Goal: Information Seeking & Learning: Find specific fact

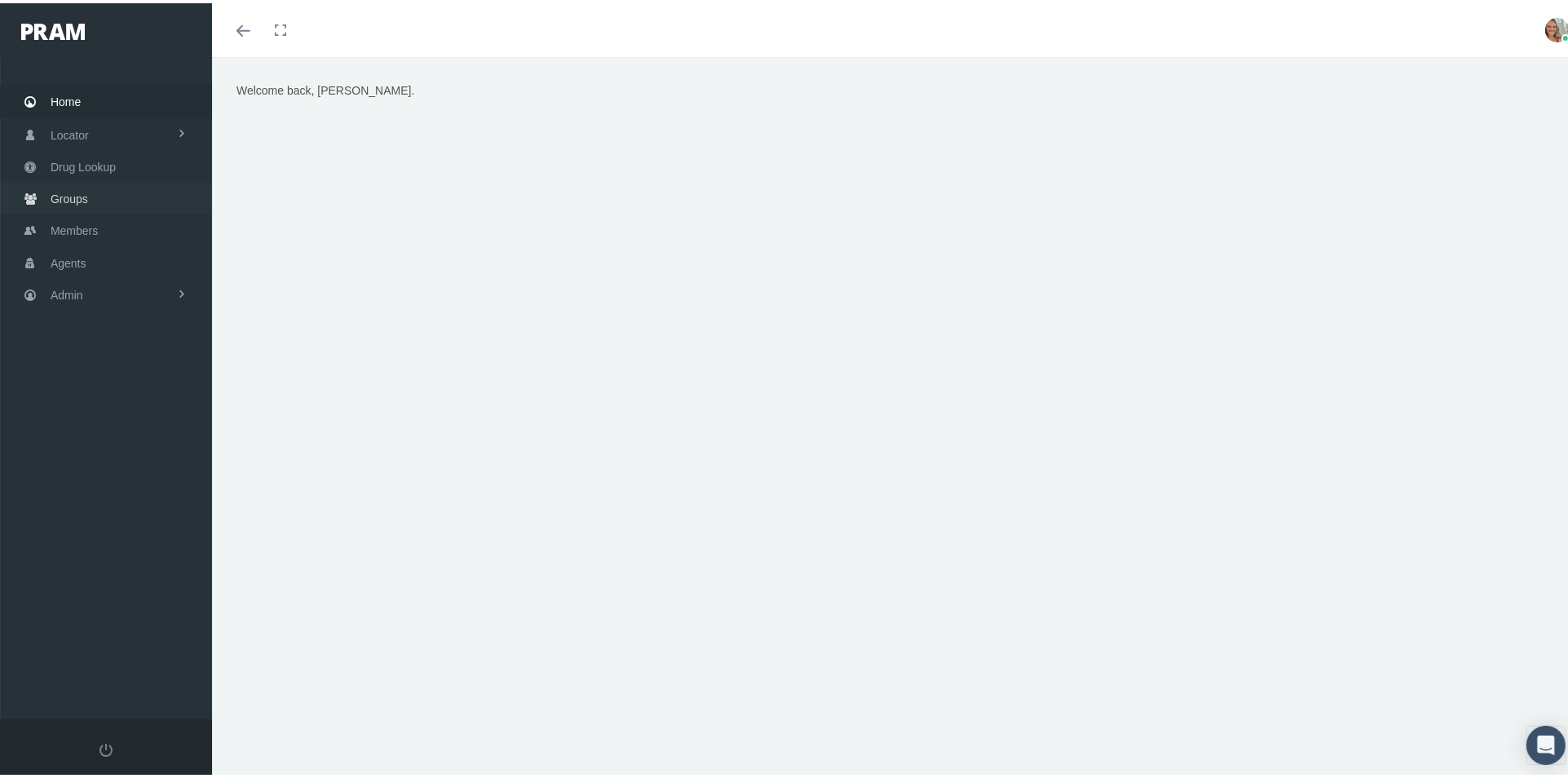
click at [84, 194] on span "Groups" at bounding box center [69, 195] width 37 height 31
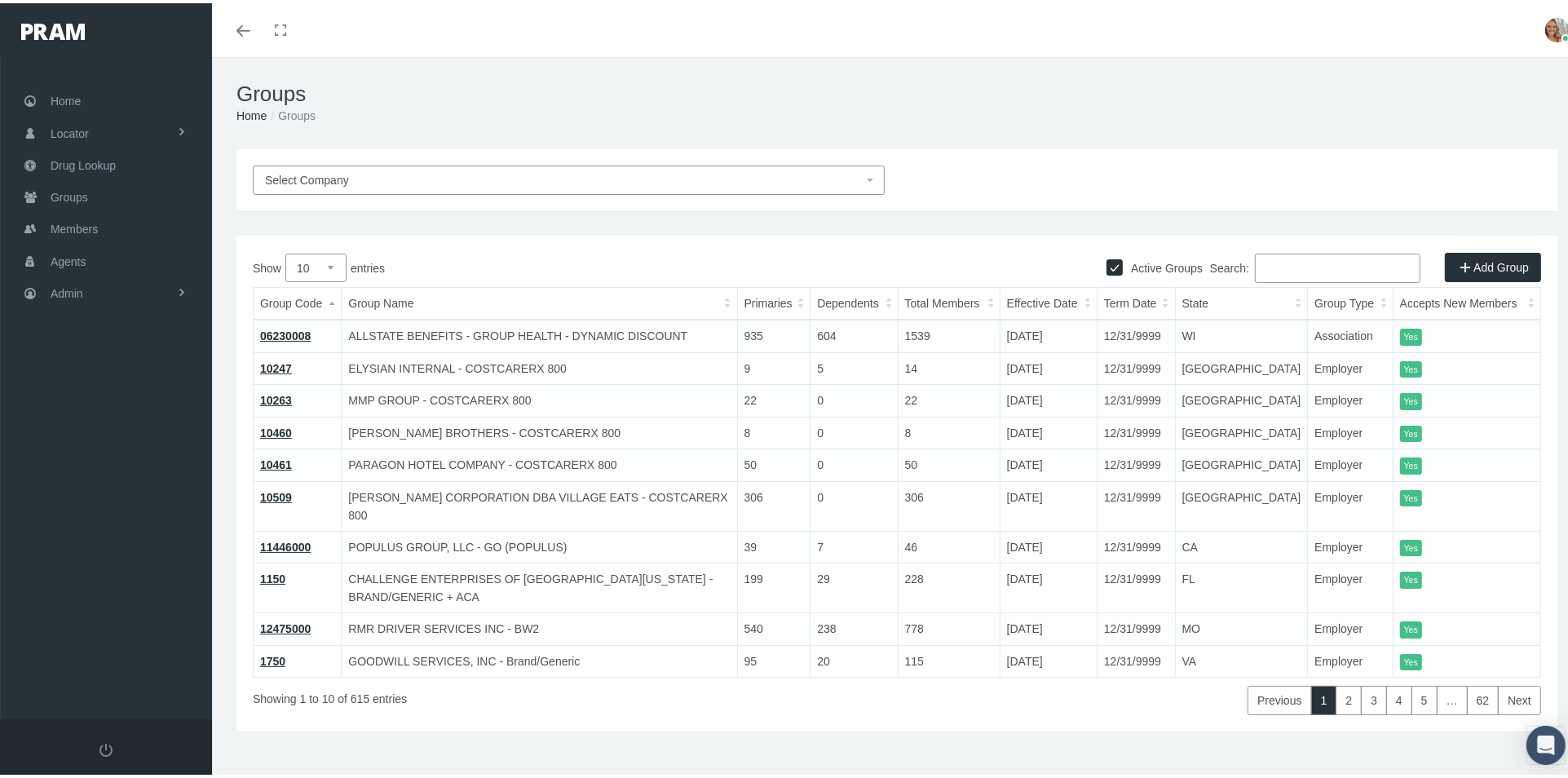
click at [284, 175] on span "Select Company" at bounding box center [307, 177] width 84 height 13
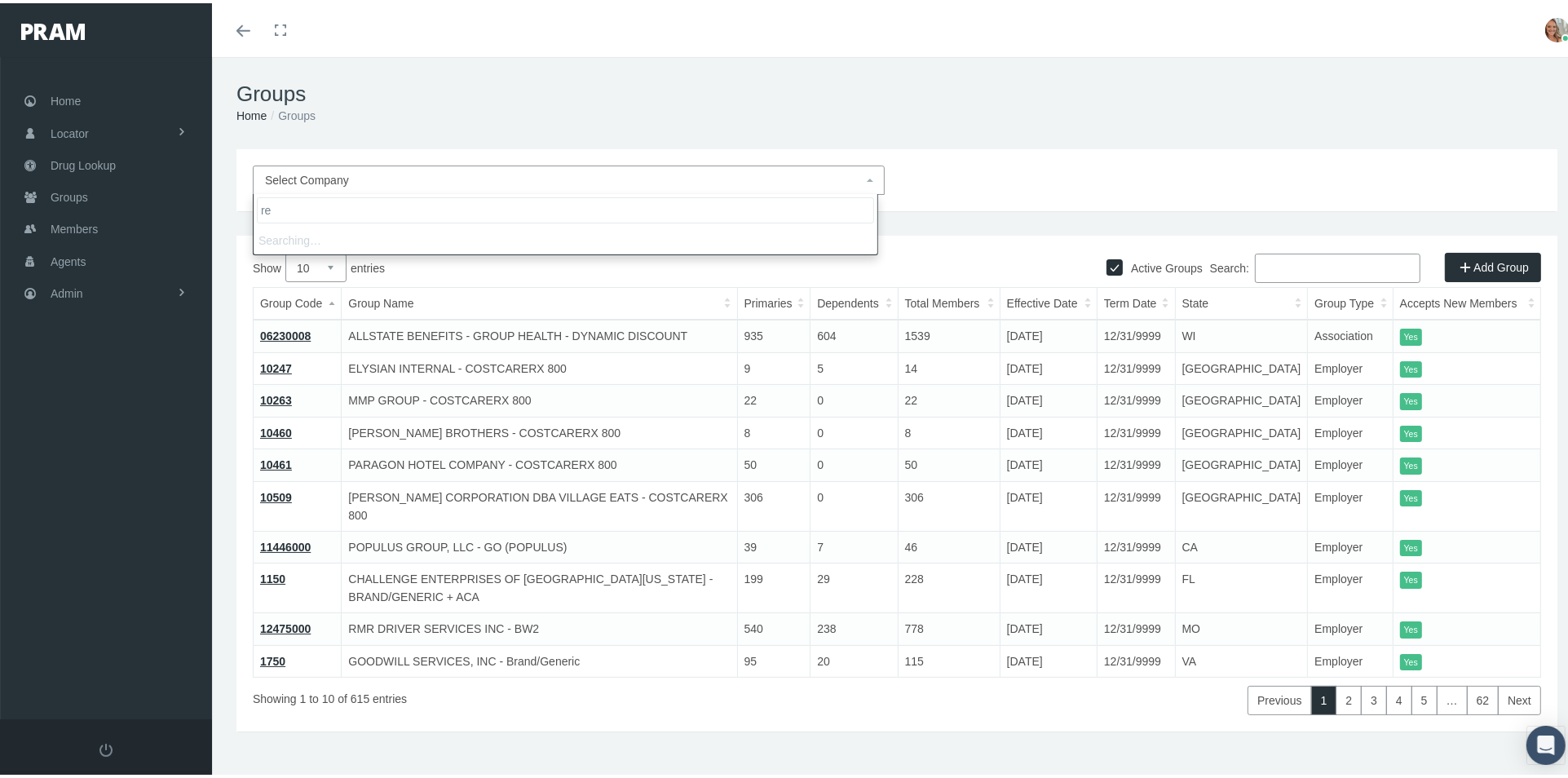
type input "r"
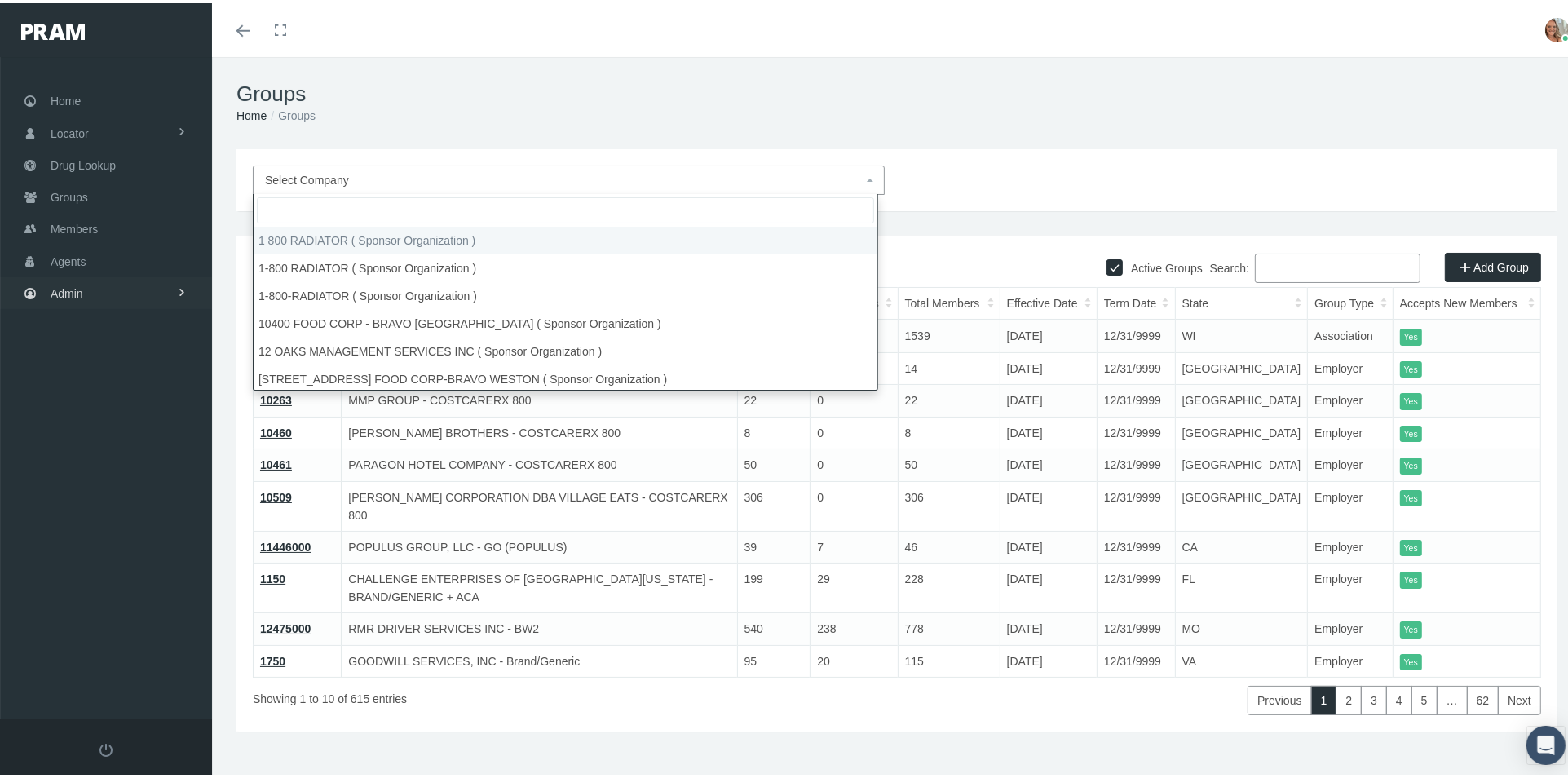
click at [115, 284] on link "Admin" at bounding box center [105, 289] width 212 height 32
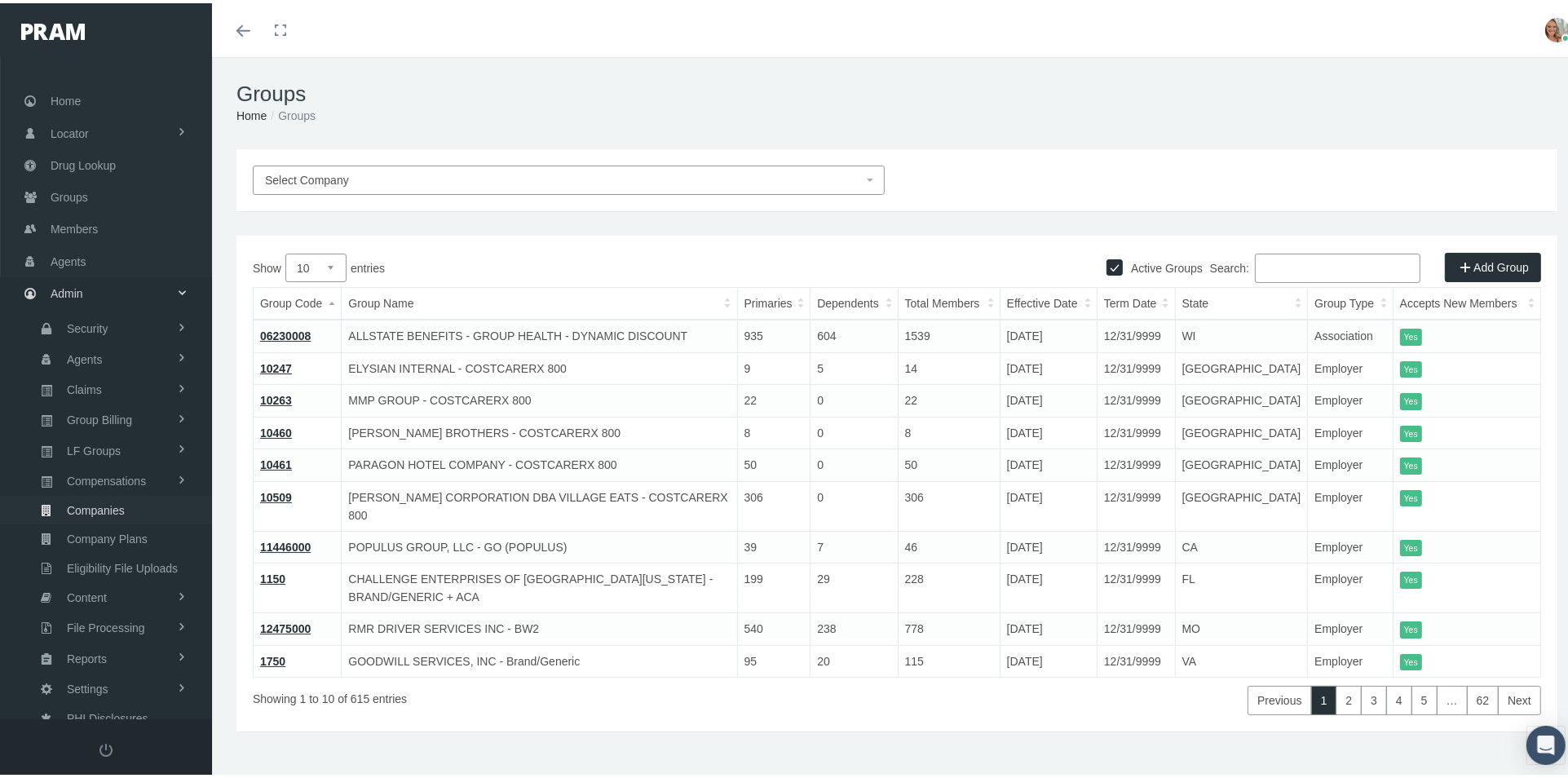
click at [114, 498] on span "Companies" at bounding box center [96, 507] width 58 height 28
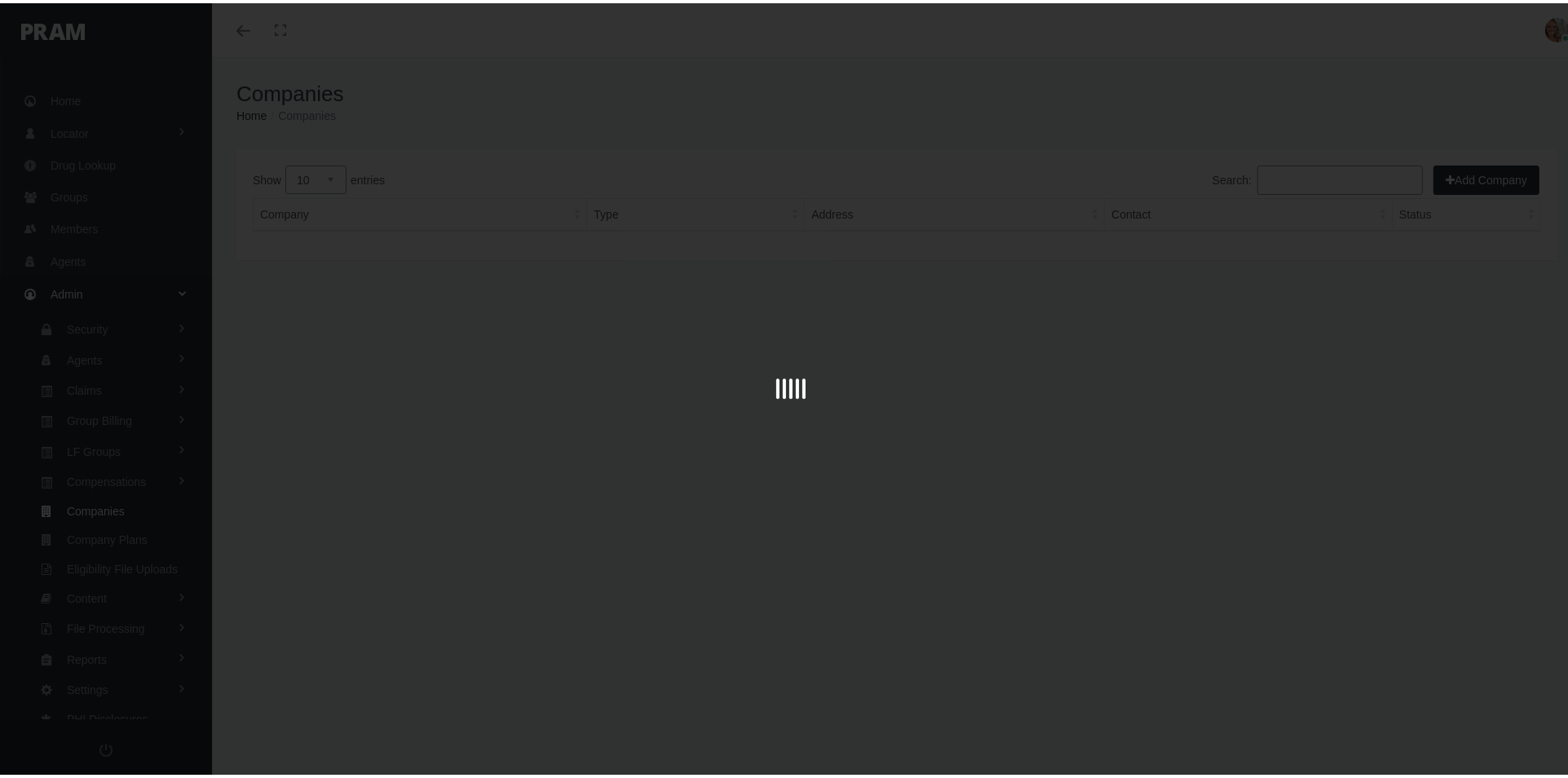
scroll to position [6, 0]
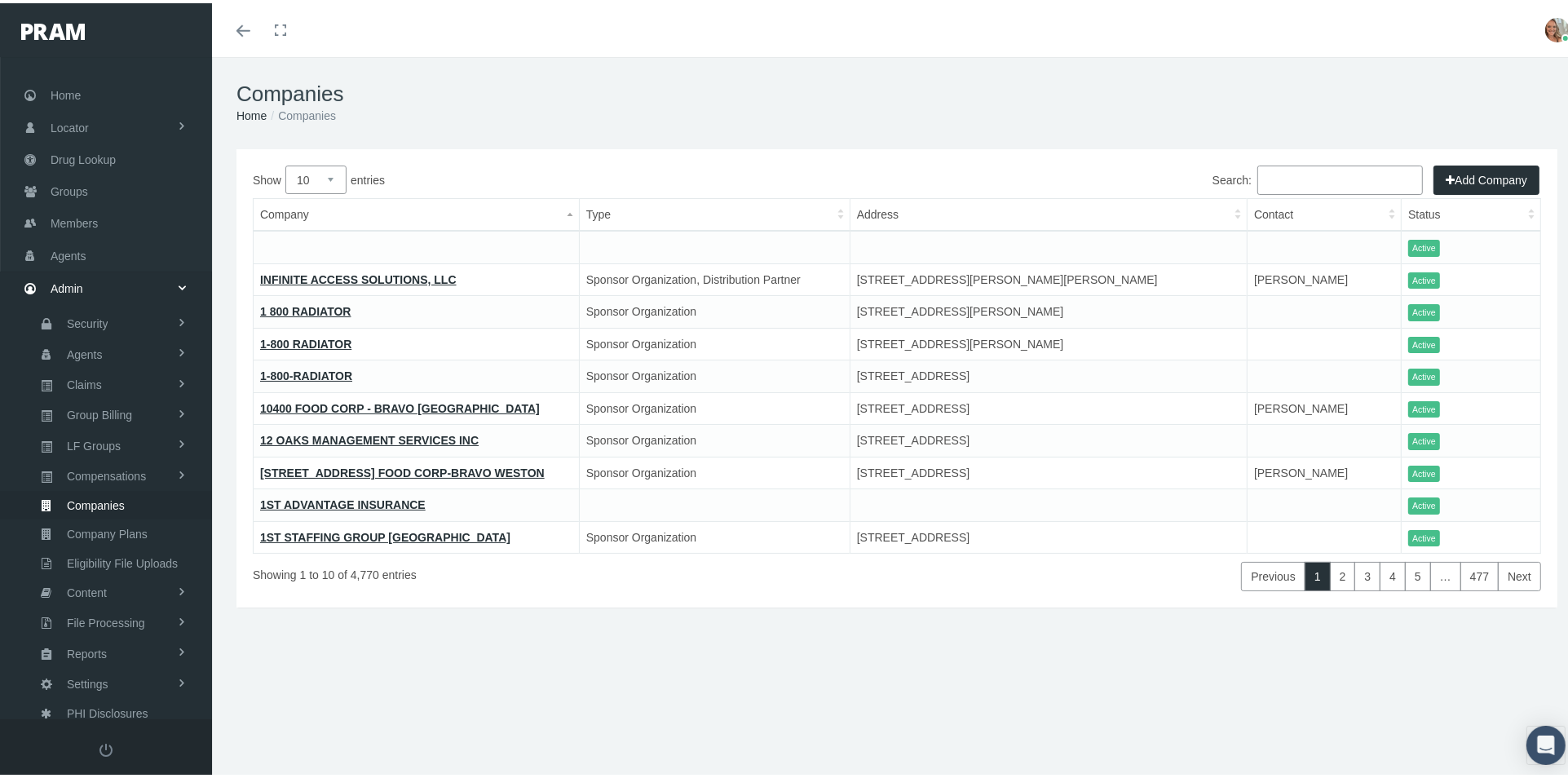
click at [1290, 177] on input "Search:" at bounding box center [1340, 176] width 166 height 30
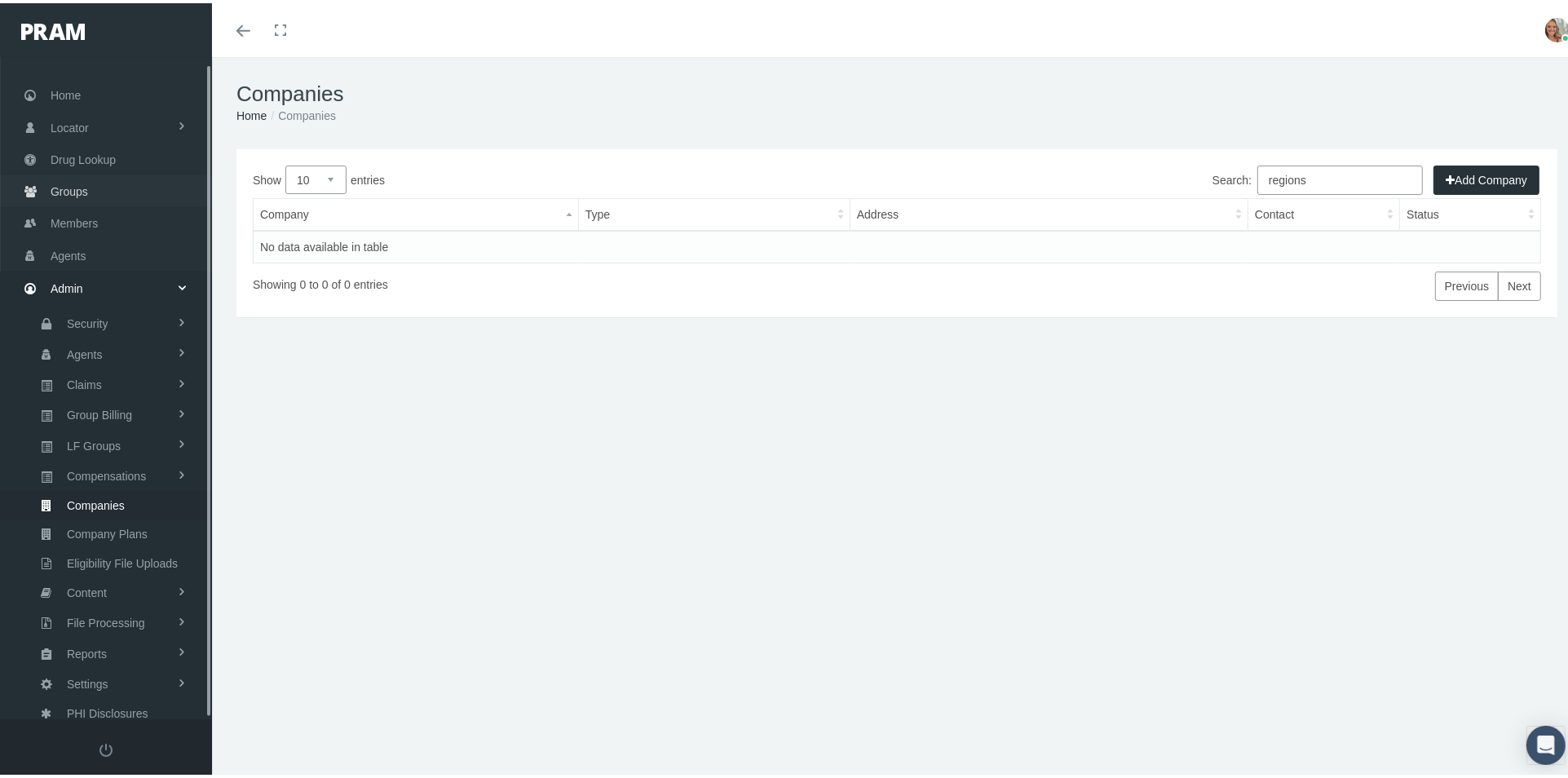
type input "regions"
click at [127, 194] on link "Groups" at bounding box center [105, 188] width 212 height 32
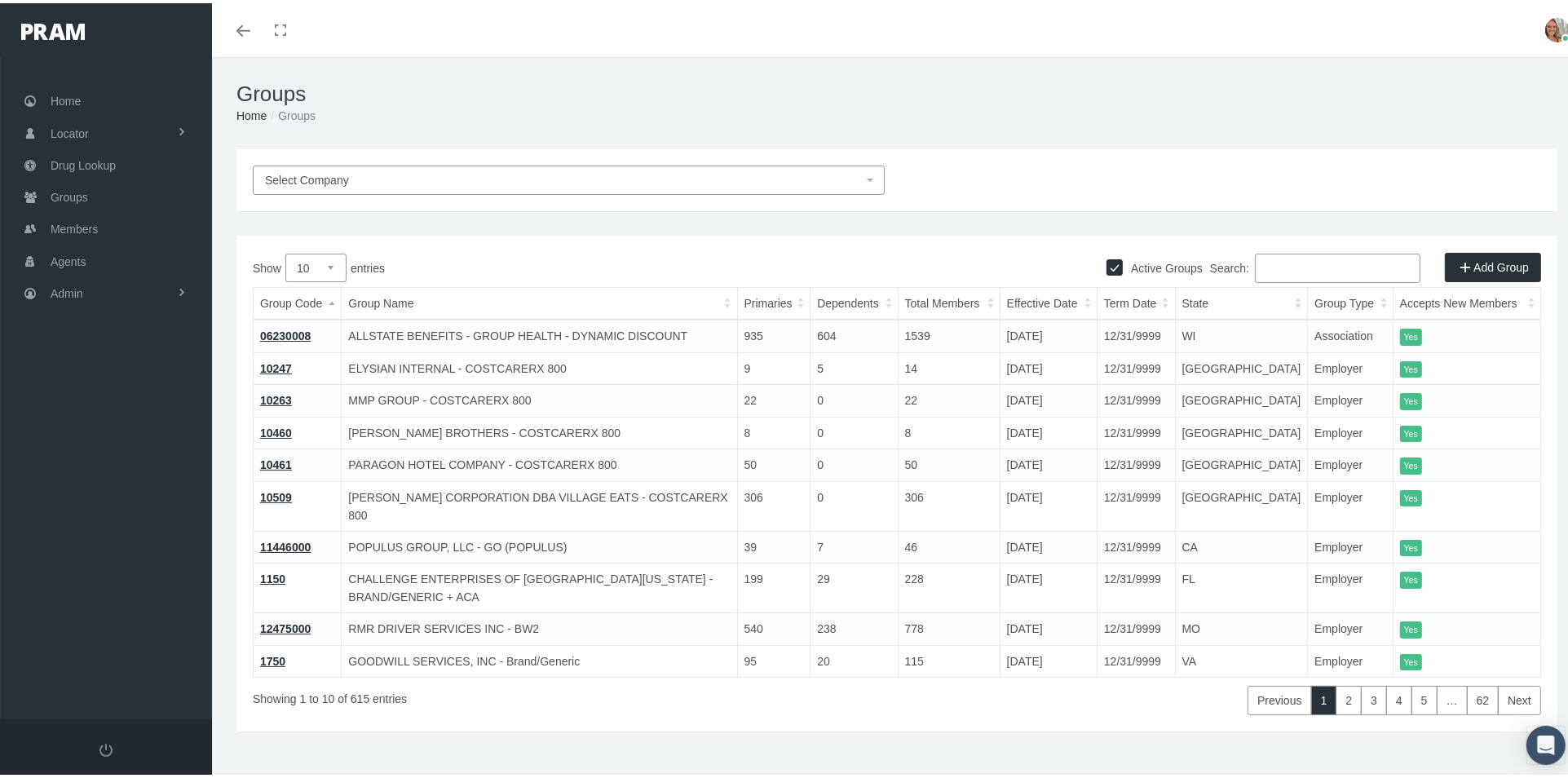
click at [1264, 269] on input "Search:" at bounding box center [1337, 264] width 166 height 30
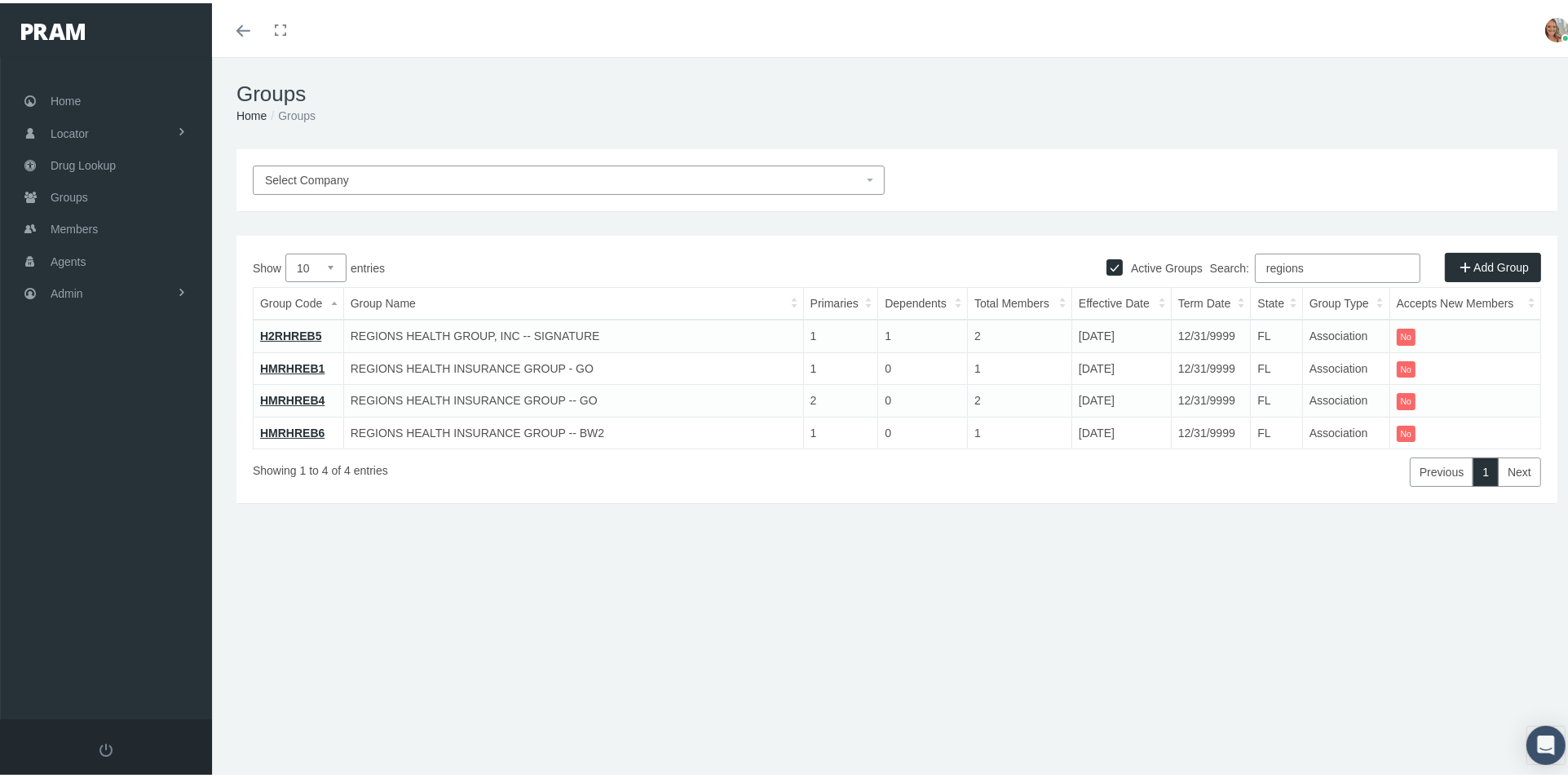
type input "regions"
click at [311, 332] on link "H2RHREB5" at bounding box center [290, 332] width 61 height 13
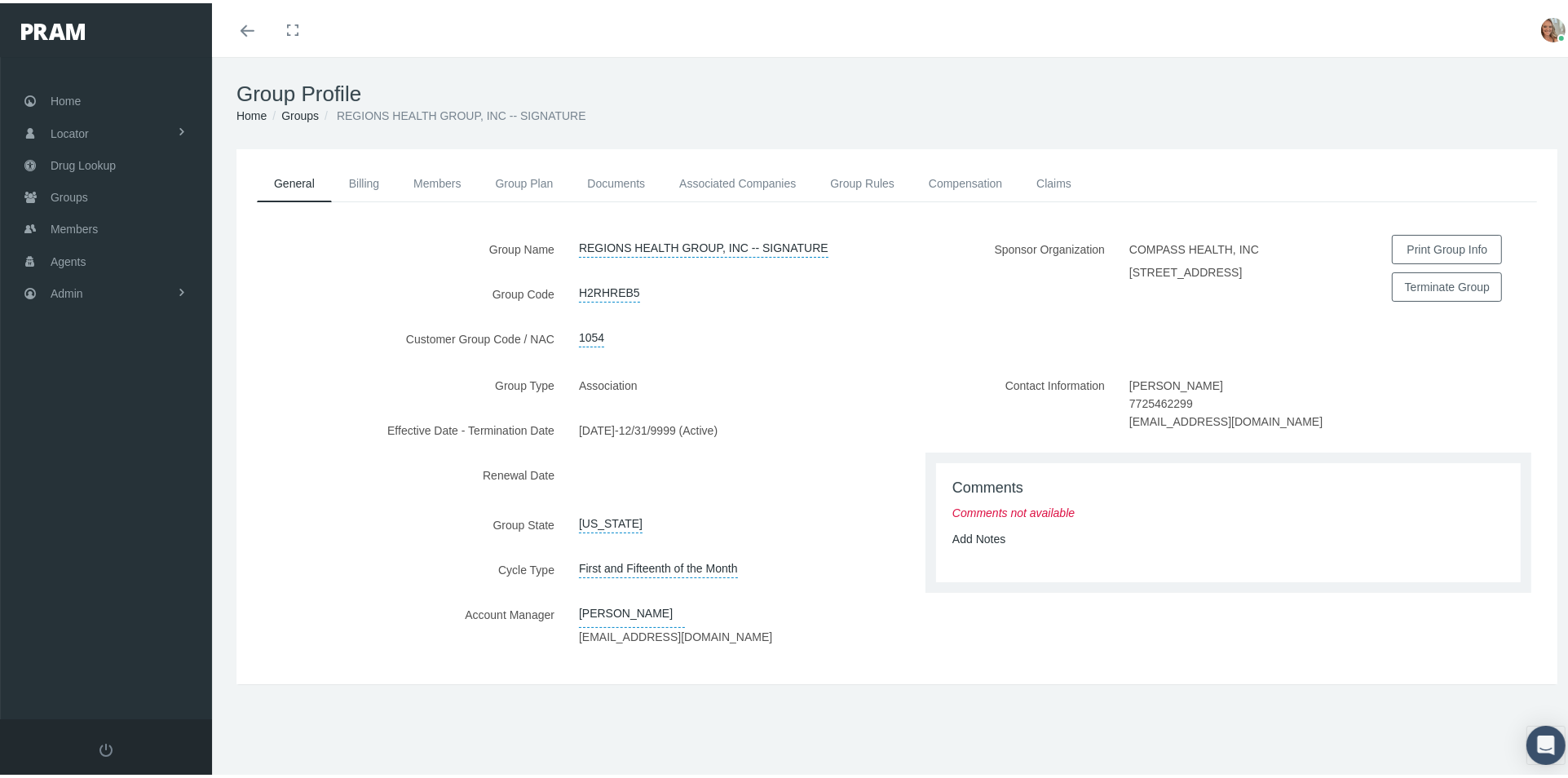
click at [242, 32] on link "Toggle menubar" at bounding box center [247, 27] width 46 height 54
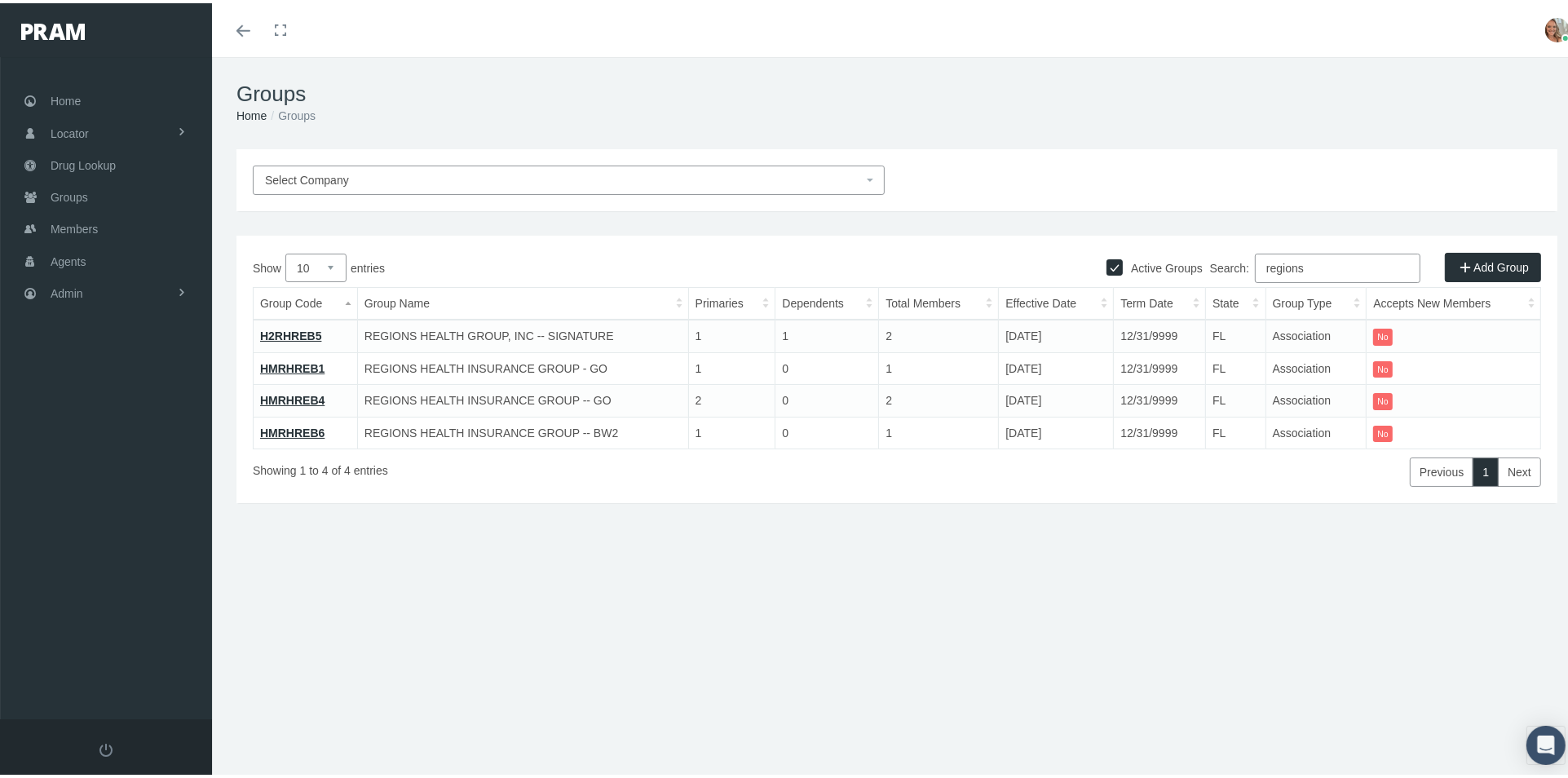
drag, startPoint x: 1322, startPoint y: 254, endPoint x: 1135, endPoint y: 309, distance: 194.9
click at [1135, 309] on div "Show 10 25 50 100 entries Search: regions Group Code Group Name Primaries Depen…" at bounding box center [897, 366] width 1288 height 233
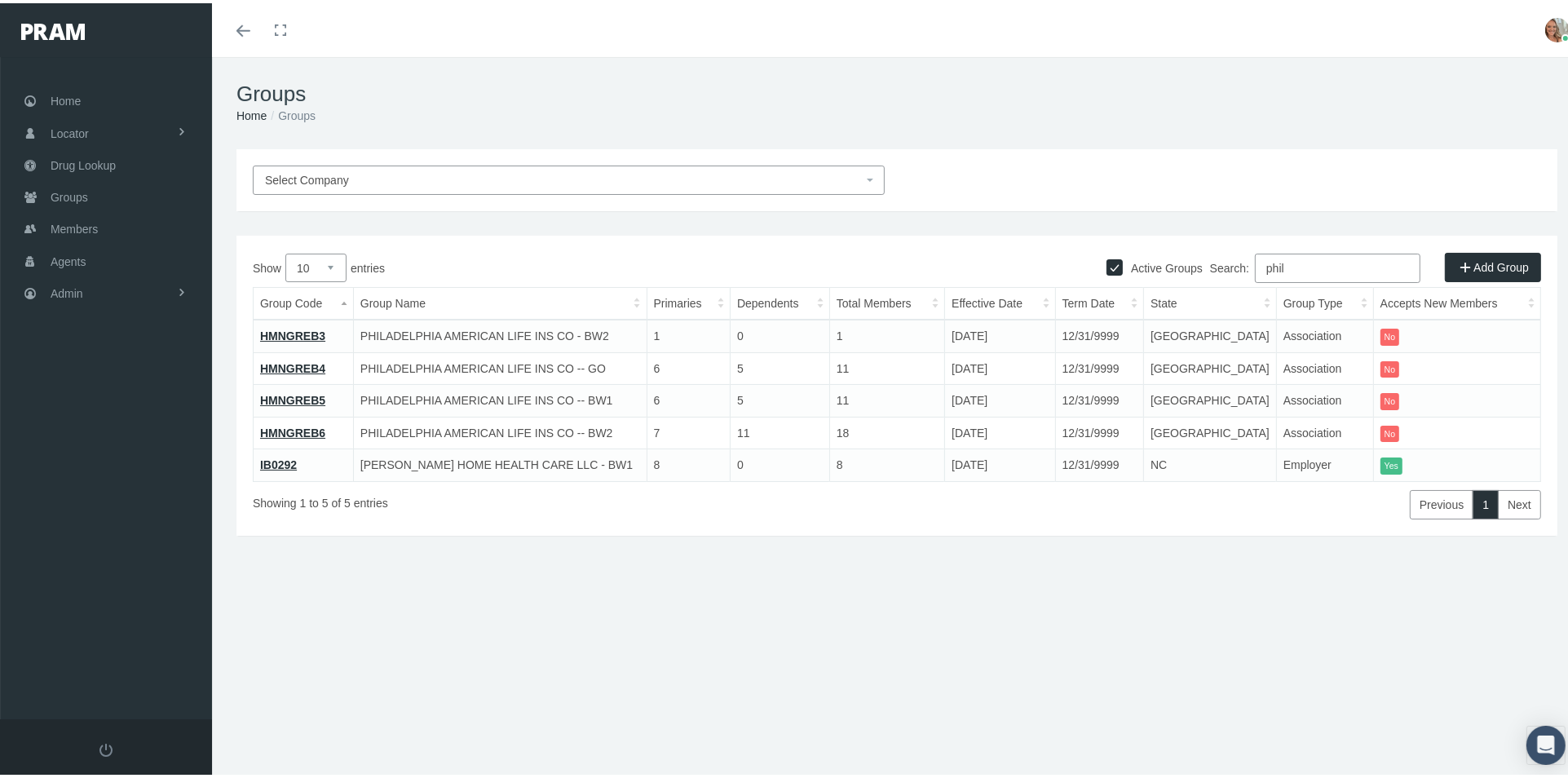
type input "phil"
click at [311, 333] on link "HMNGREB3" at bounding box center [292, 332] width 65 height 13
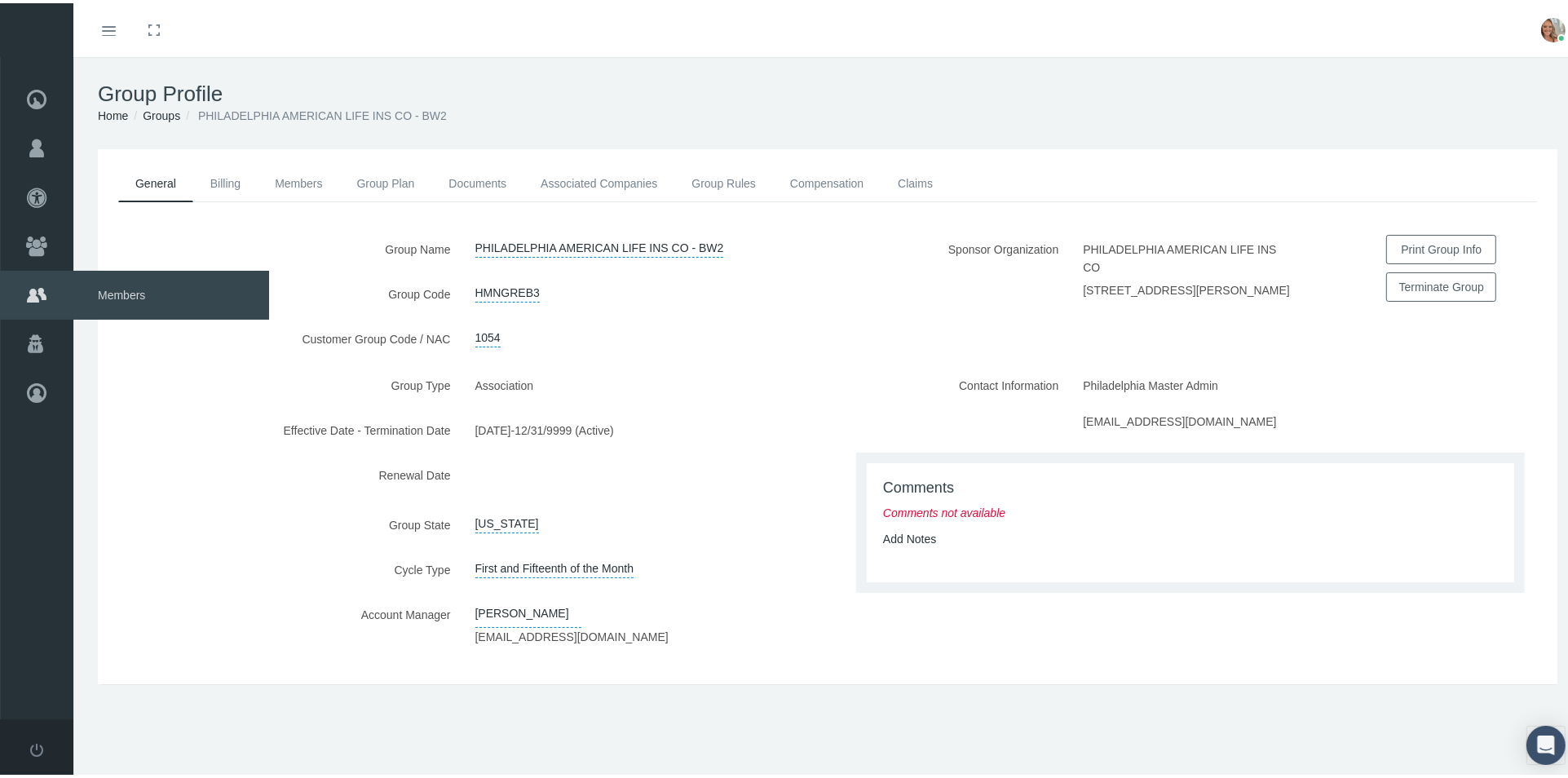
click at [114, 286] on span "Members" at bounding box center [172, 291] width 196 height 49
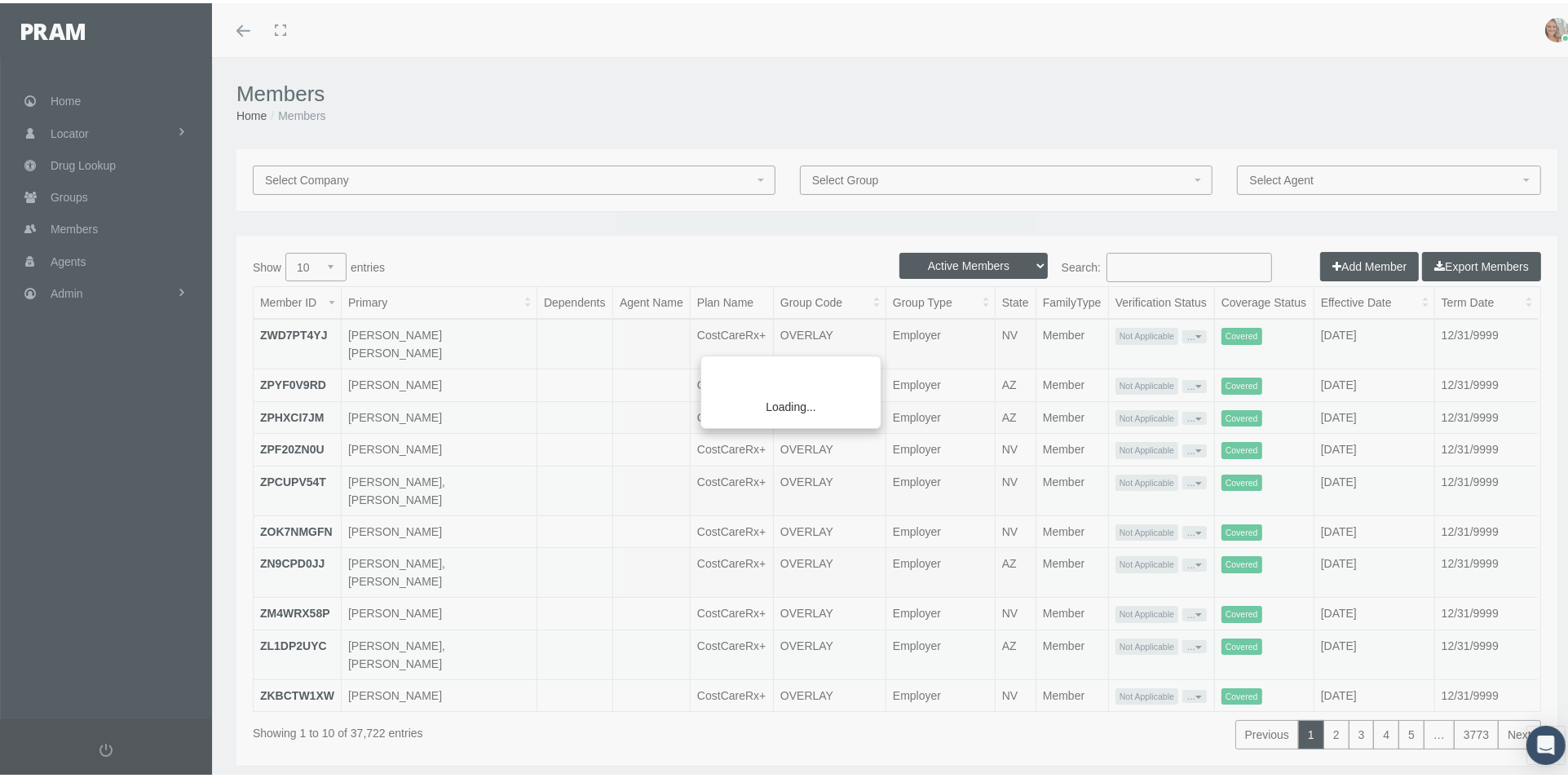
click at [1130, 264] on div "Loading..." at bounding box center [784, 389] width 1568 height 778
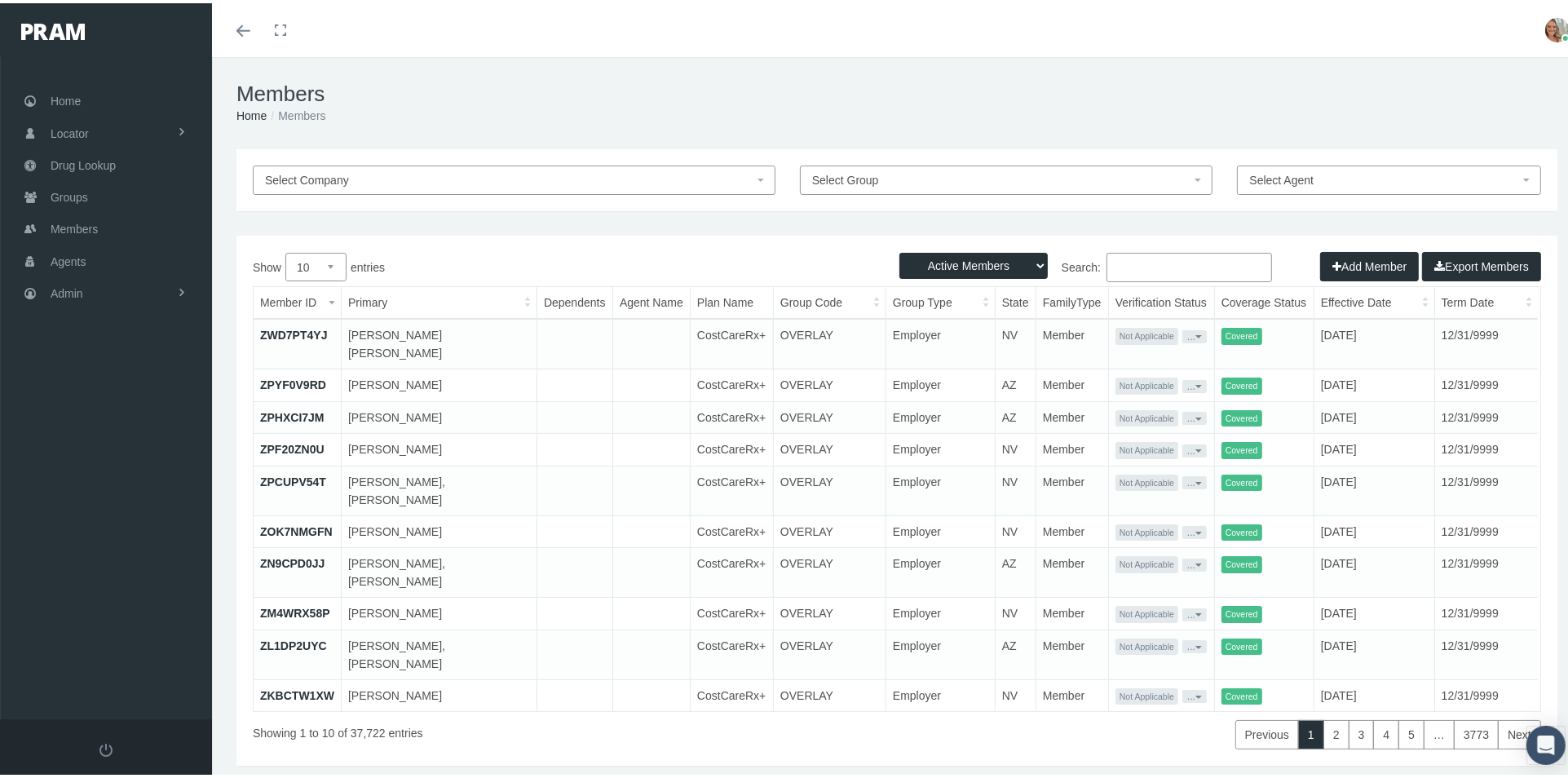
click at [1188, 267] on input "Search:" at bounding box center [1188, 263] width 166 height 30
paste input "766227"
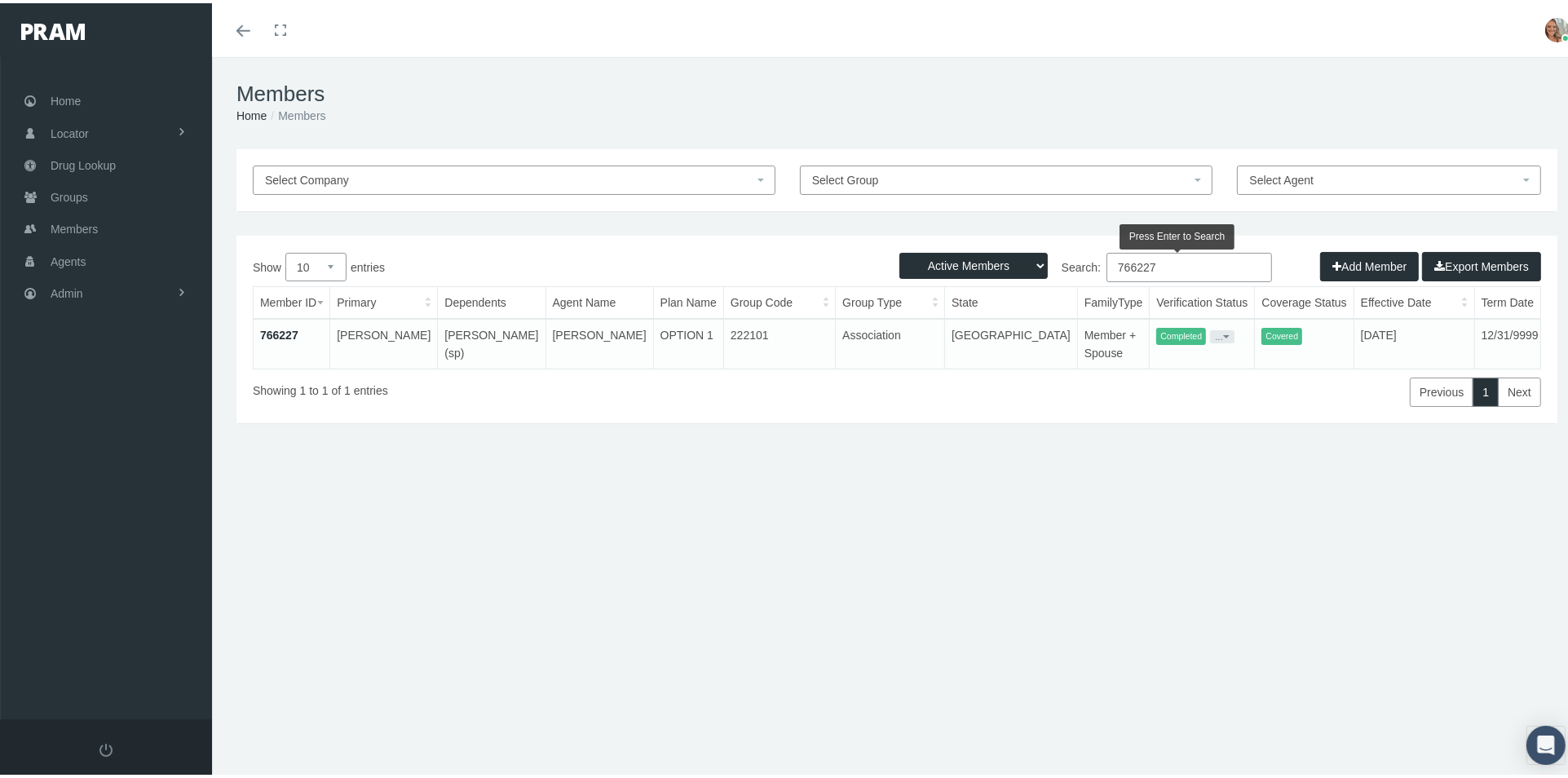
type input "766227"
click at [288, 331] on link "766227" at bounding box center [279, 332] width 38 height 13
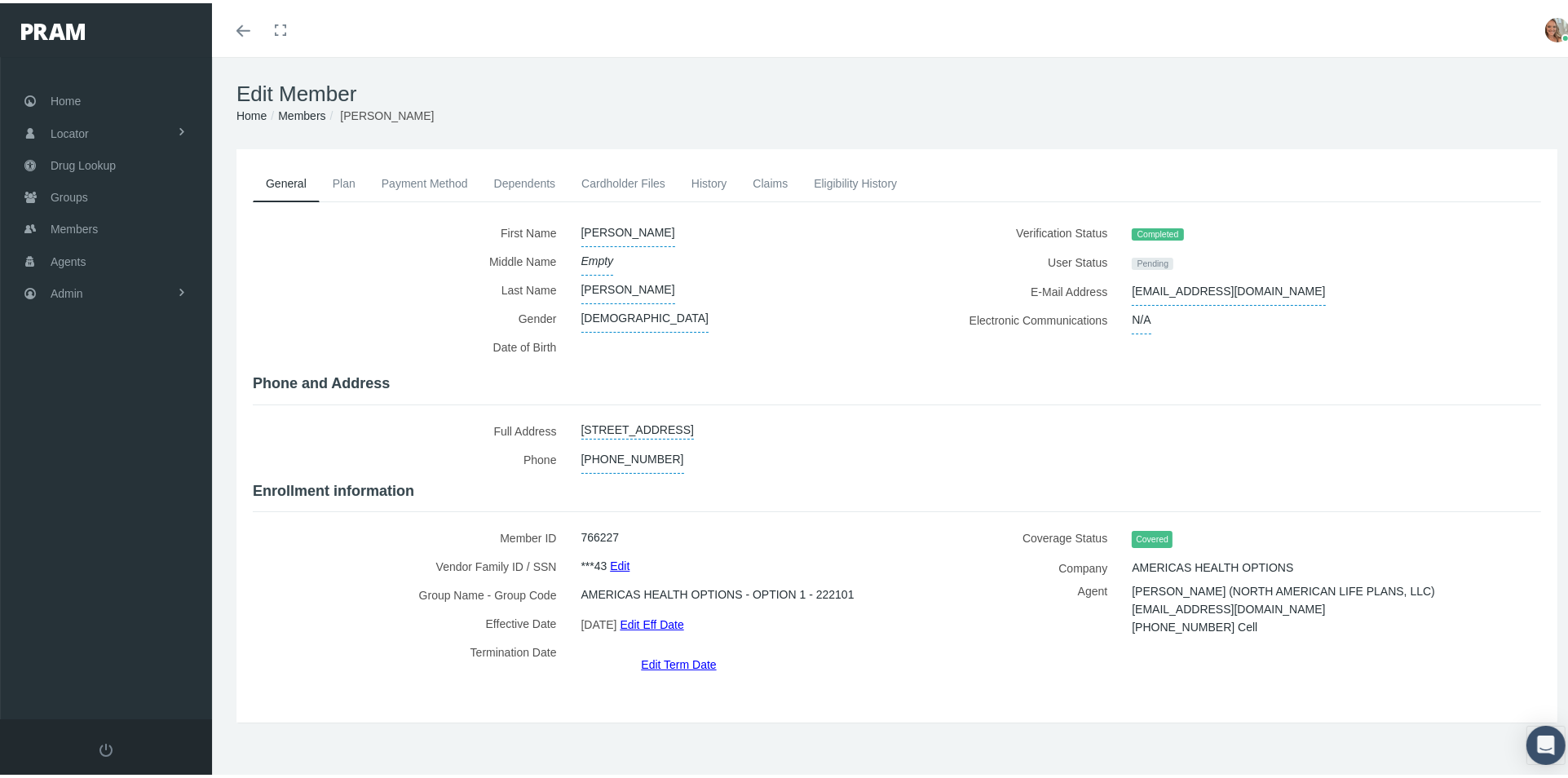
click at [605, 178] on link "Cardholder Files" at bounding box center [623, 179] width 110 height 35
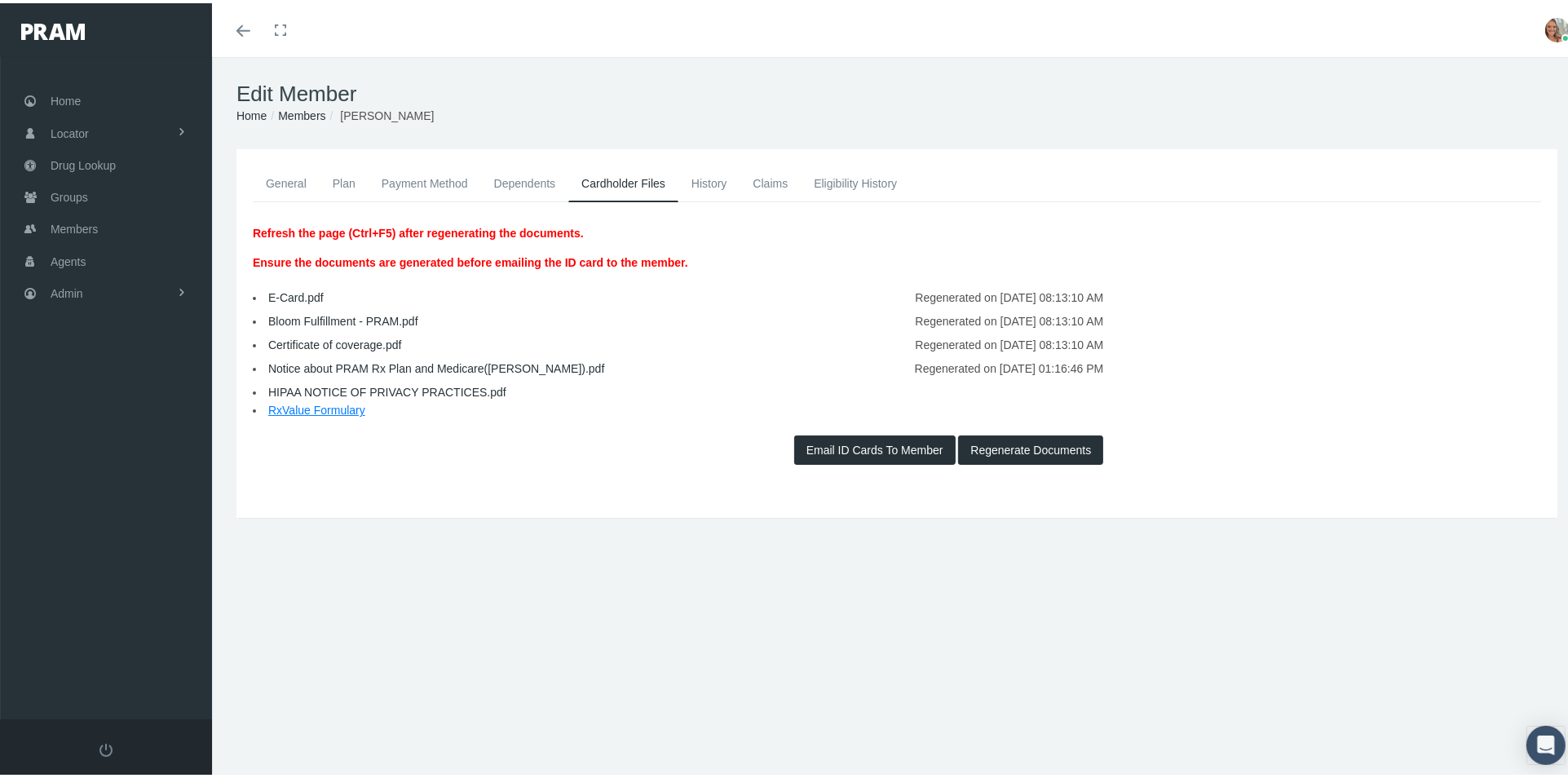
click at [516, 369] on link "Notice about PRAM Rx Plan and Medicare(EDWARD).pdf" at bounding box center [436, 365] width 335 height 13
click at [61, 220] on span "Members" at bounding box center [74, 225] width 47 height 31
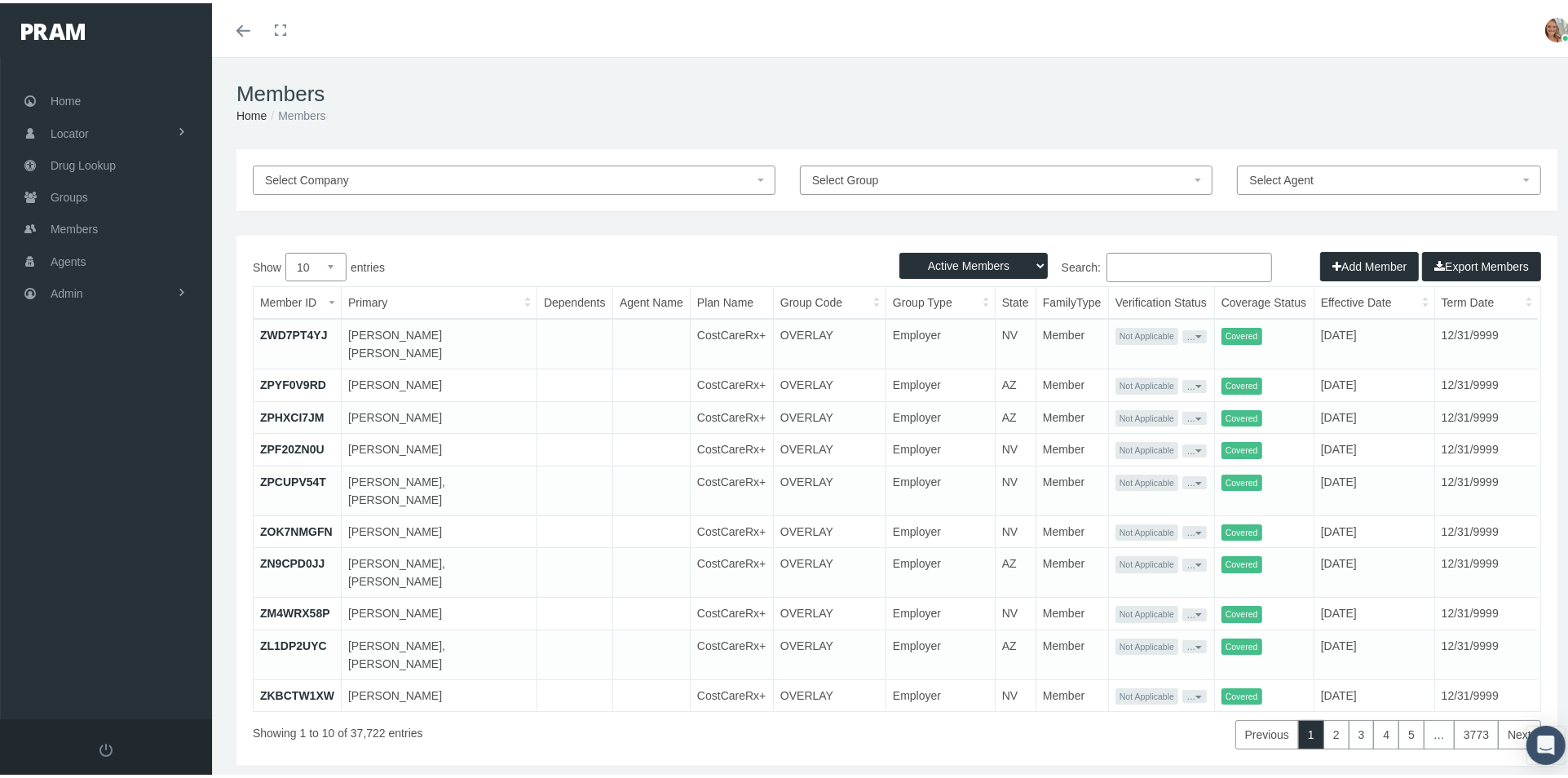
click at [1161, 257] on input "Search:" at bounding box center [1188, 263] width 166 height 30
paste input "H2HSREB4"
type input "H2HSREB4"
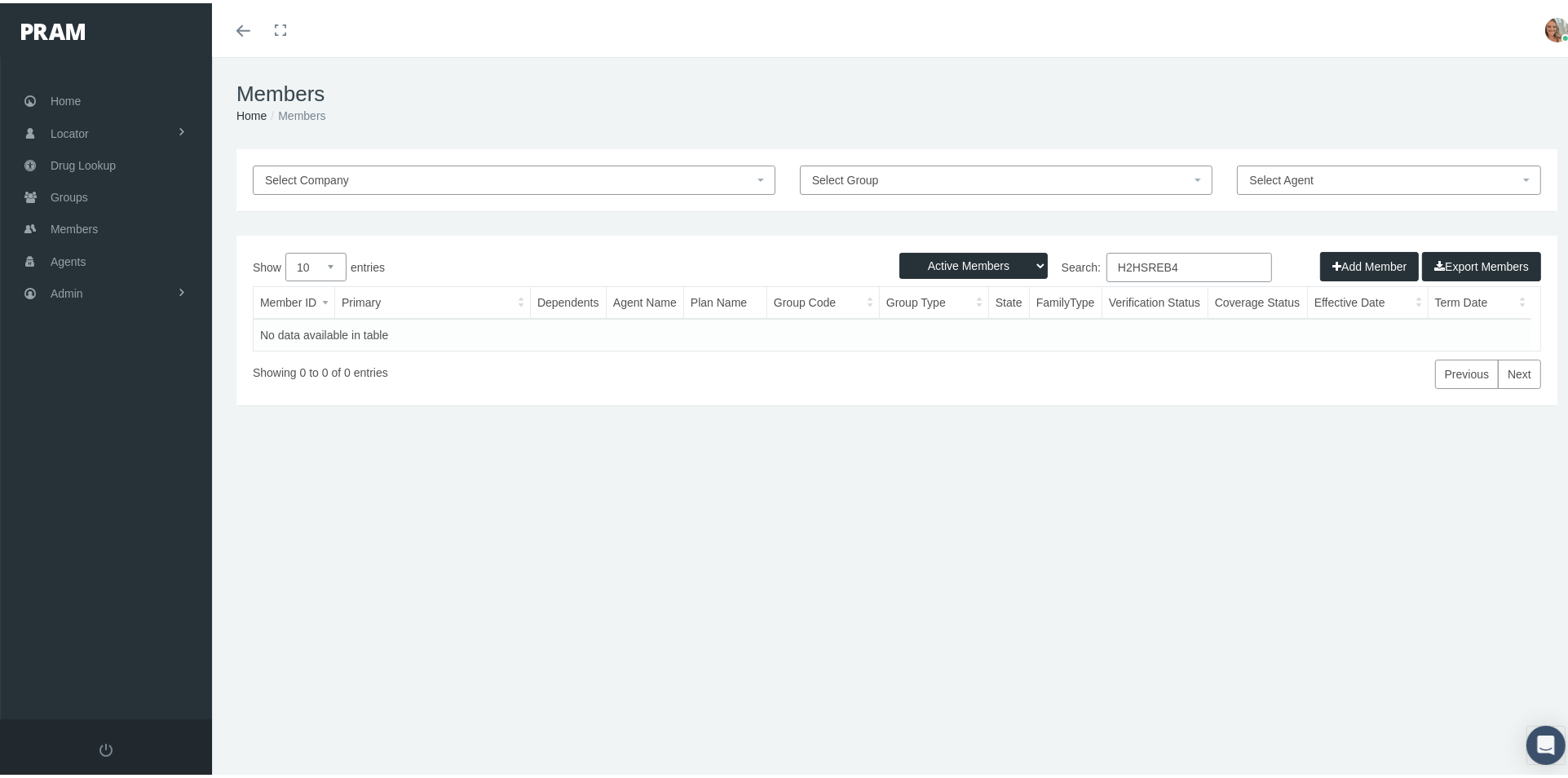
drag, startPoint x: 1203, startPoint y: 266, endPoint x: 911, endPoint y: 347, distance: 303.0
click at [900, 341] on div "Show 10 25 50 100 entries Search: H2HSREB4 Member ID Primary Dependents Agent N…" at bounding box center [897, 317] width 1288 height 136
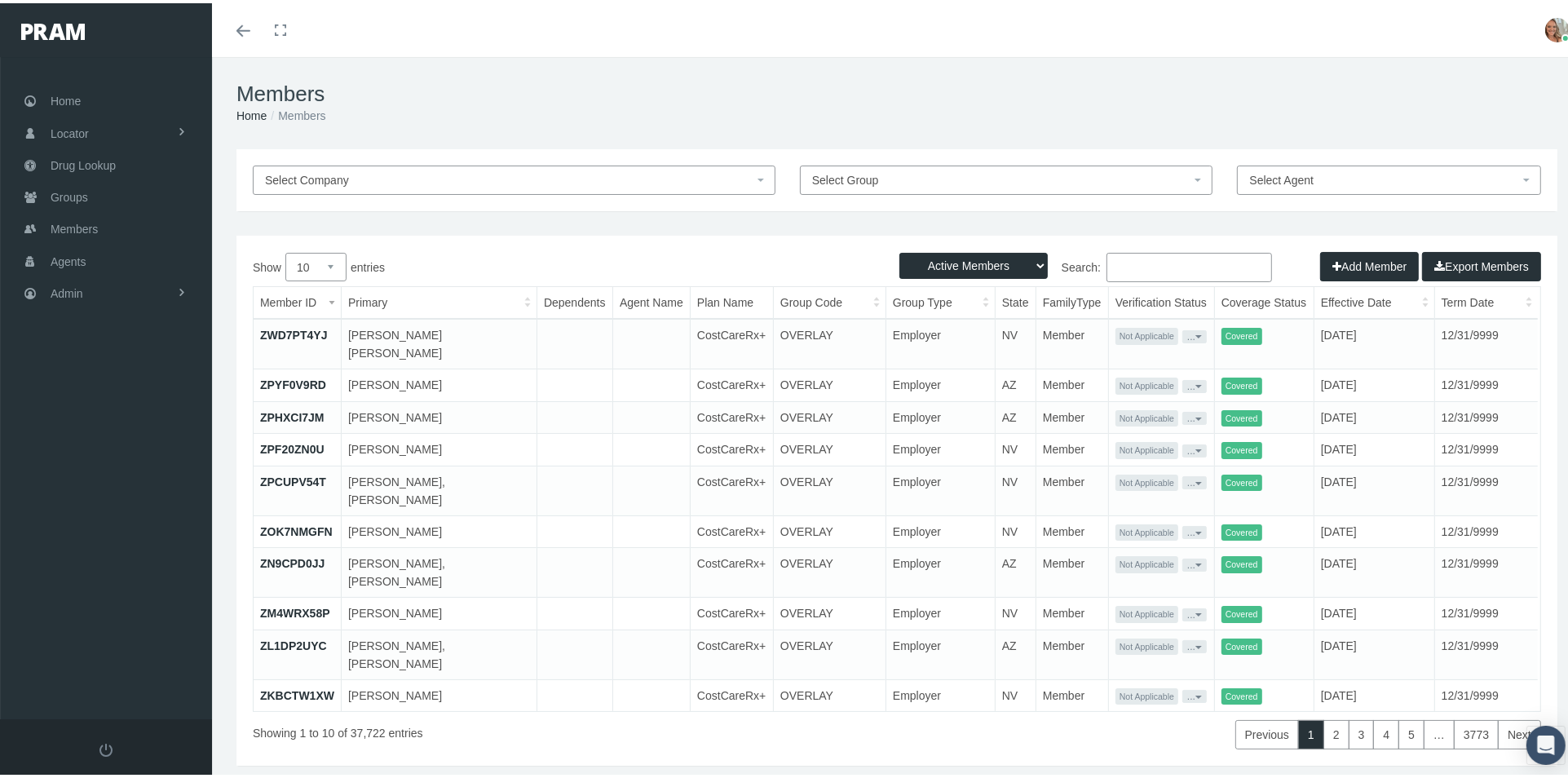
click at [1178, 260] on input "Search:" at bounding box center [1188, 263] width 166 height 30
paste input "041340099"
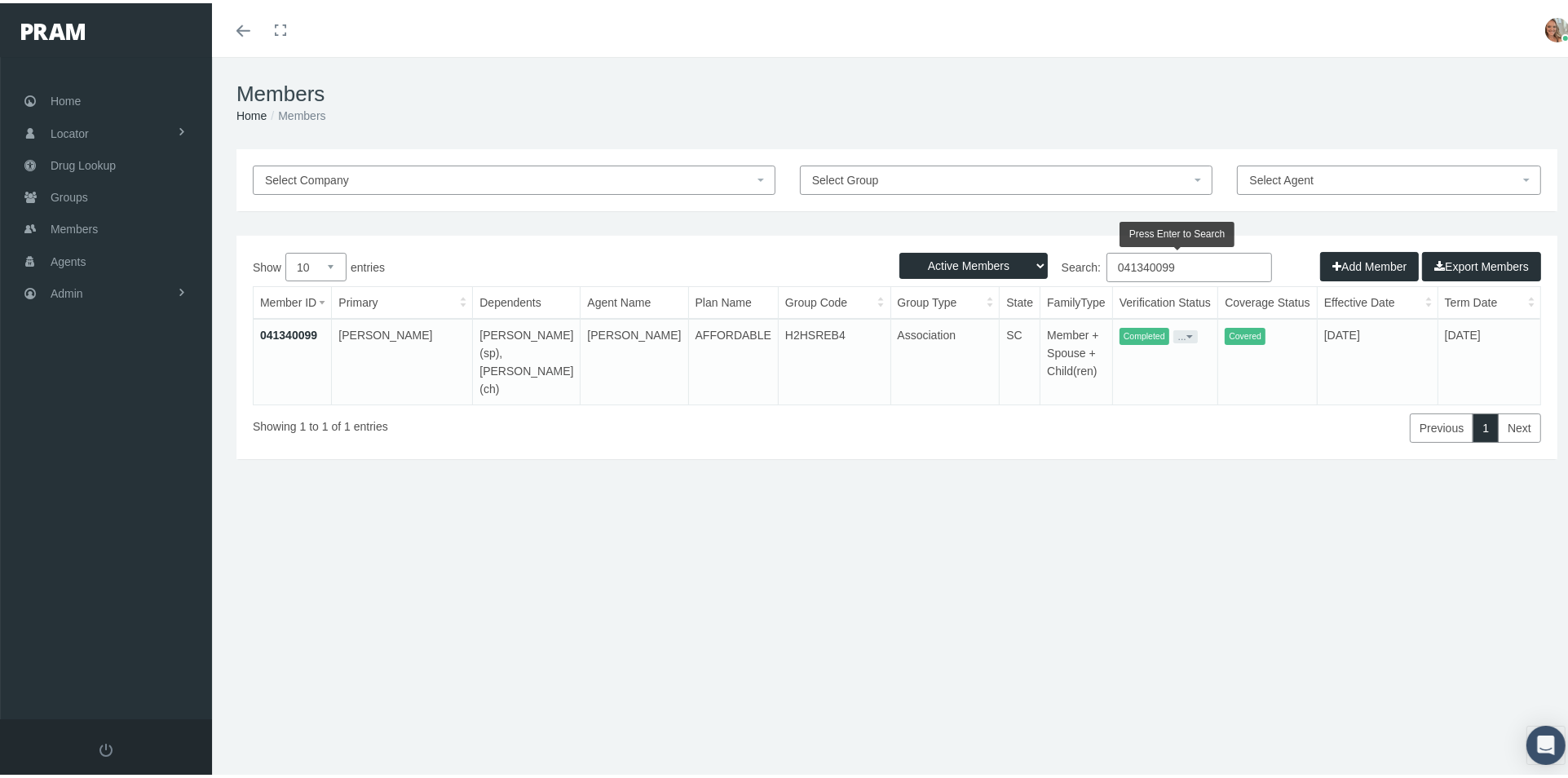
type input "041340099"
click at [276, 333] on link "041340099" at bounding box center [288, 332] width 58 height 13
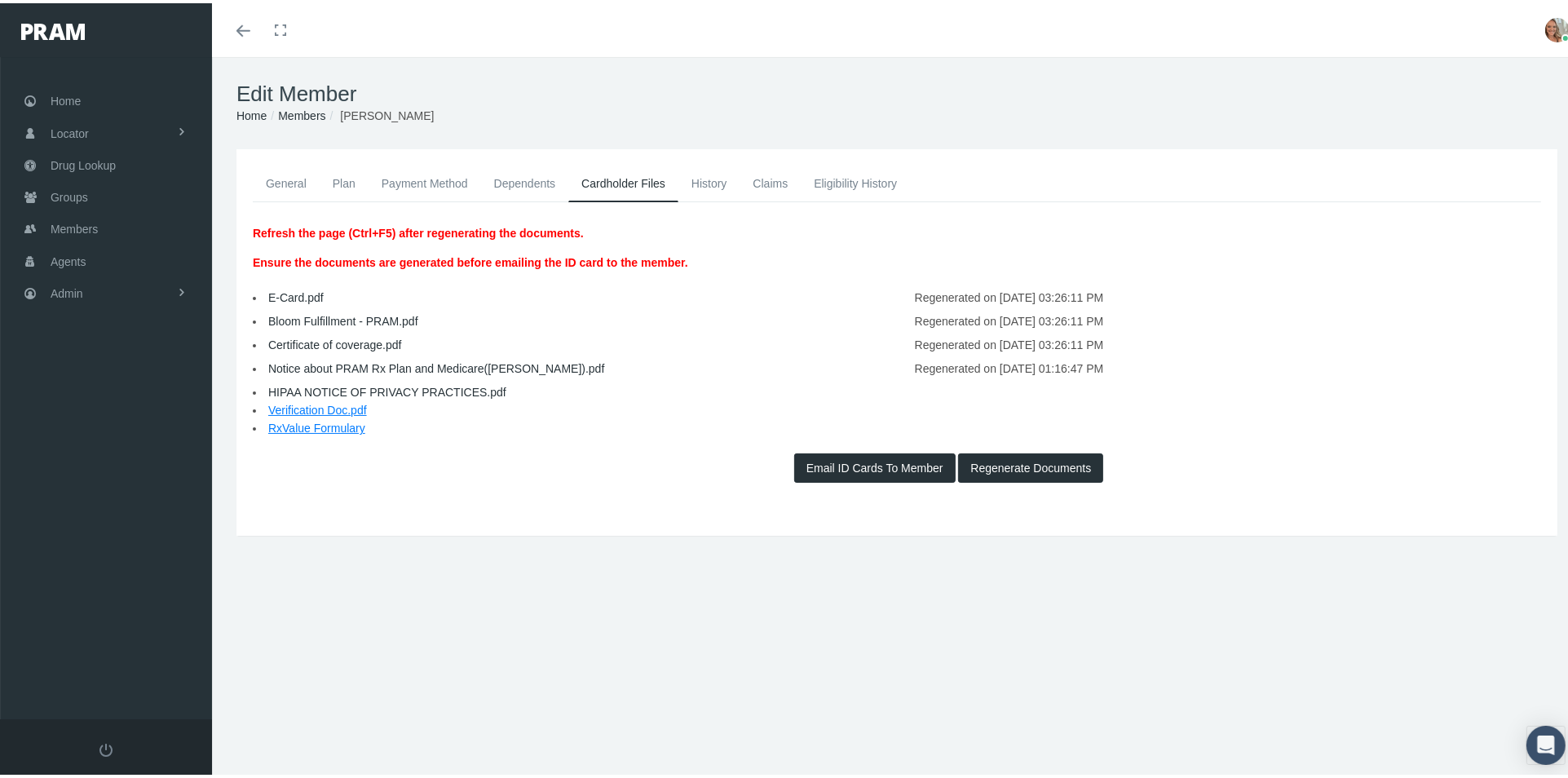
click at [365, 364] on link "Notice about PRAM Rx Plan and Medicare([PERSON_NAME]).pdf" at bounding box center [436, 365] width 335 height 13
click at [244, 23] on icon "Toggle menubar" at bounding box center [243, 28] width 13 height 10
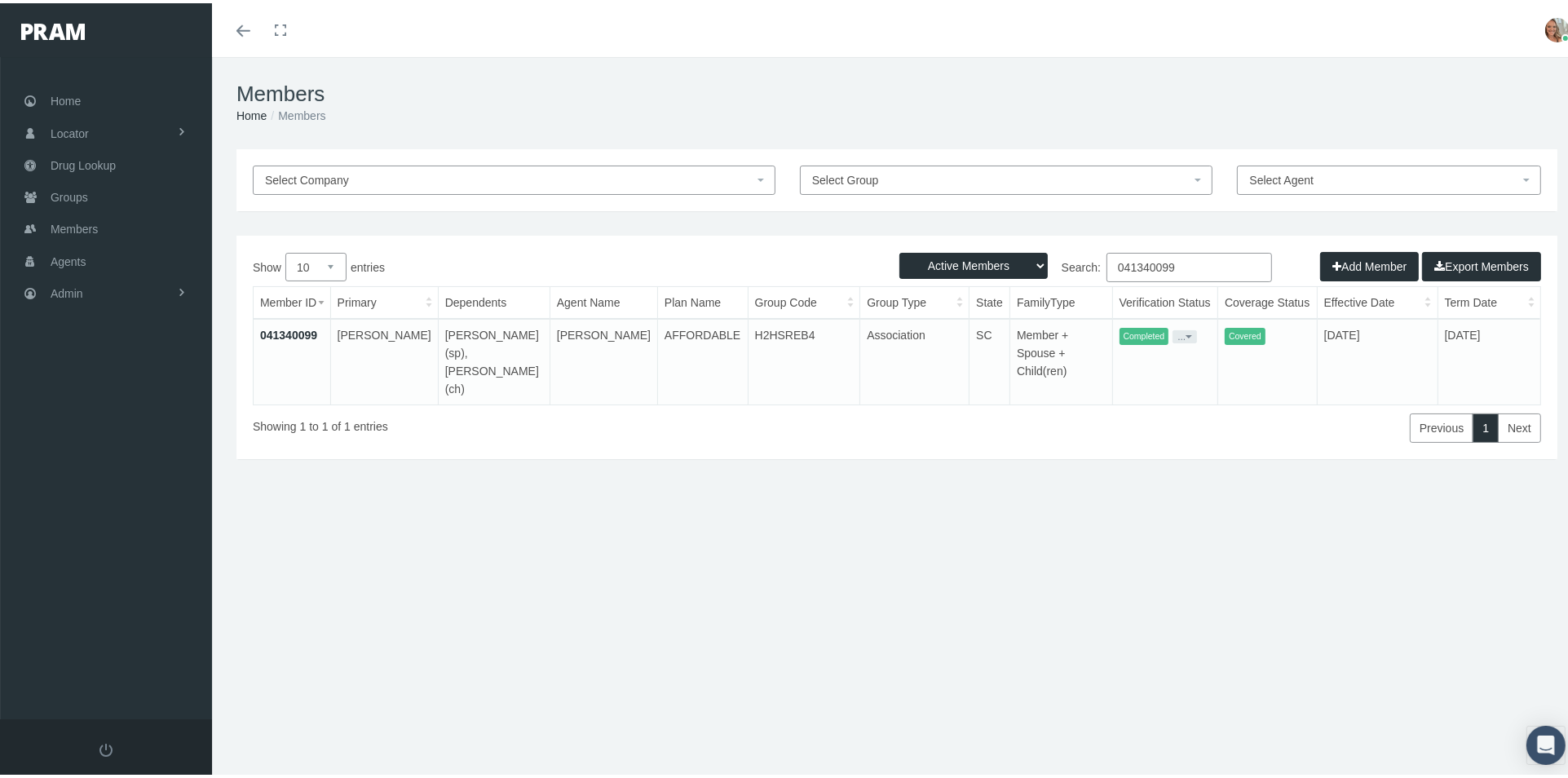
drag, startPoint x: 1183, startPoint y: 267, endPoint x: 1049, endPoint y: 277, distance: 134.4
click at [1049, 277] on label "Search: 041340099" at bounding box center [1084, 263] width 375 height 30
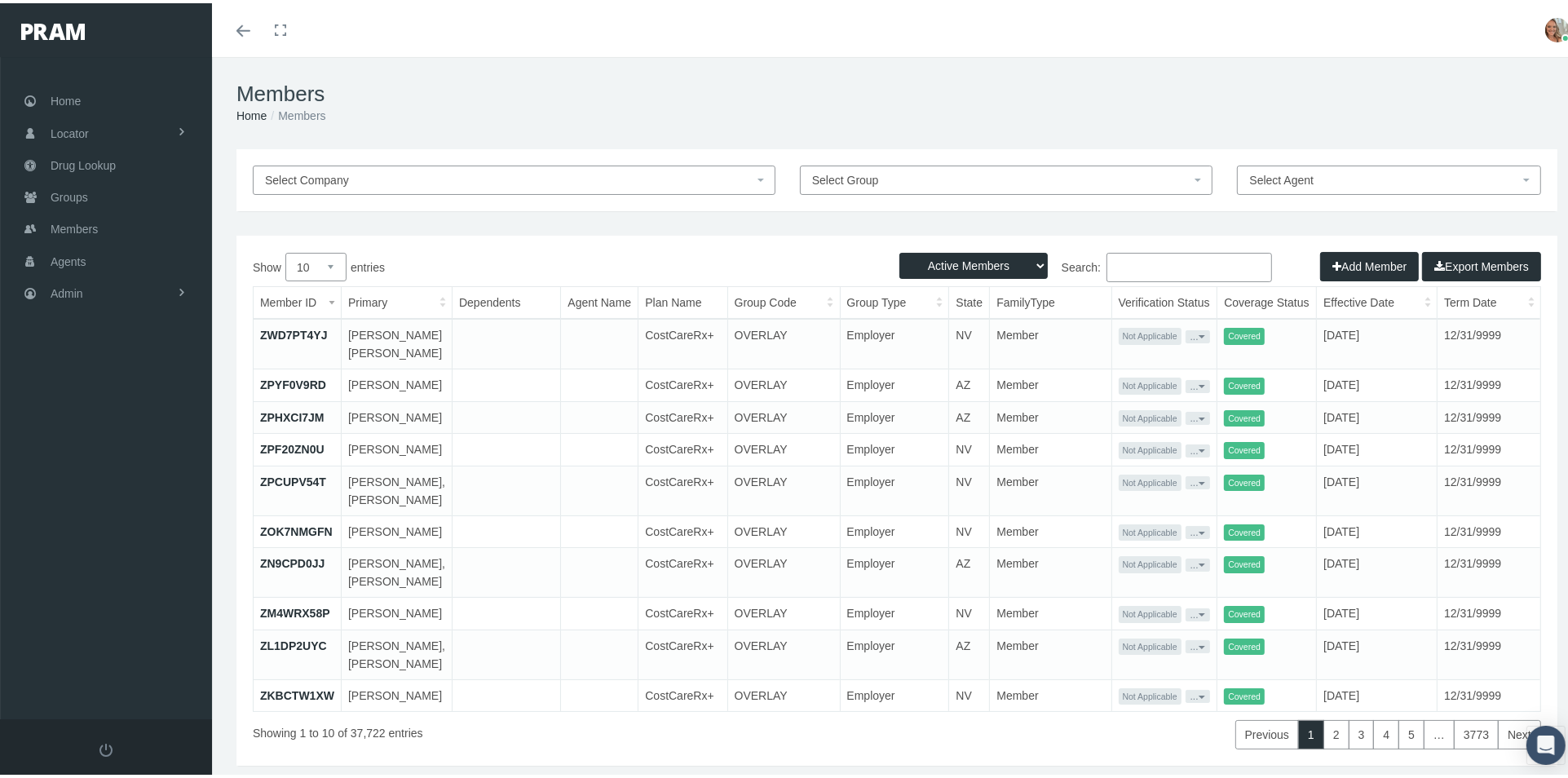
click at [1204, 265] on input "Search:" at bounding box center [1188, 263] width 166 height 30
paste input "041425352"
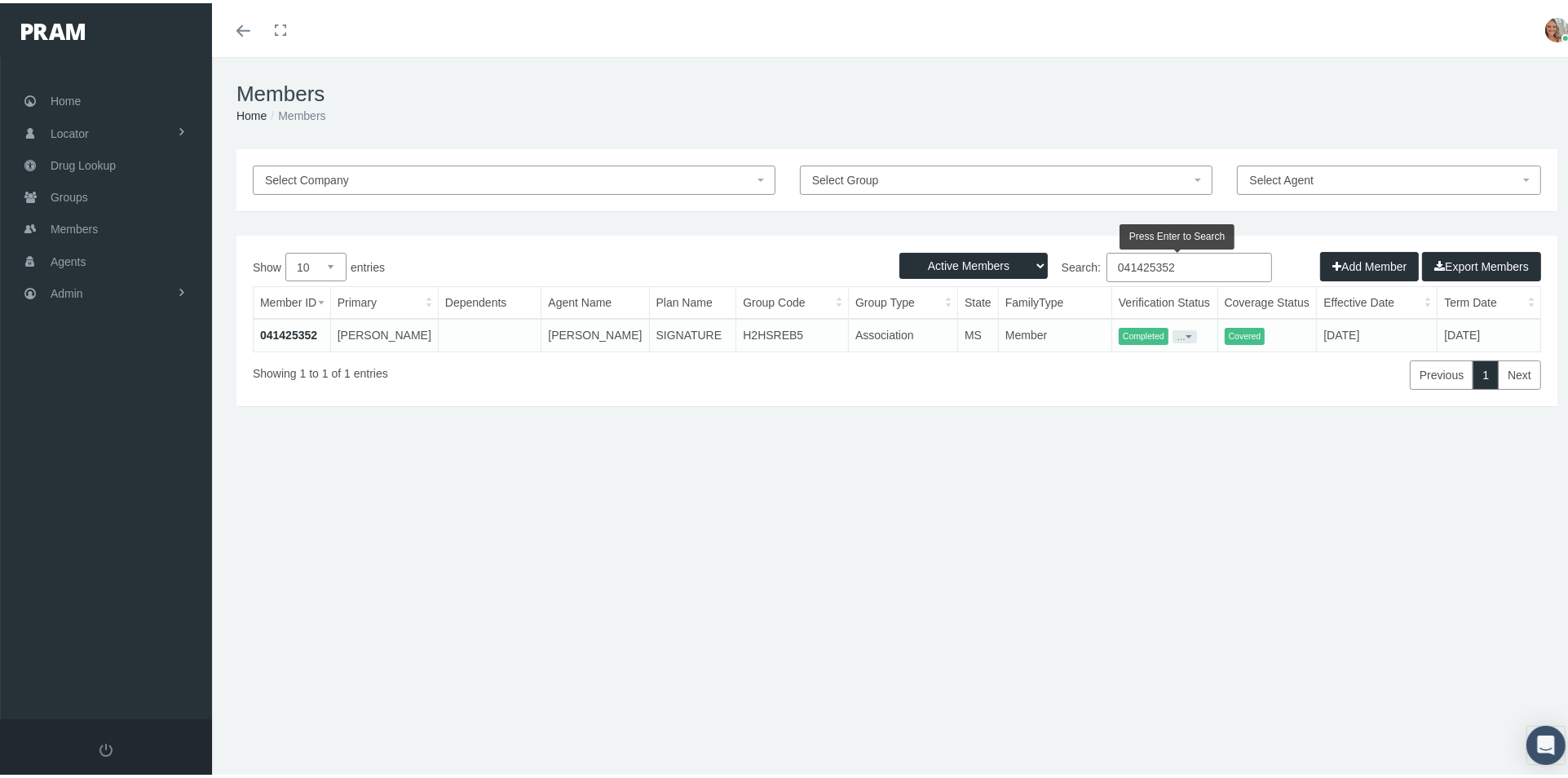
type input "041425352"
click at [279, 329] on link "041425352" at bounding box center [288, 332] width 58 height 13
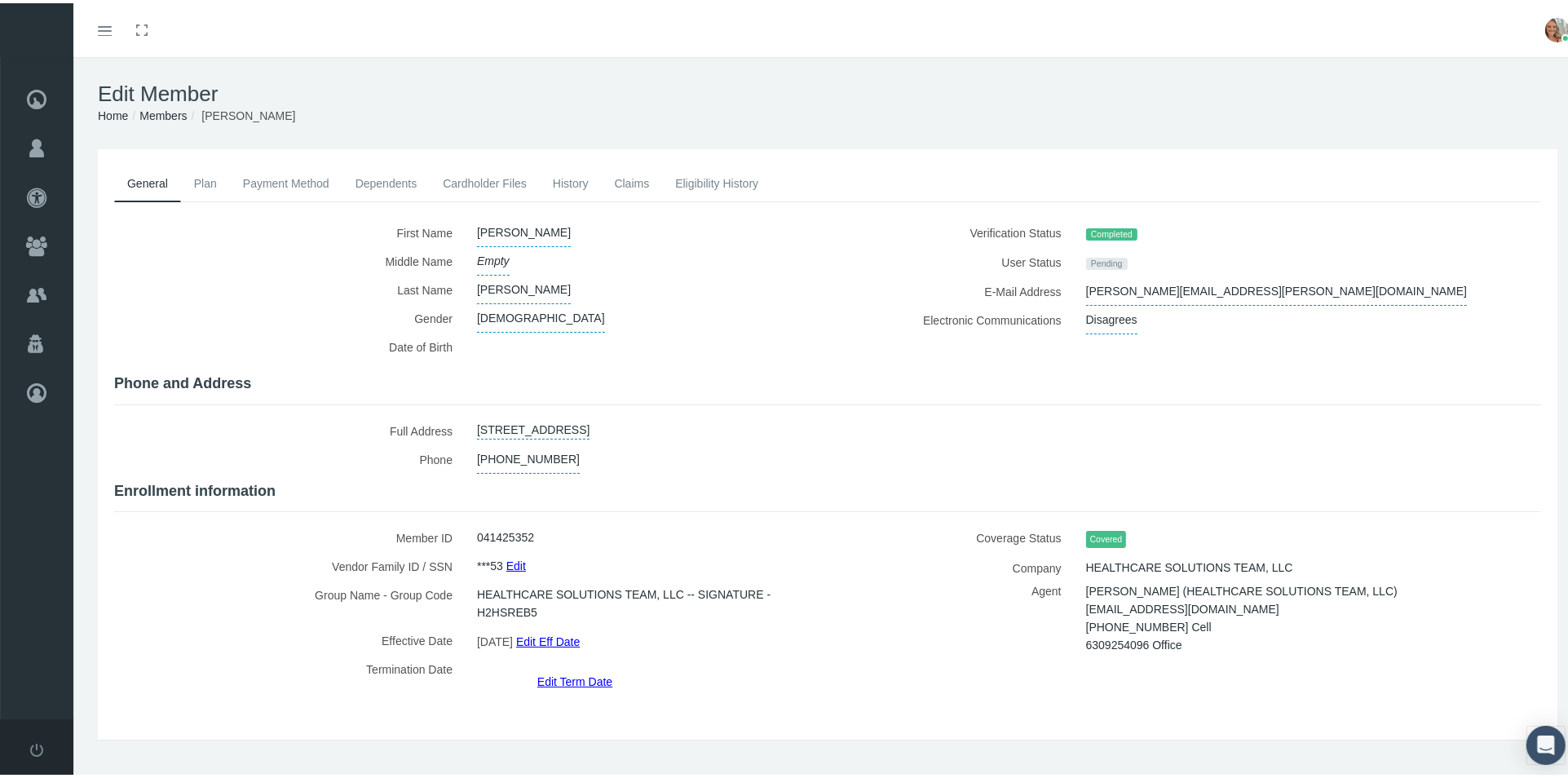
click at [506, 183] on link "Cardholder Files" at bounding box center [484, 179] width 110 height 35
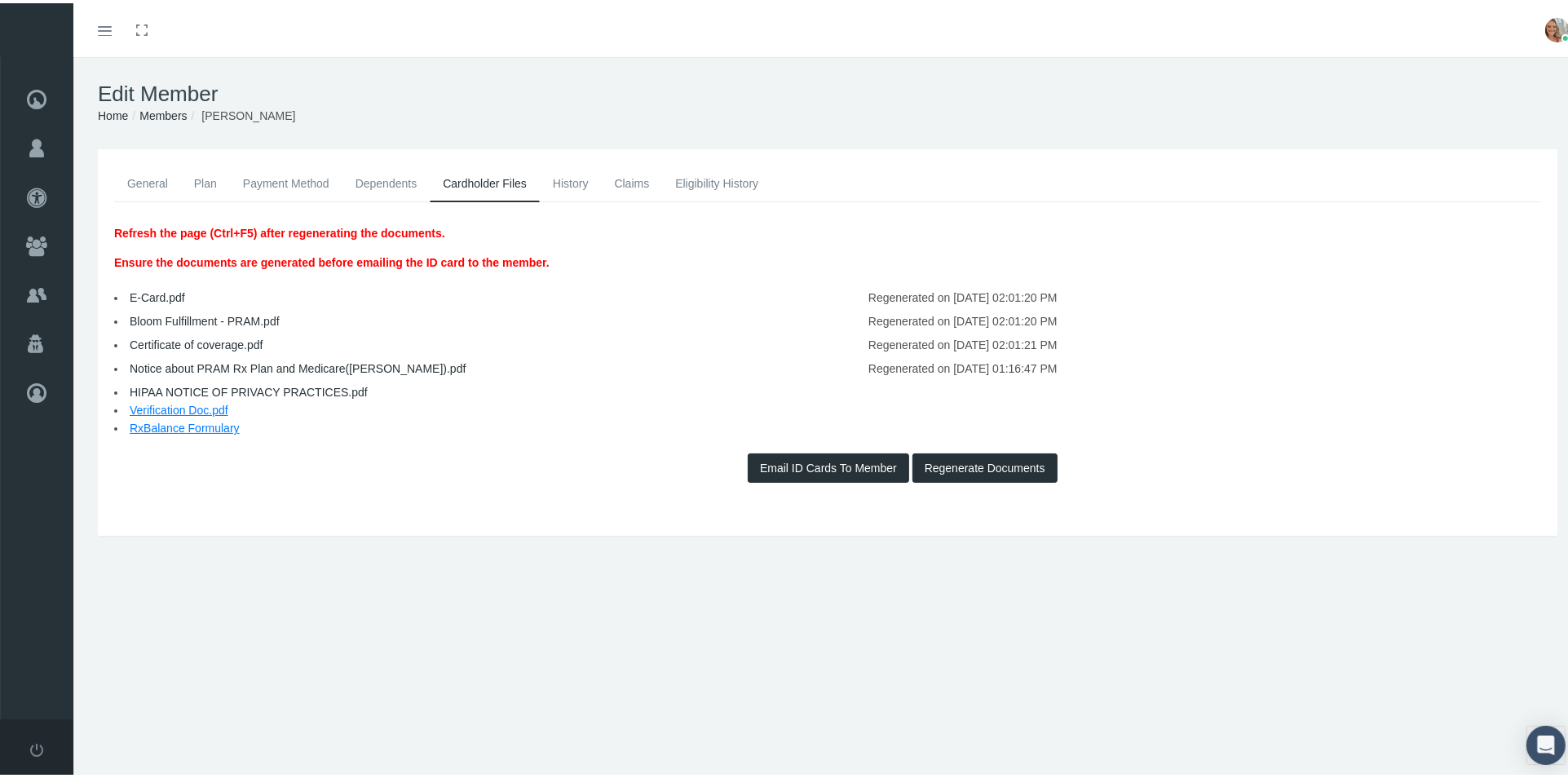
click at [273, 363] on link "Notice about PRAM Rx Plan and Medicare(SUSAN).pdf" at bounding box center [297, 365] width 335 height 13
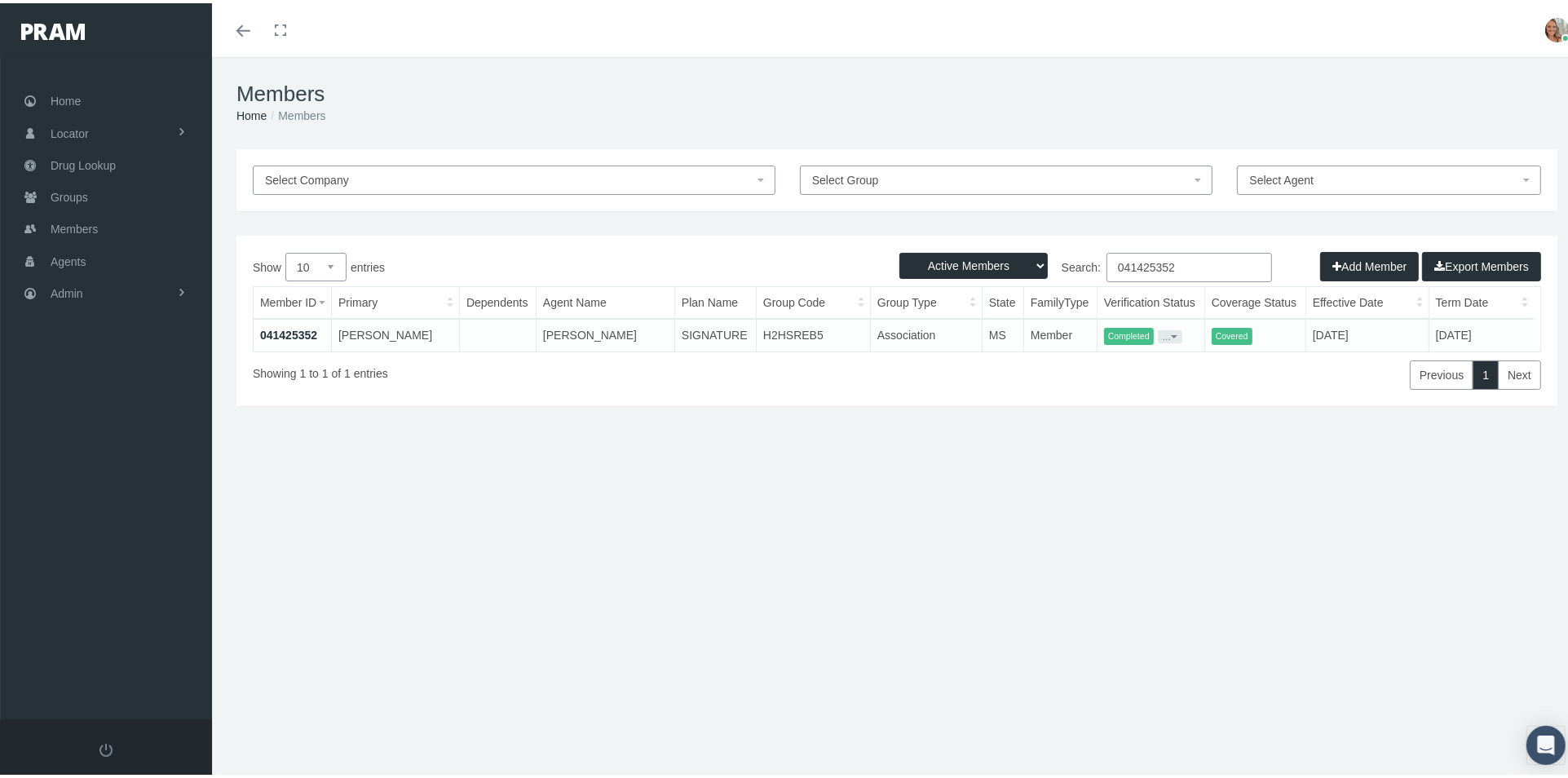
drag, startPoint x: 1210, startPoint y: 260, endPoint x: 882, endPoint y: 302, distance: 330.7
click at [883, 302] on div "Show 10 25 50 100 entries Search: 041425352 Member ID Primary Dependents Agent …" at bounding box center [897, 317] width 1288 height 137
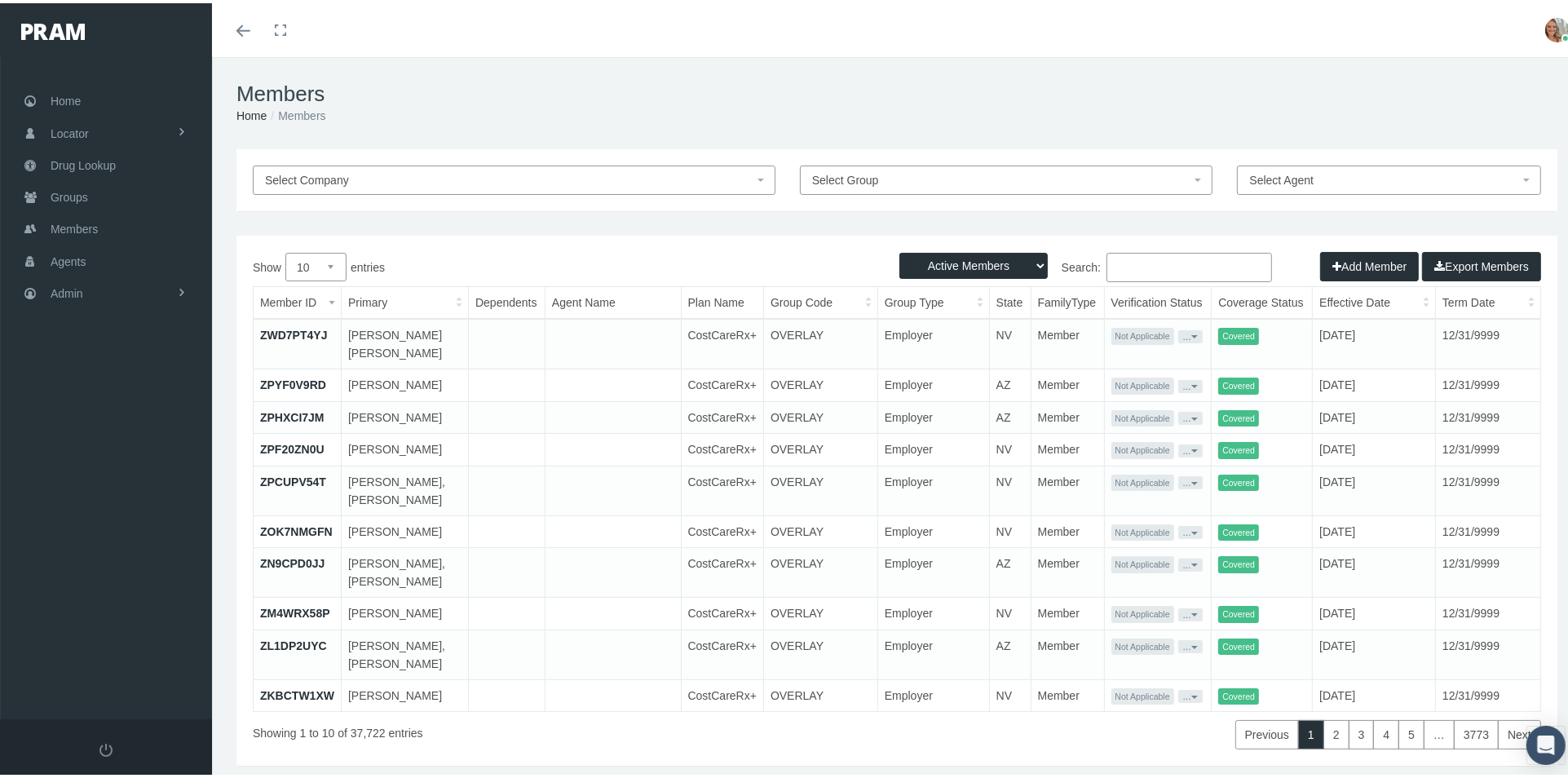
click at [1158, 265] on input "Search:" at bounding box center [1188, 263] width 166 height 30
paste input "041214603"
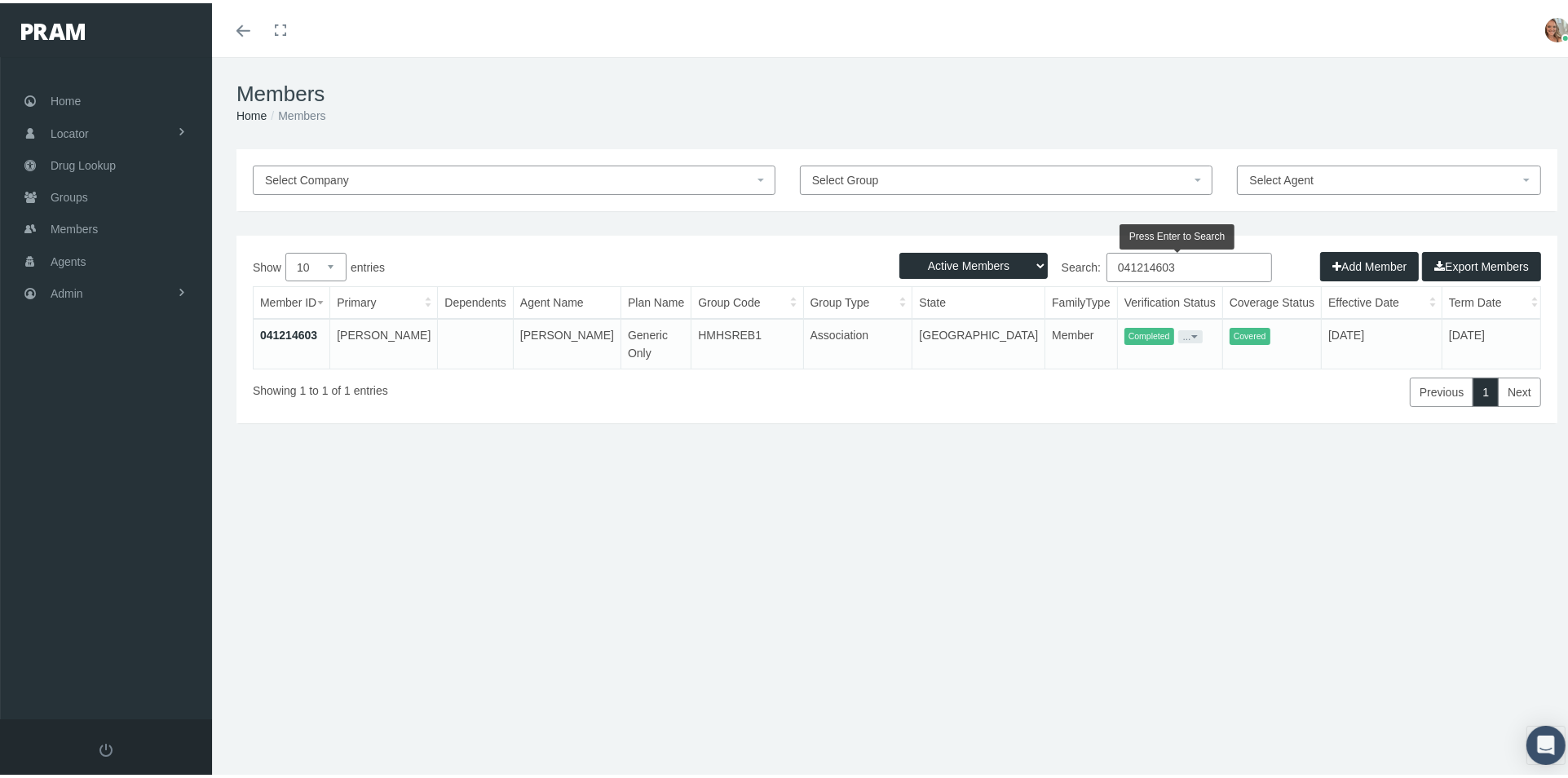
type input "041214603"
click at [305, 333] on link "041214603" at bounding box center [288, 332] width 58 height 13
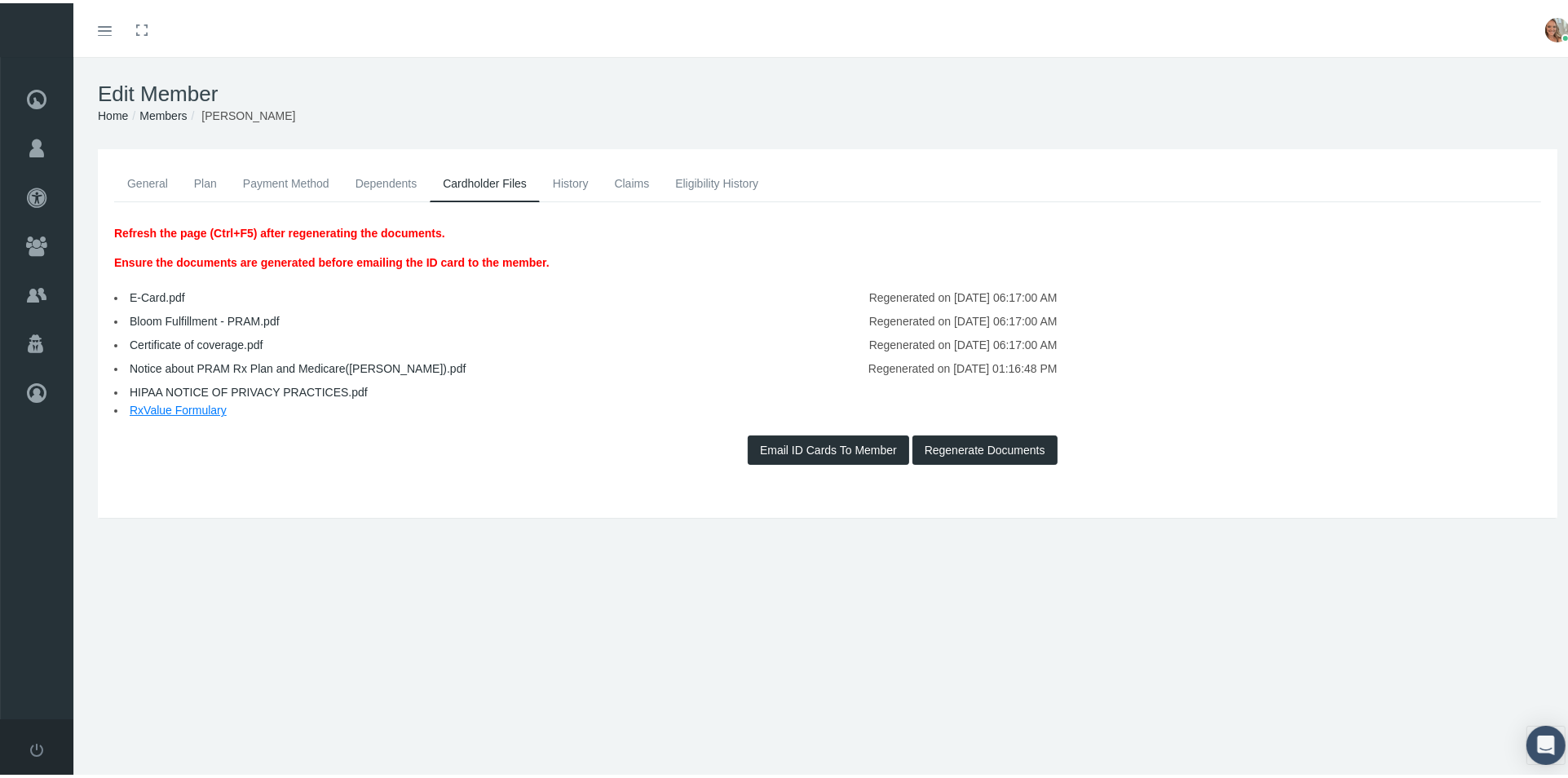
click at [353, 362] on link "Notice about PRAM Rx Plan and Medicare(PEGGY).pdf" at bounding box center [297, 365] width 335 height 13
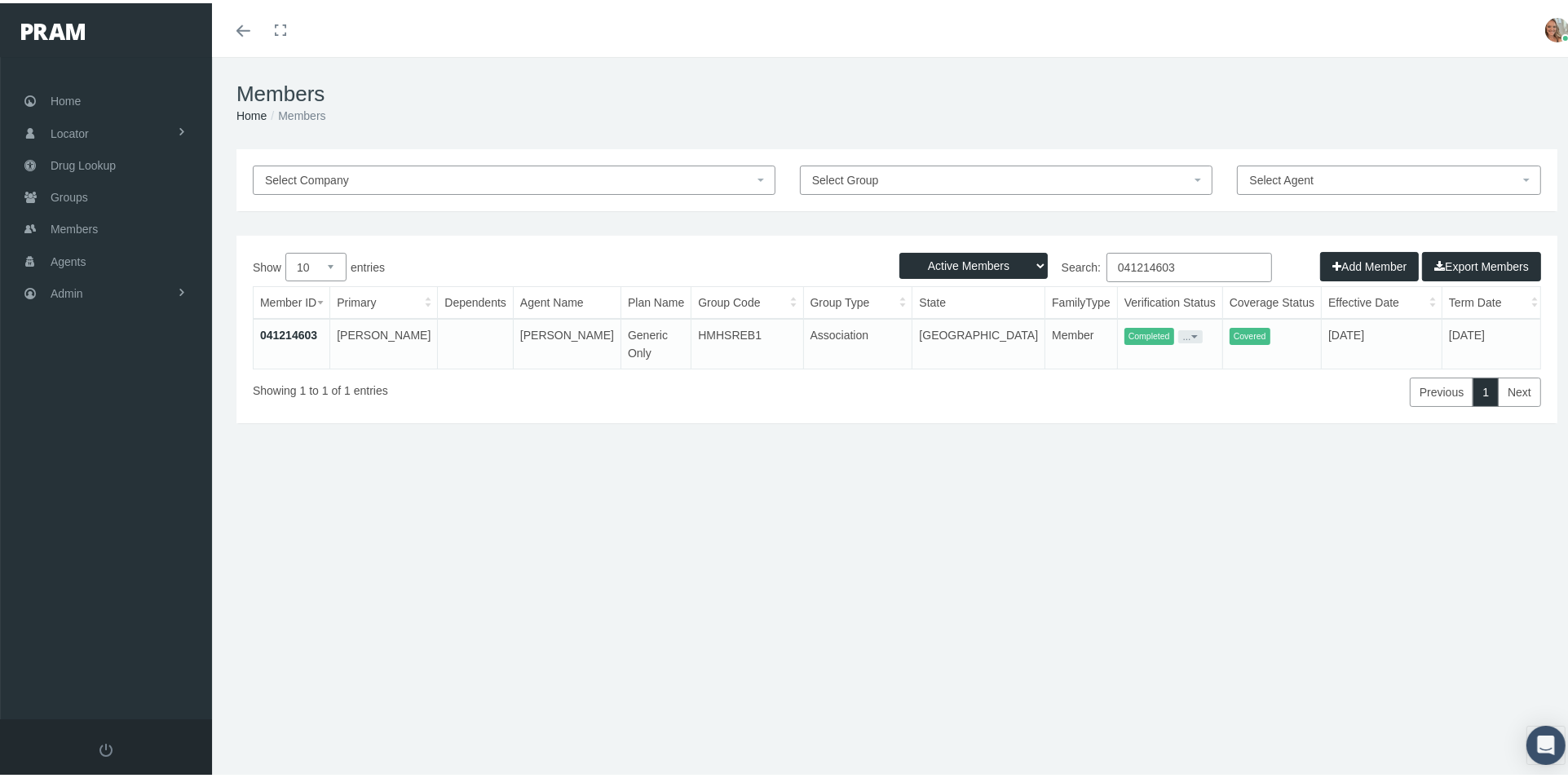
drag, startPoint x: 1192, startPoint y: 264, endPoint x: 950, endPoint y: 292, distance: 243.6
click at [954, 290] on div "Show 10 25 50 100 entries Search: 041214603 Member ID Primary Dependents Agent …" at bounding box center [897, 326] width 1288 height 154
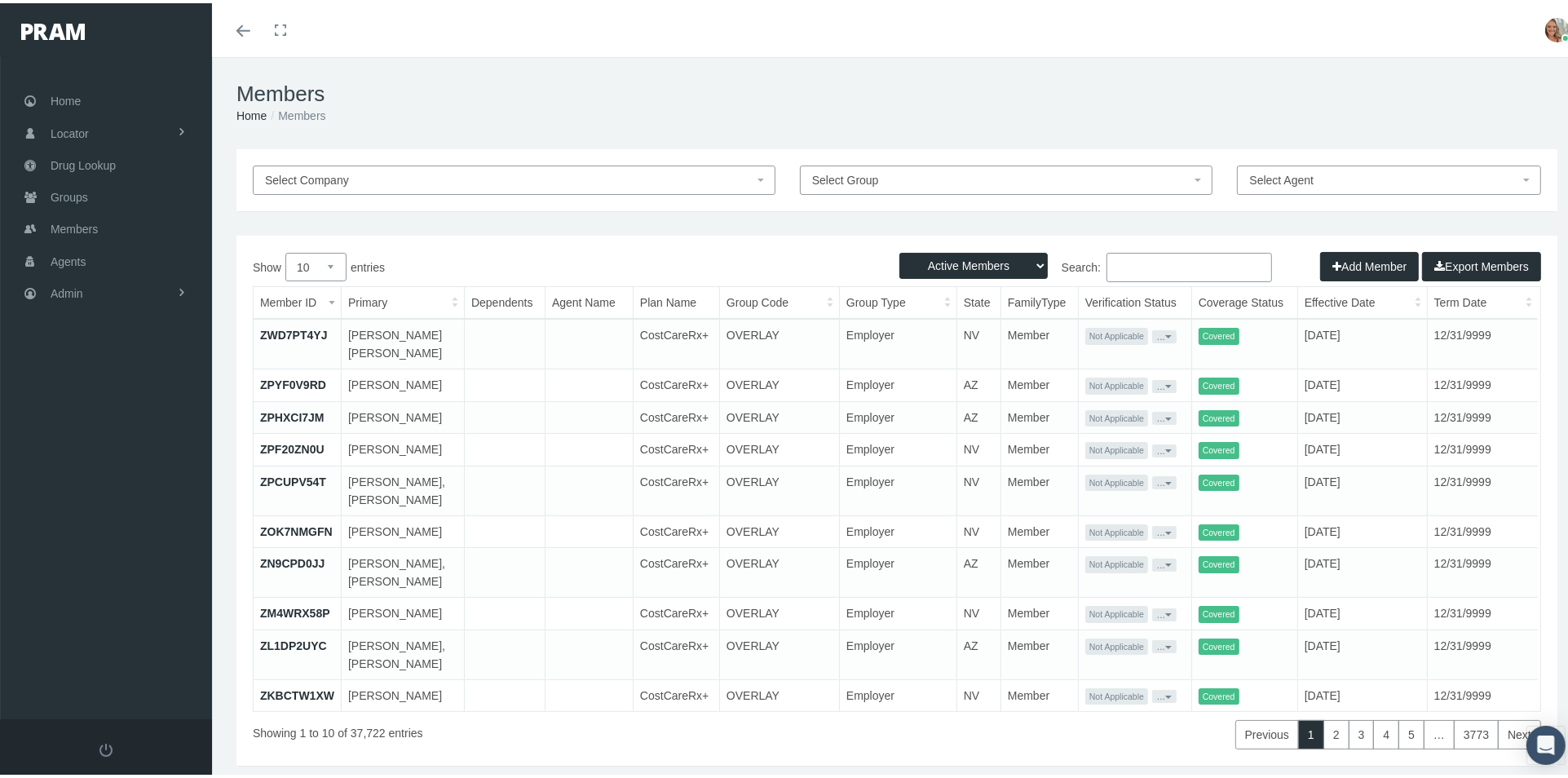
click at [1161, 270] on input "Search:" at bounding box center [1188, 263] width 166 height 30
paste input "041239225"
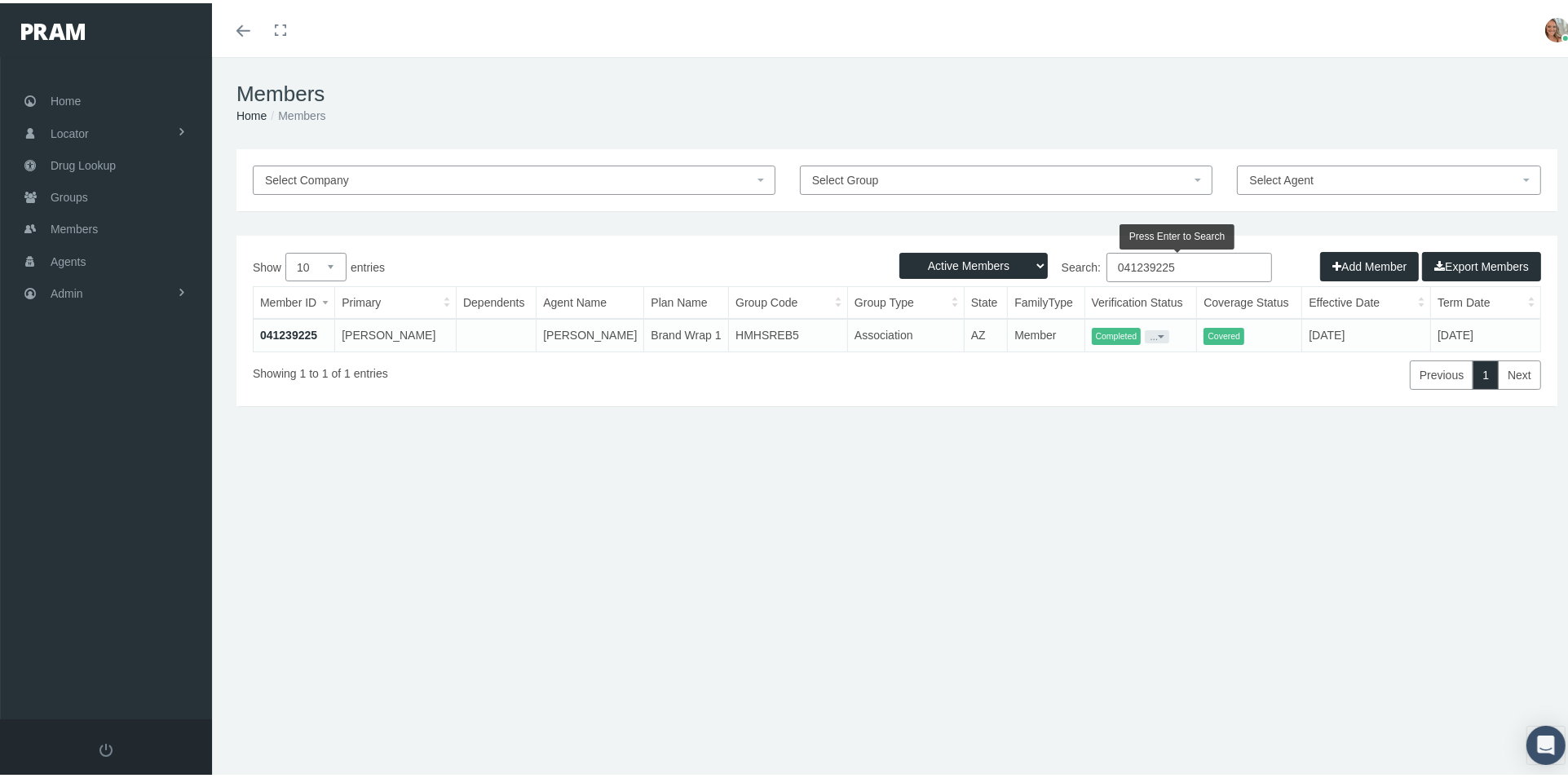
type input "041239225"
click at [275, 332] on link "041239225" at bounding box center [288, 332] width 58 height 13
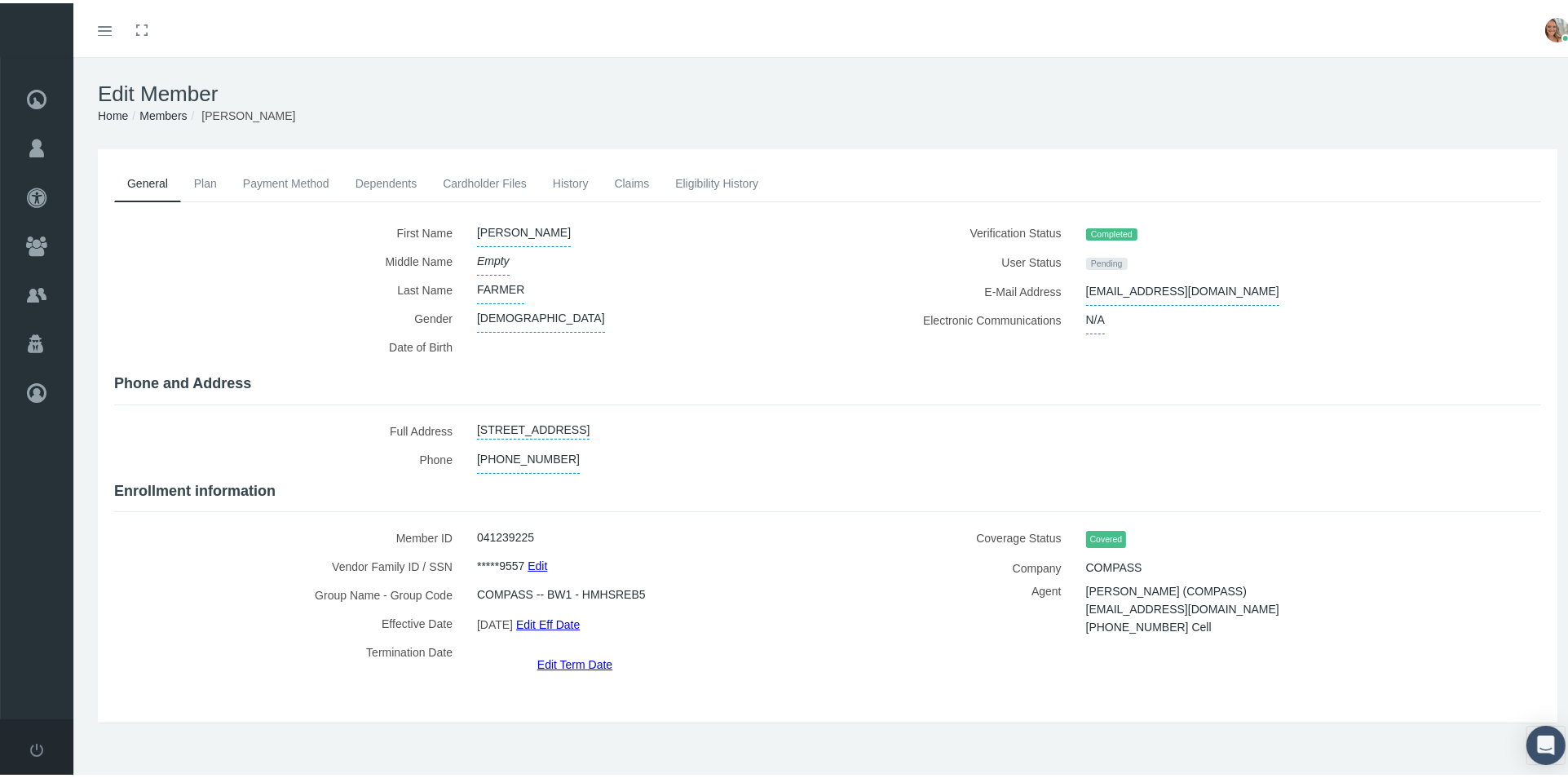
click at [506, 182] on link "Cardholder Files" at bounding box center [484, 179] width 110 height 35
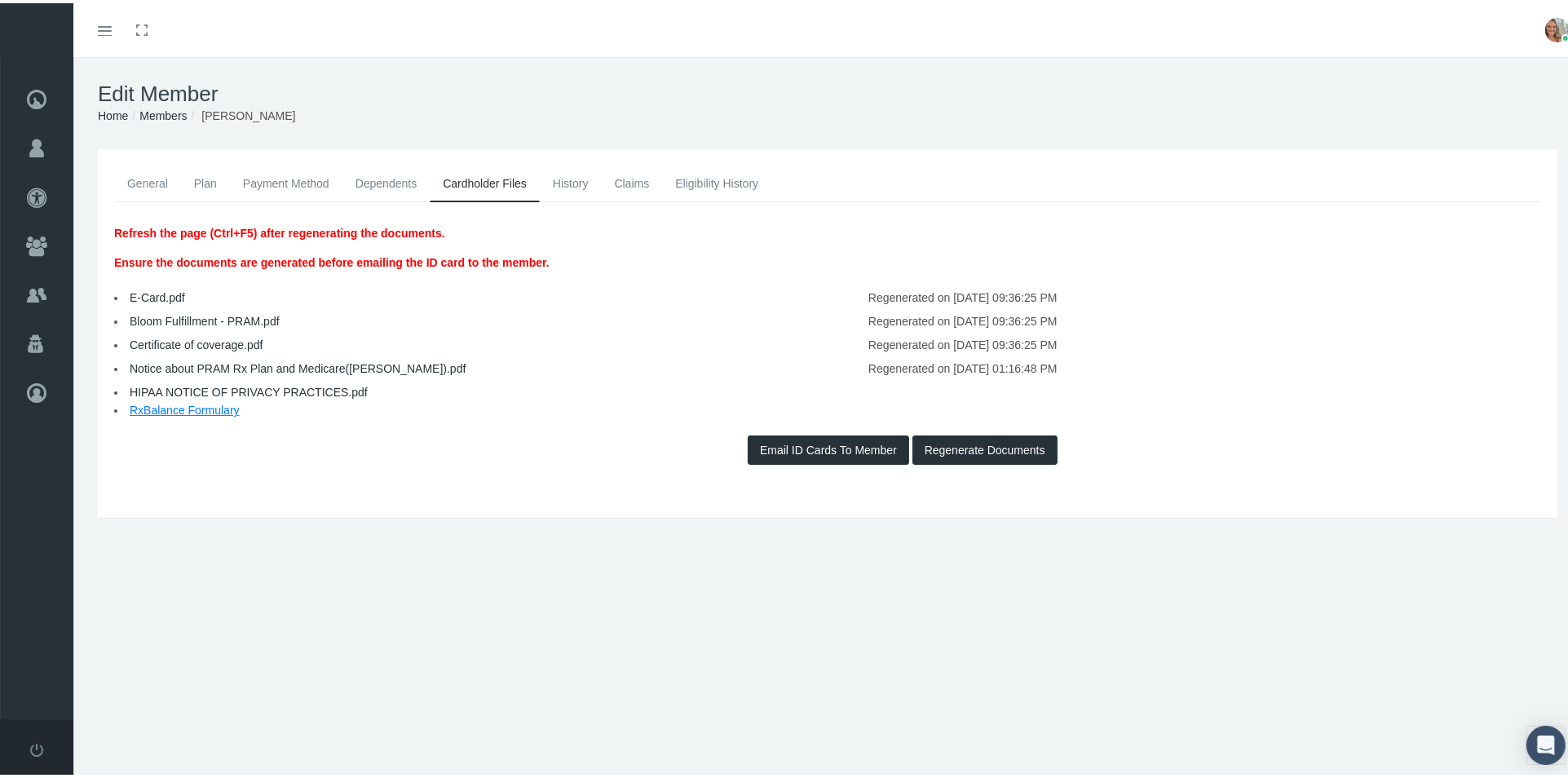
click at [216, 362] on link "Notice about PRAM Rx Plan and Medicare(PAUL).pdf" at bounding box center [297, 365] width 335 height 13
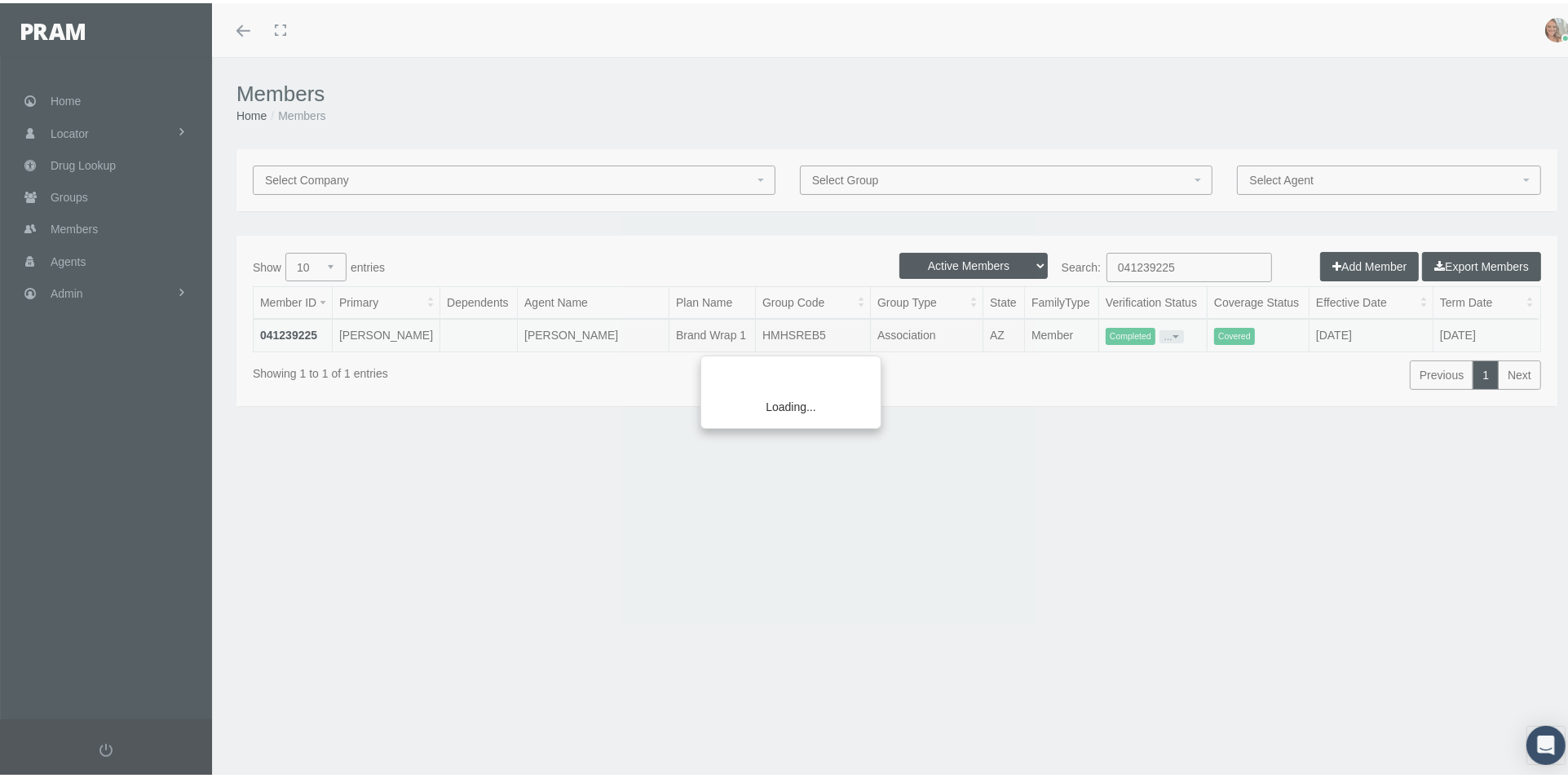
click at [1183, 259] on div "Loading..." at bounding box center [784, 389] width 1568 height 778
drag, startPoint x: 1171, startPoint y: 264, endPoint x: 1164, endPoint y: 258, distance: 9.2
click at [1167, 260] on div "Loading..." at bounding box center [784, 389] width 1568 height 778
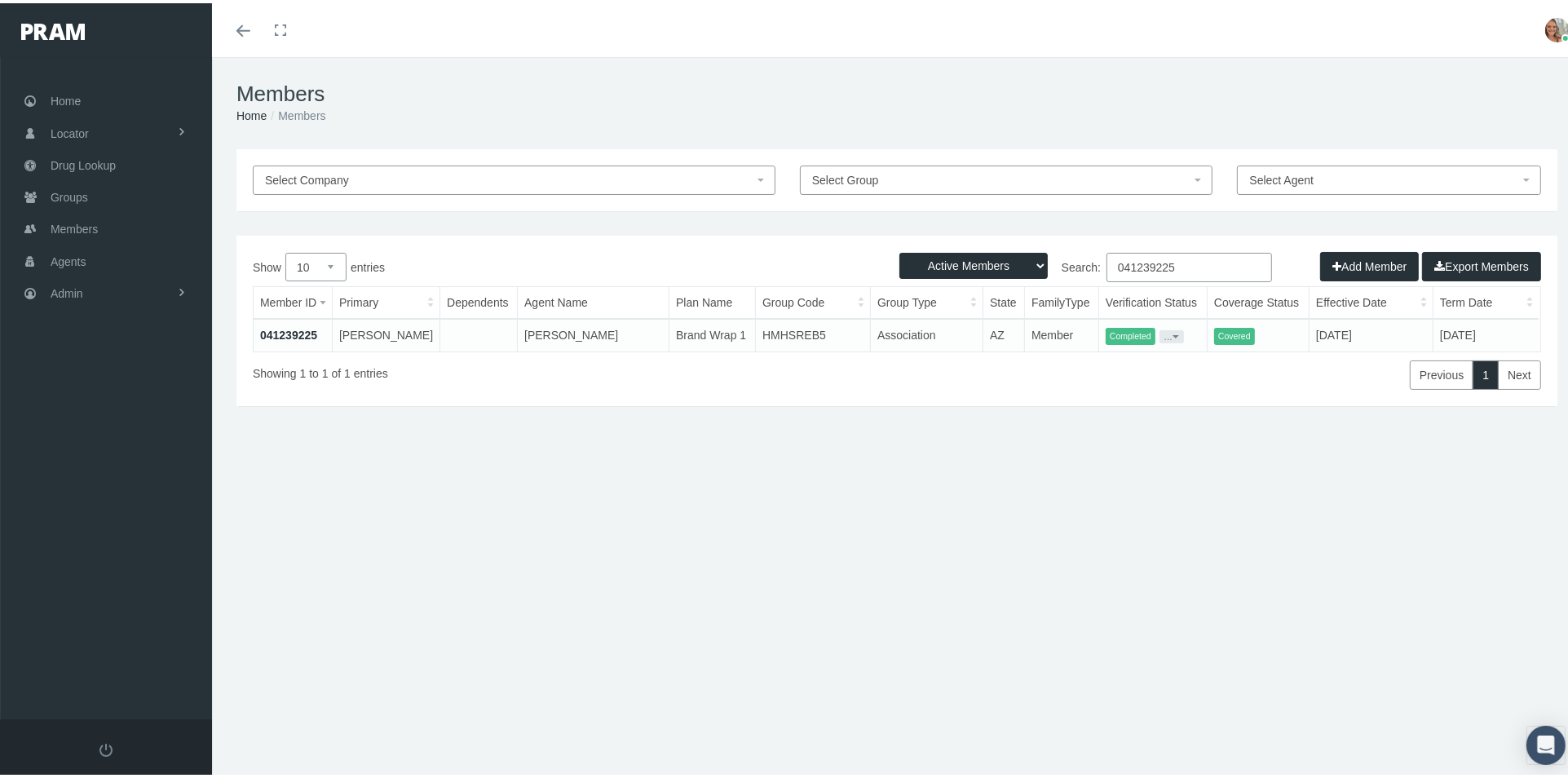
click at [1167, 260] on input "041239225" at bounding box center [1188, 263] width 166 height 30
type input "0"
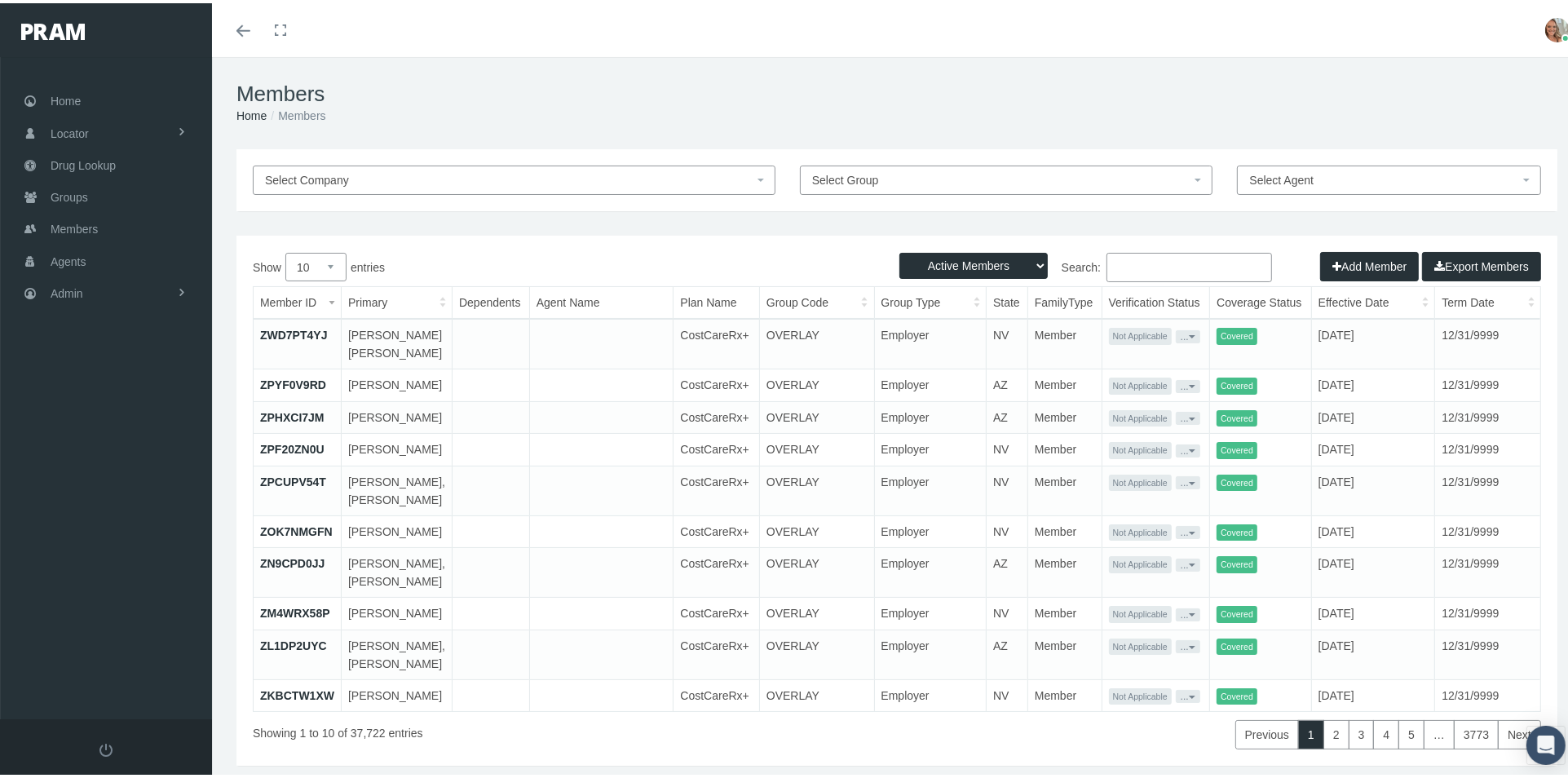
click at [1177, 267] on input "Search:" at bounding box center [1188, 263] width 166 height 30
paste input "041245474"
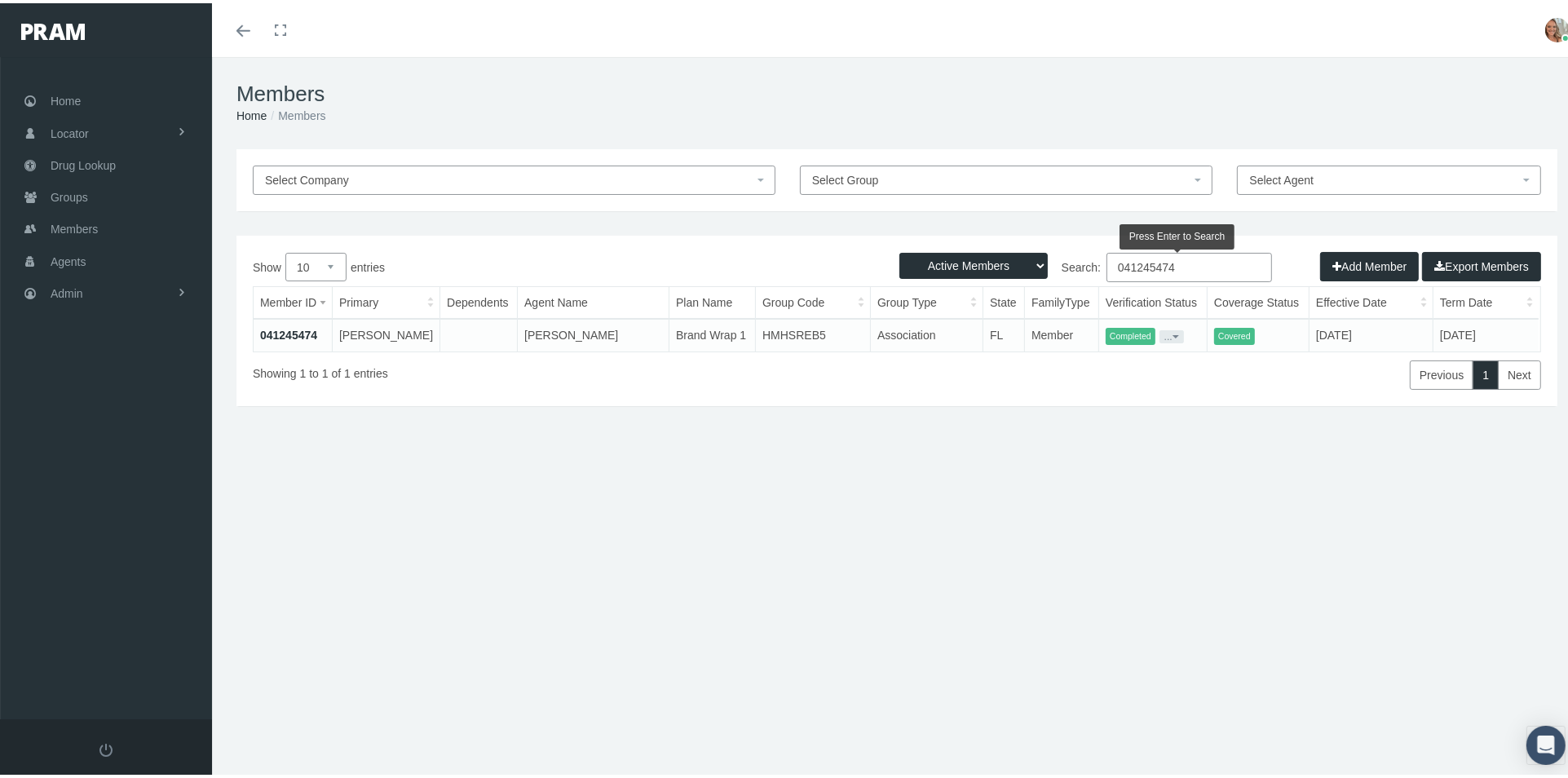
type input "041245474"
click at [281, 331] on link "041245474" at bounding box center [288, 332] width 58 height 13
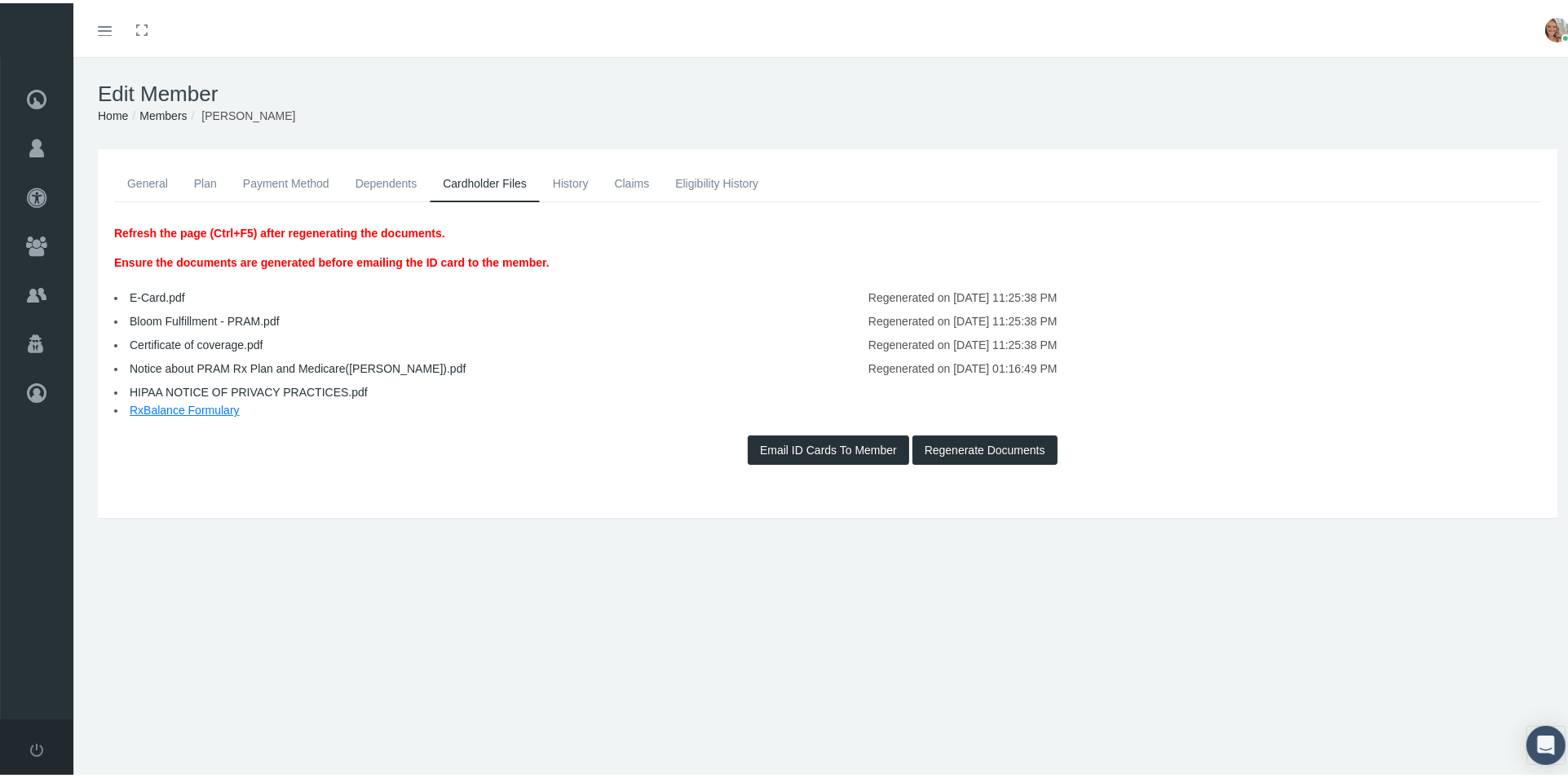
click at [341, 364] on link "Notice about PRAM Rx Plan and Medicare(JIM).pdf" at bounding box center [297, 365] width 335 height 13
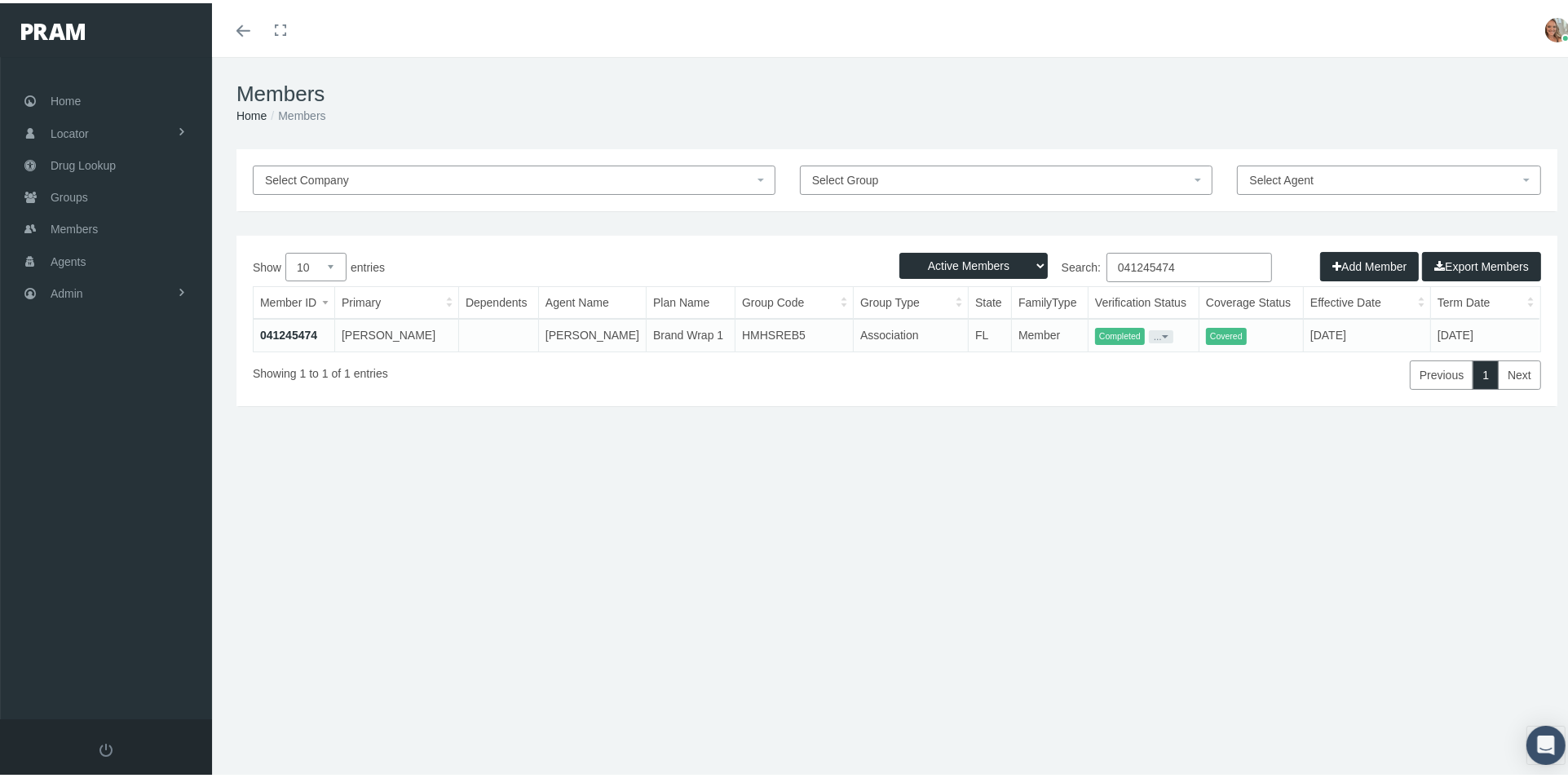
click at [1179, 260] on input "041245474" at bounding box center [1188, 263] width 166 height 30
type input "0"
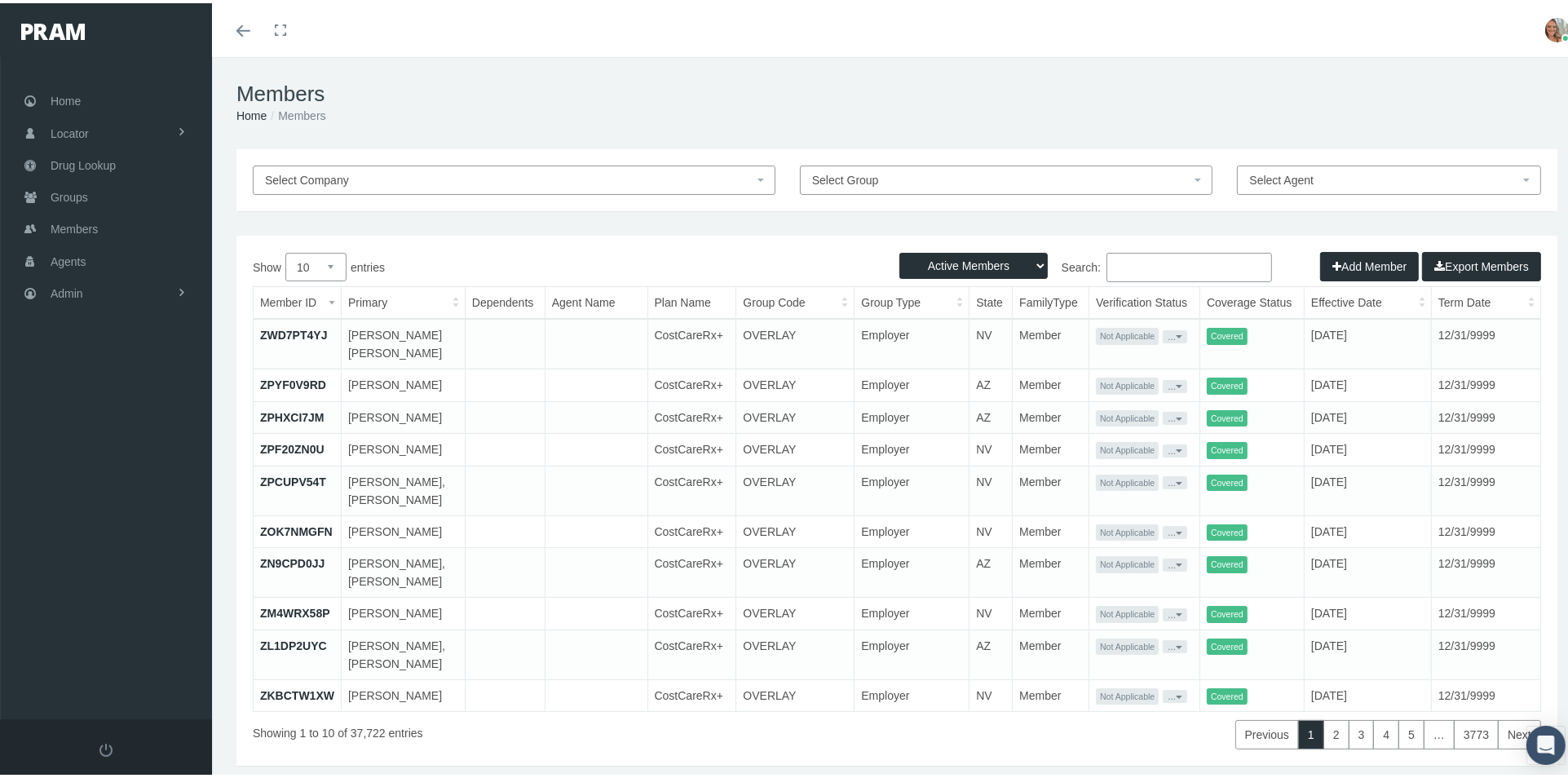
click at [1182, 255] on input "Search:" at bounding box center [1188, 263] width 166 height 30
paste input "041245474"
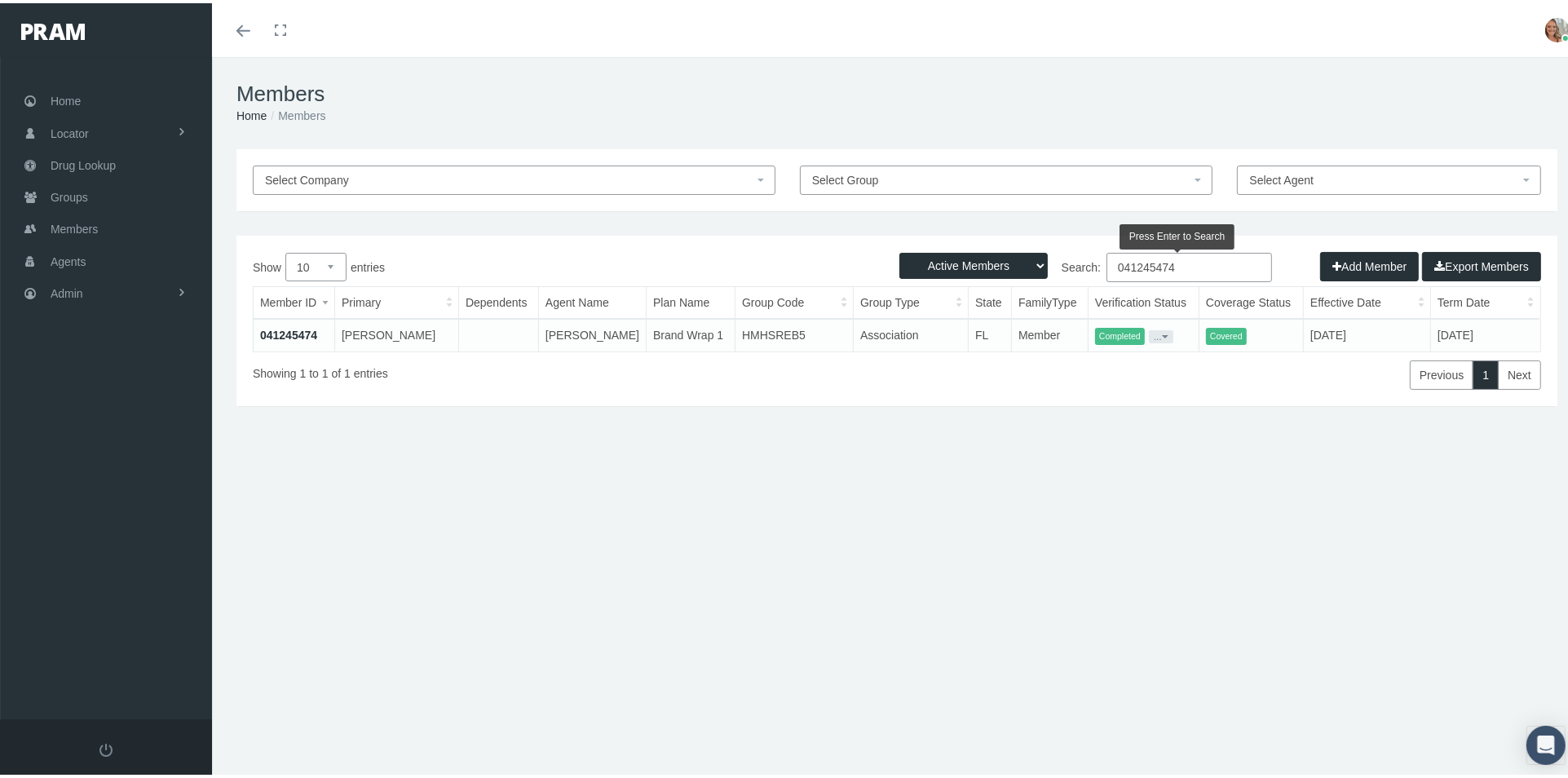
type input "041245474"
click at [284, 336] on td "041245474" at bounding box center [294, 332] width 81 height 33
click at [287, 332] on link "041245474" at bounding box center [288, 332] width 58 height 13
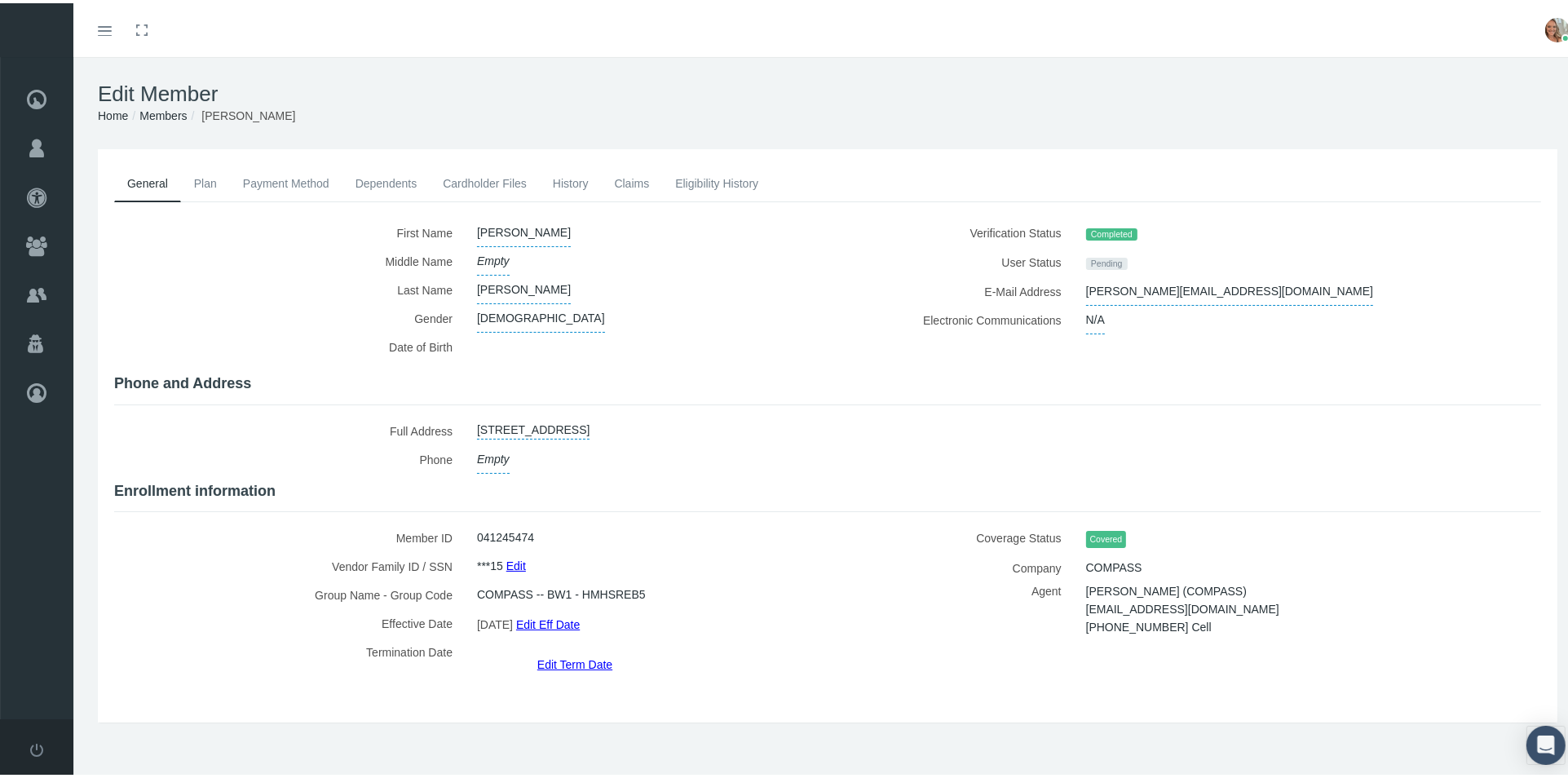
click at [503, 179] on link "Cardholder Files" at bounding box center [484, 179] width 110 height 35
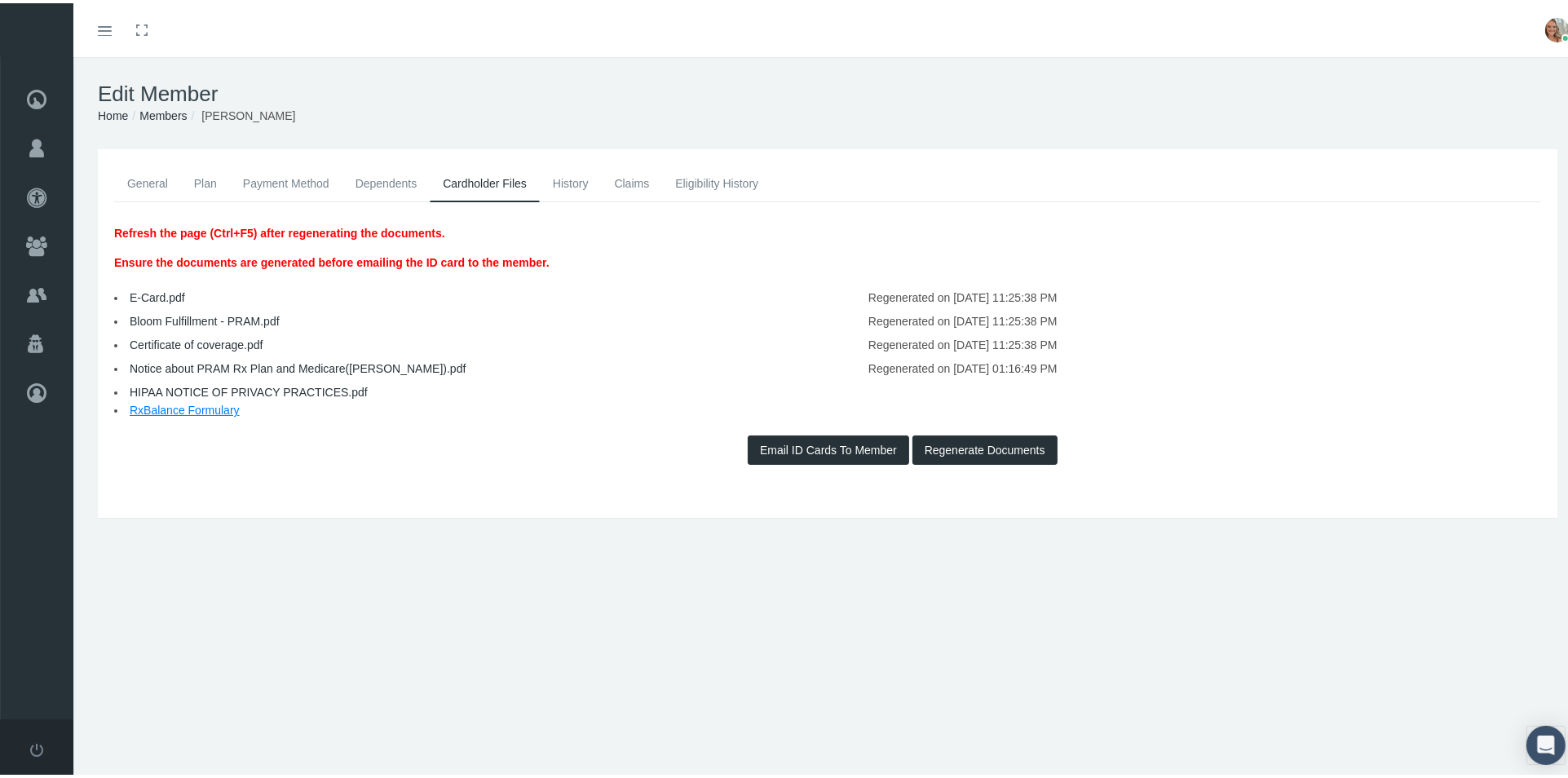
click at [247, 358] on link "Notice about PRAM Rx Plan and Medicare(JIM).pdf" at bounding box center [297, 365] width 335 height 13
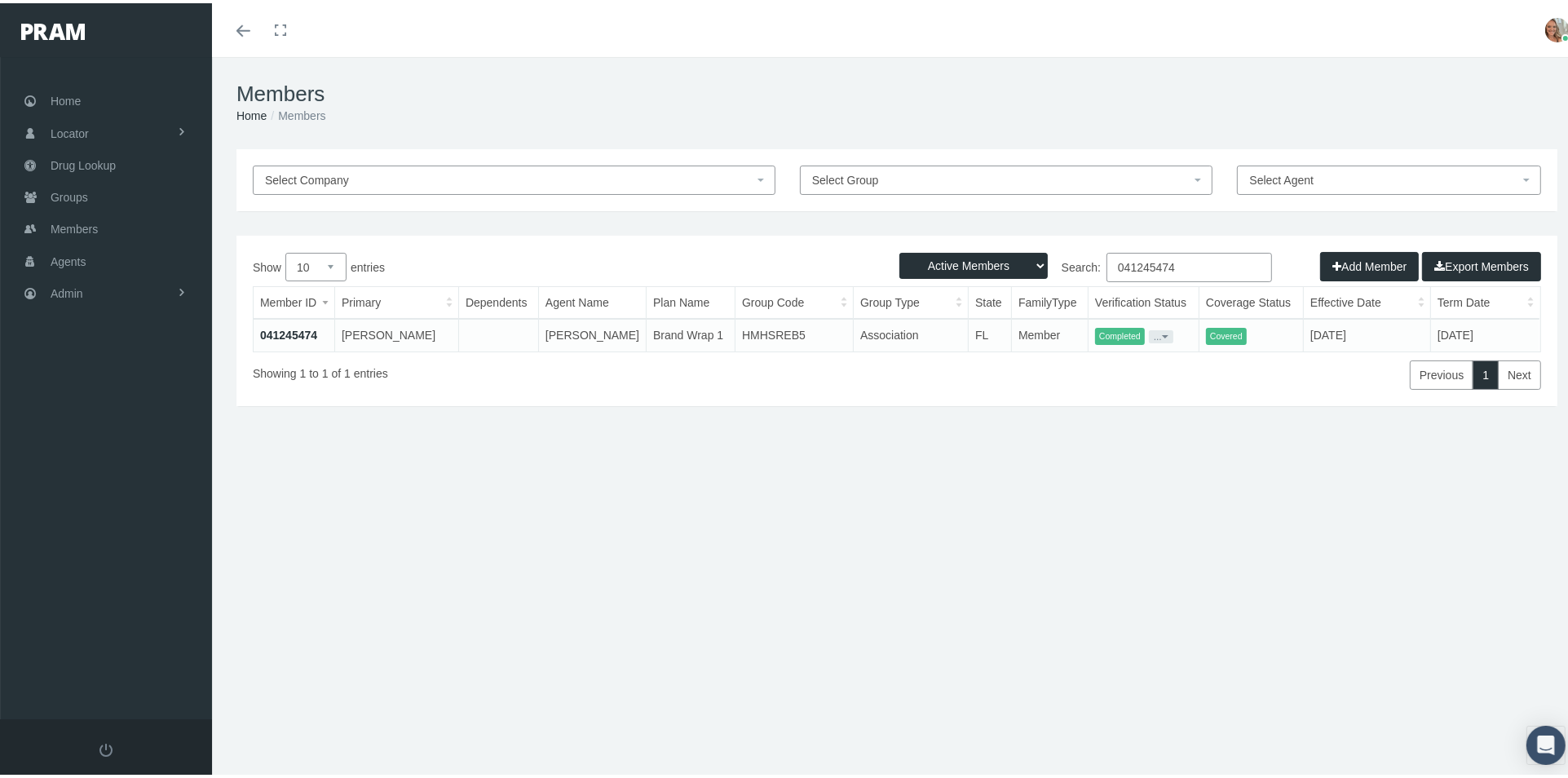
click at [1193, 264] on input "041245474" at bounding box center [1188, 263] width 166 height 30
type input "0"
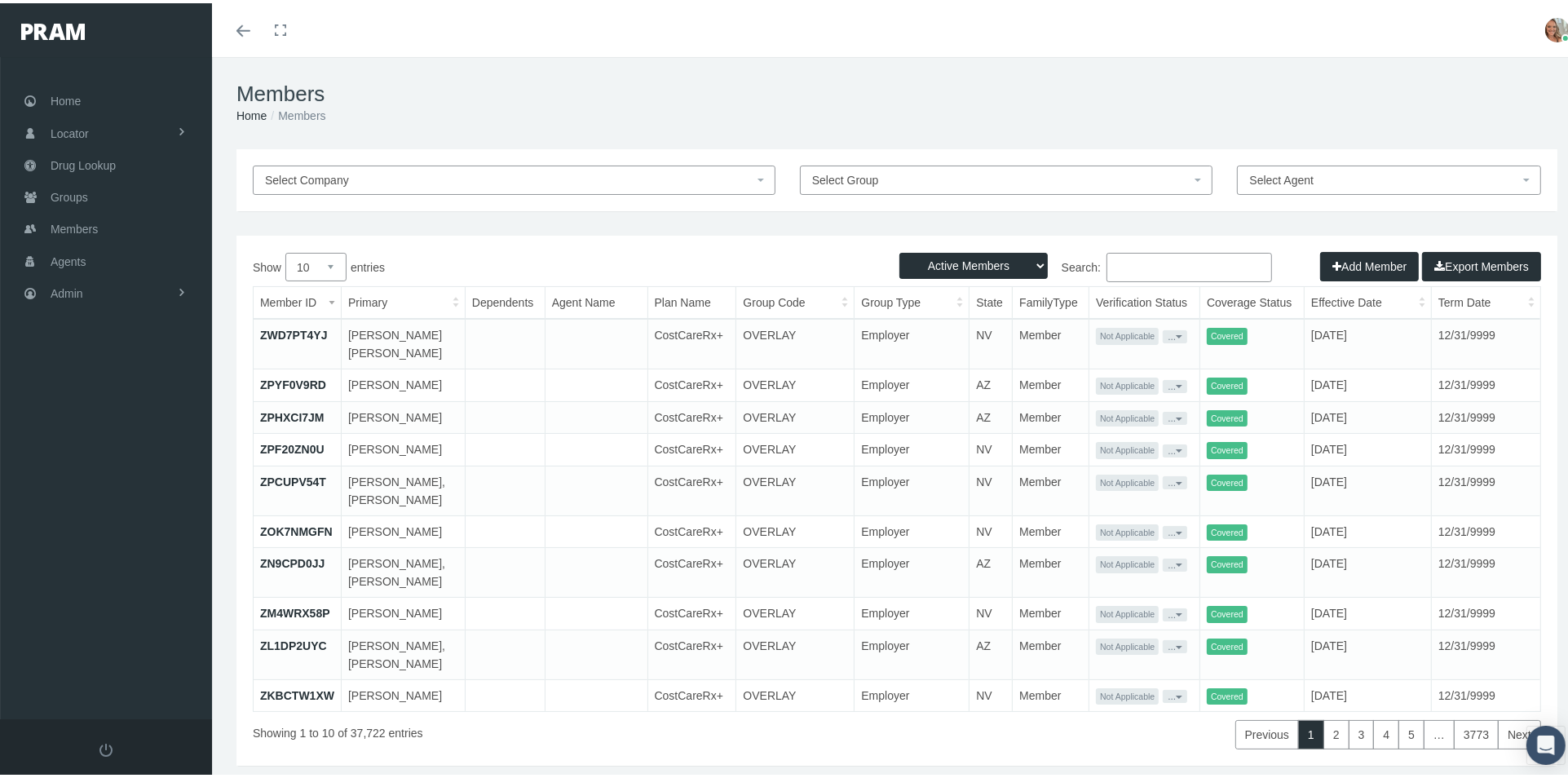
click at [1152, 276] on input "Search:" at bounding box center [1188, 263] width 166 height 30
paste input "041218714"
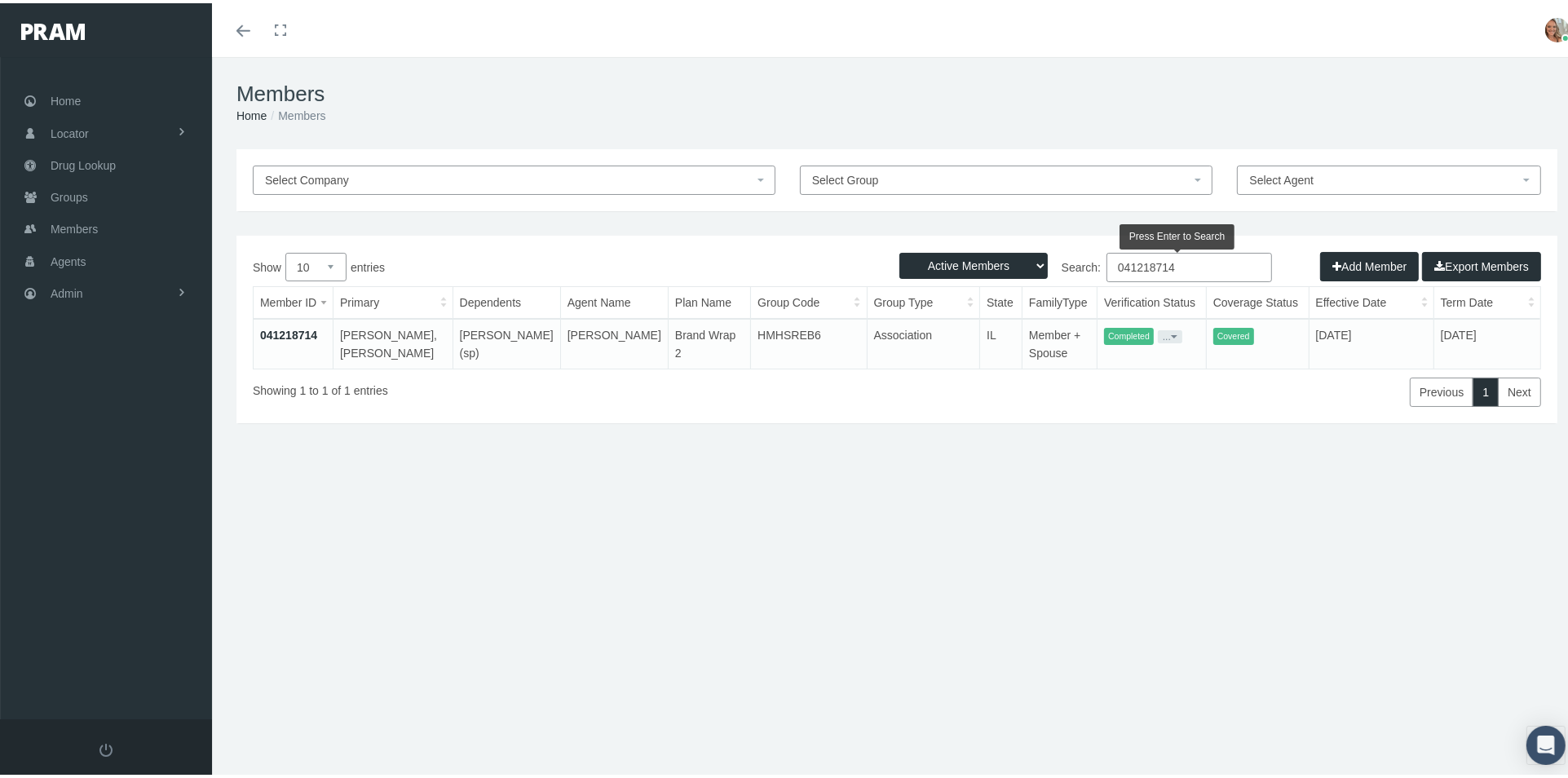
type input "041218714"
click at [274, 332] on link "041218714" at bounding box center [288, 332] width 58 height 13
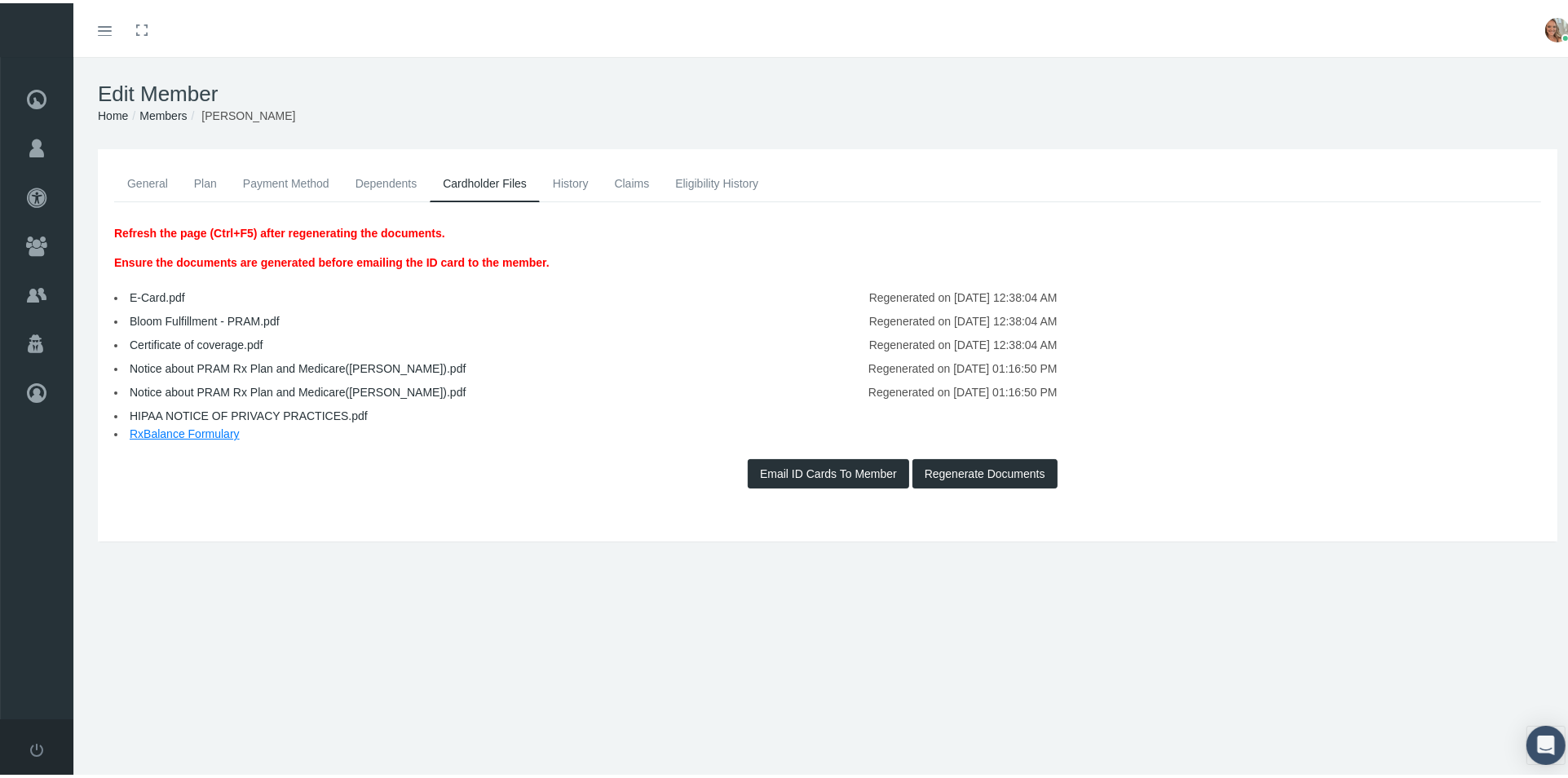
click at [331, 366] on link "Notice about PRAM Rx Plan and Medicare(KIMBERLY).pdf" at bounding box center [297, 365] width 335 height 13
click at [381, 386] on link "Notice about PRAM Rx Plan and Medicare(STANLEY).pdf" at bounding box center [297, 389] width 335 height 13
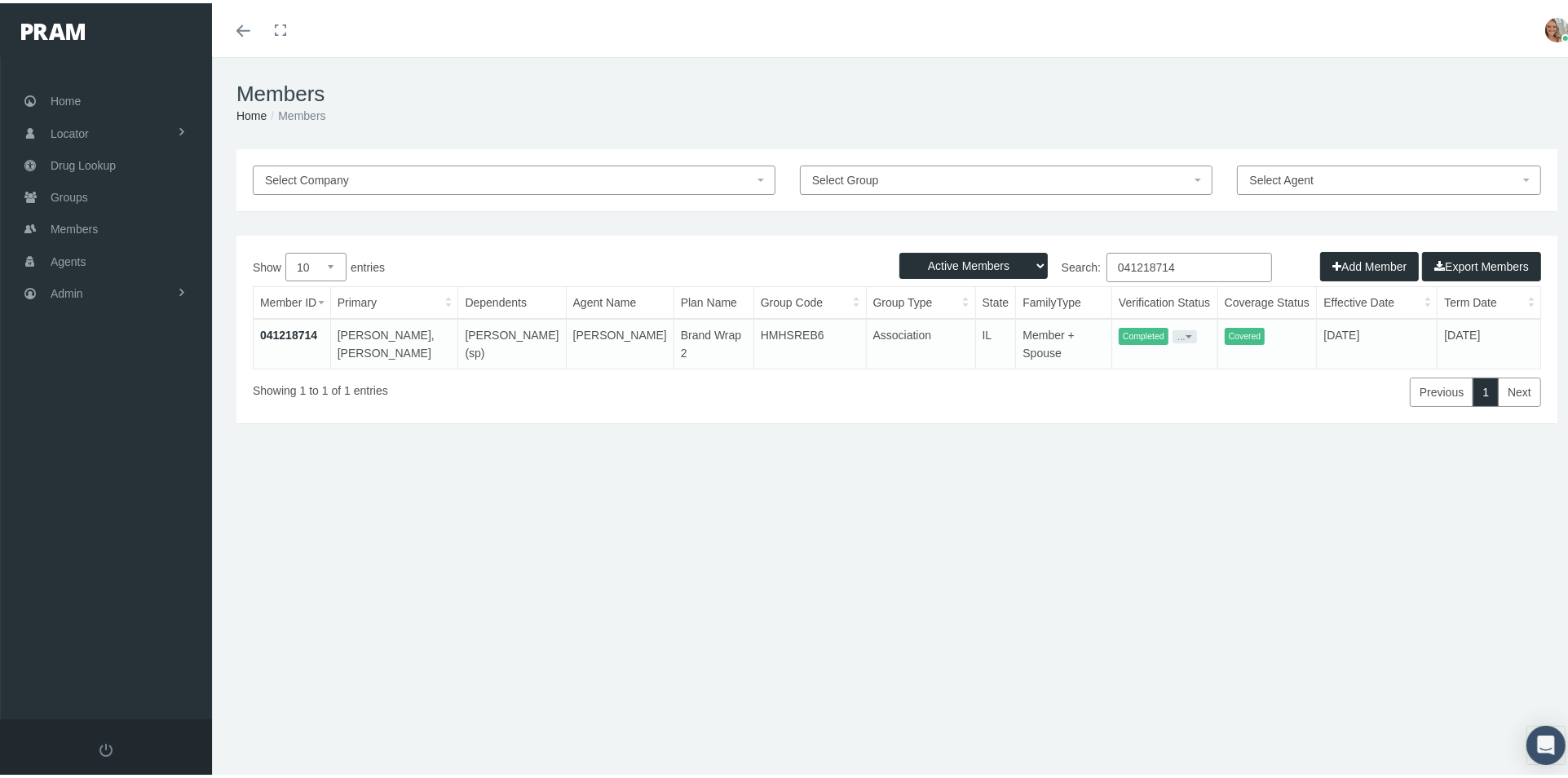
click at [1196, 254] on input "041218714" at bounding box center [1188, 263] width 166 height 30
type input "0"
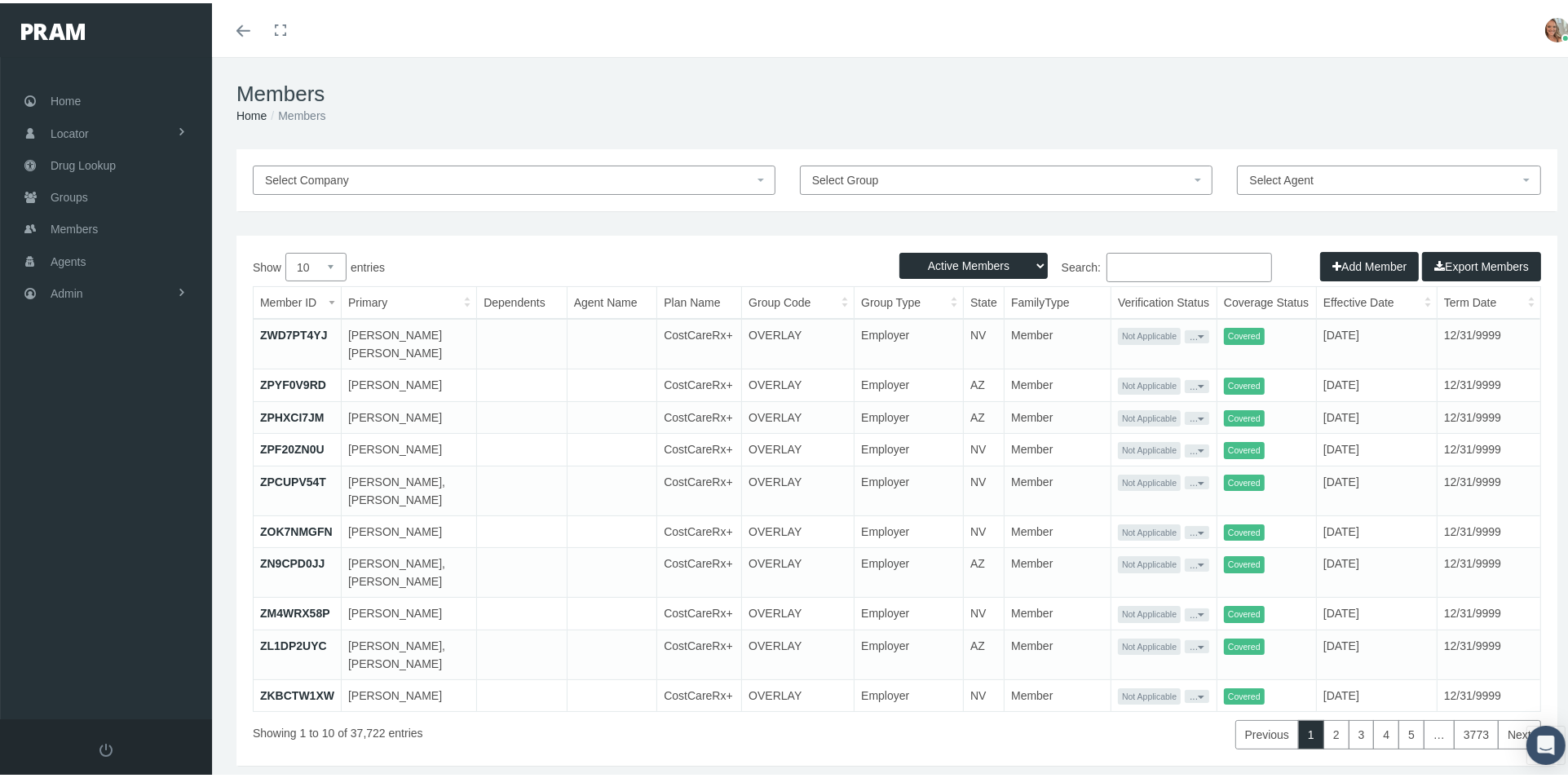
click at [1106, 258] on input "Search:" at bounding box center [1188, 263] width 166 height 30
paste input "041242977"
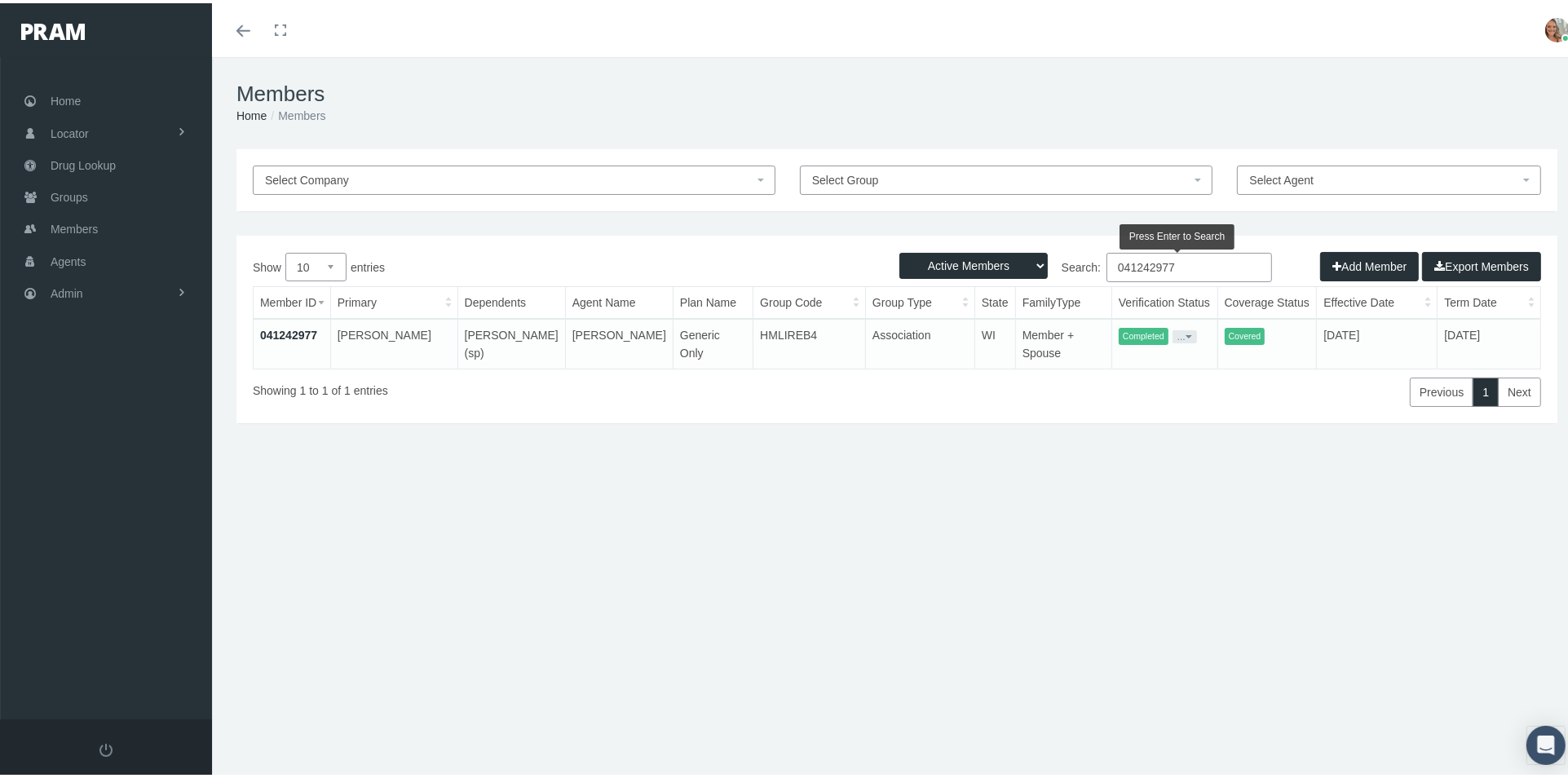
type input "041242977"
click at [304, 329] on link "041242977" at bounding box center [288, 332] width 58 height 13
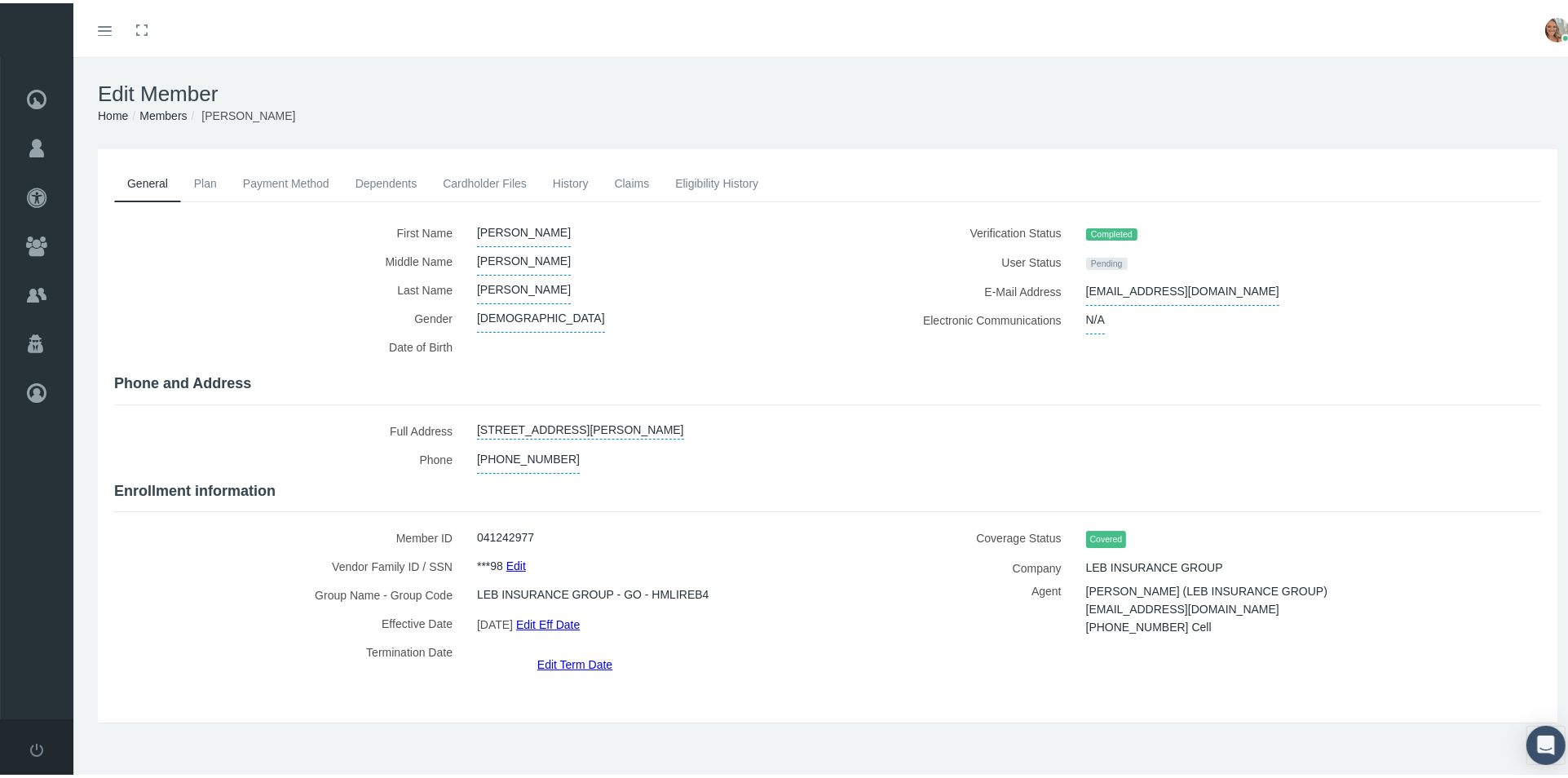
click at [480, 172] on link "Cardholder Files" at bounding box center [484, 179] width 110 height 35
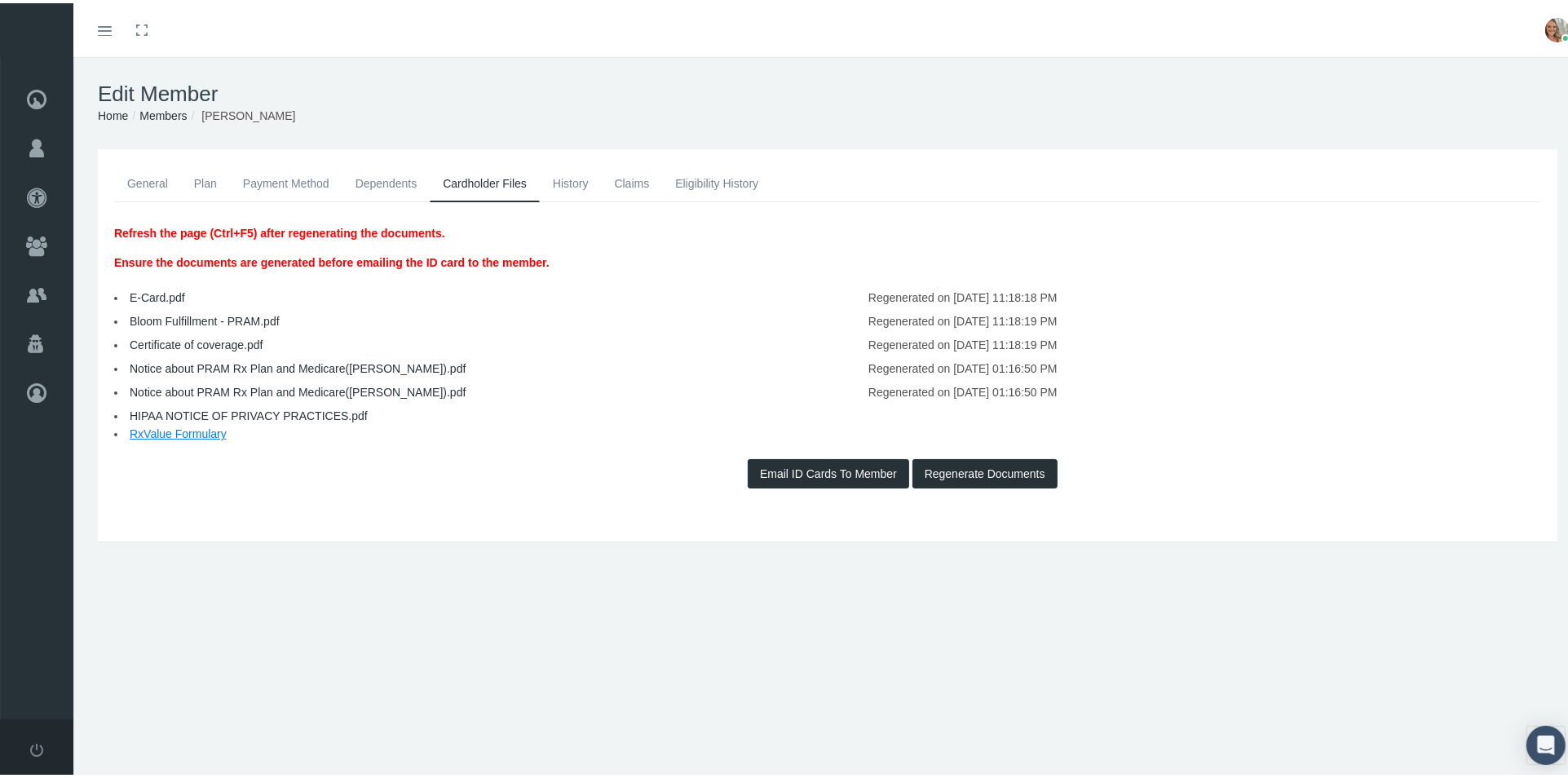
click at [252, 362] on link "Notice about PRAM Rx Plan and Medicare([PERSON_NAME]).pdf" at bounding box center [297, 365] width 335 height 13
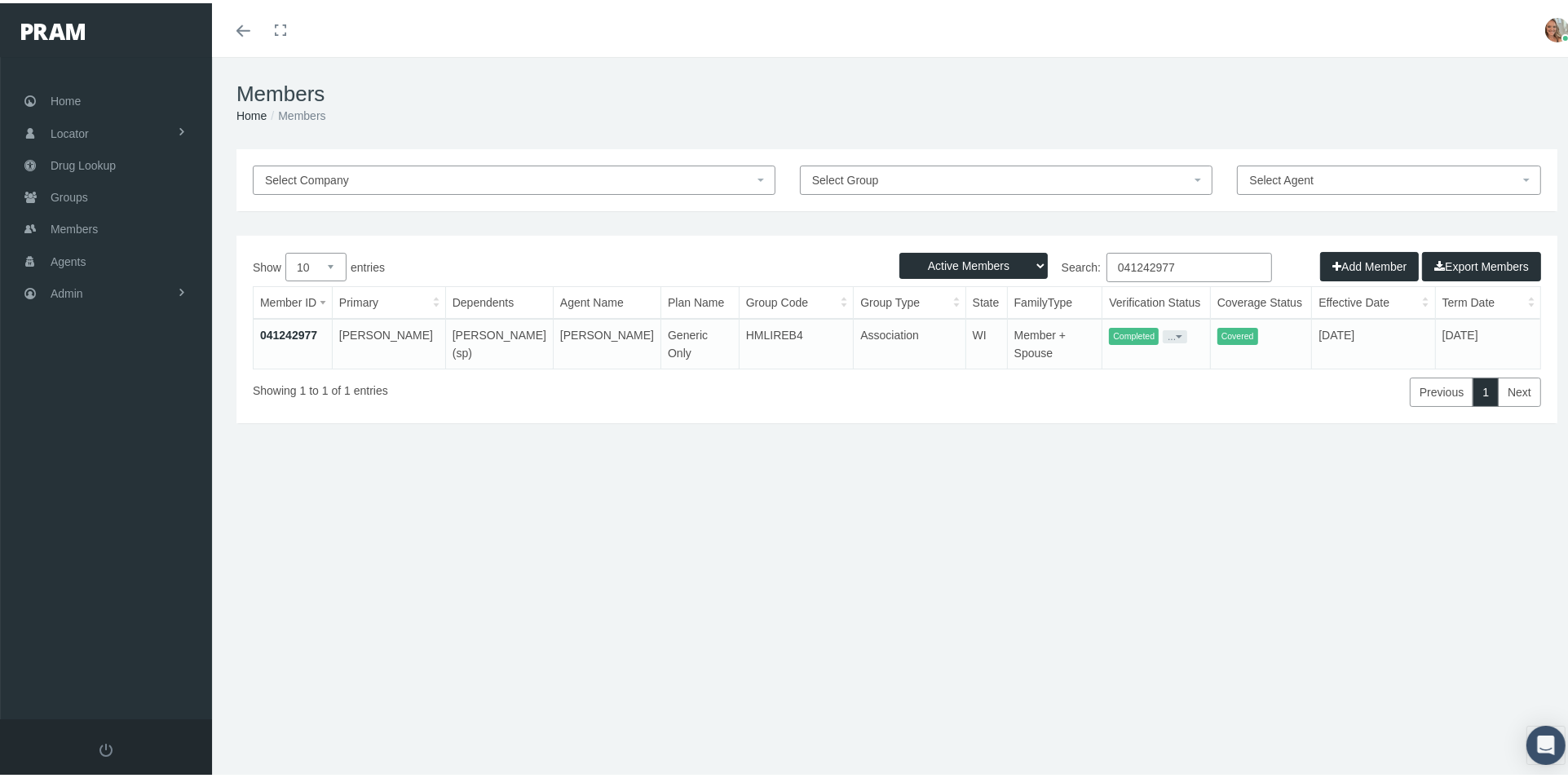
click at [1205, 265] on input "041242977" at bounding box center [1188, 263] width 166 height 30
type input "0"
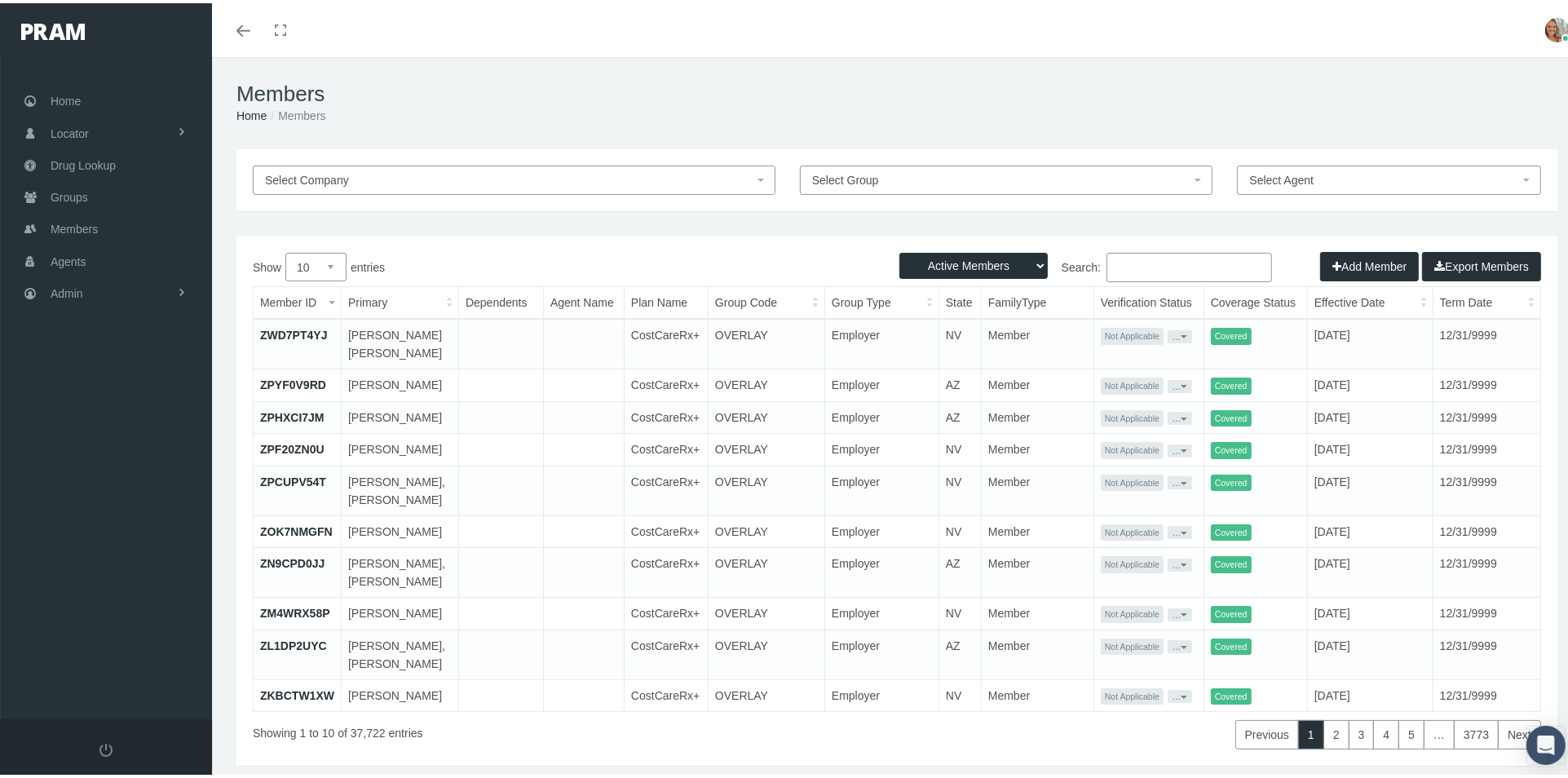
click at [1118, 255] on input "Search:" at bounding box center [1188, 263] width 166 height 30
paste input "041242977"
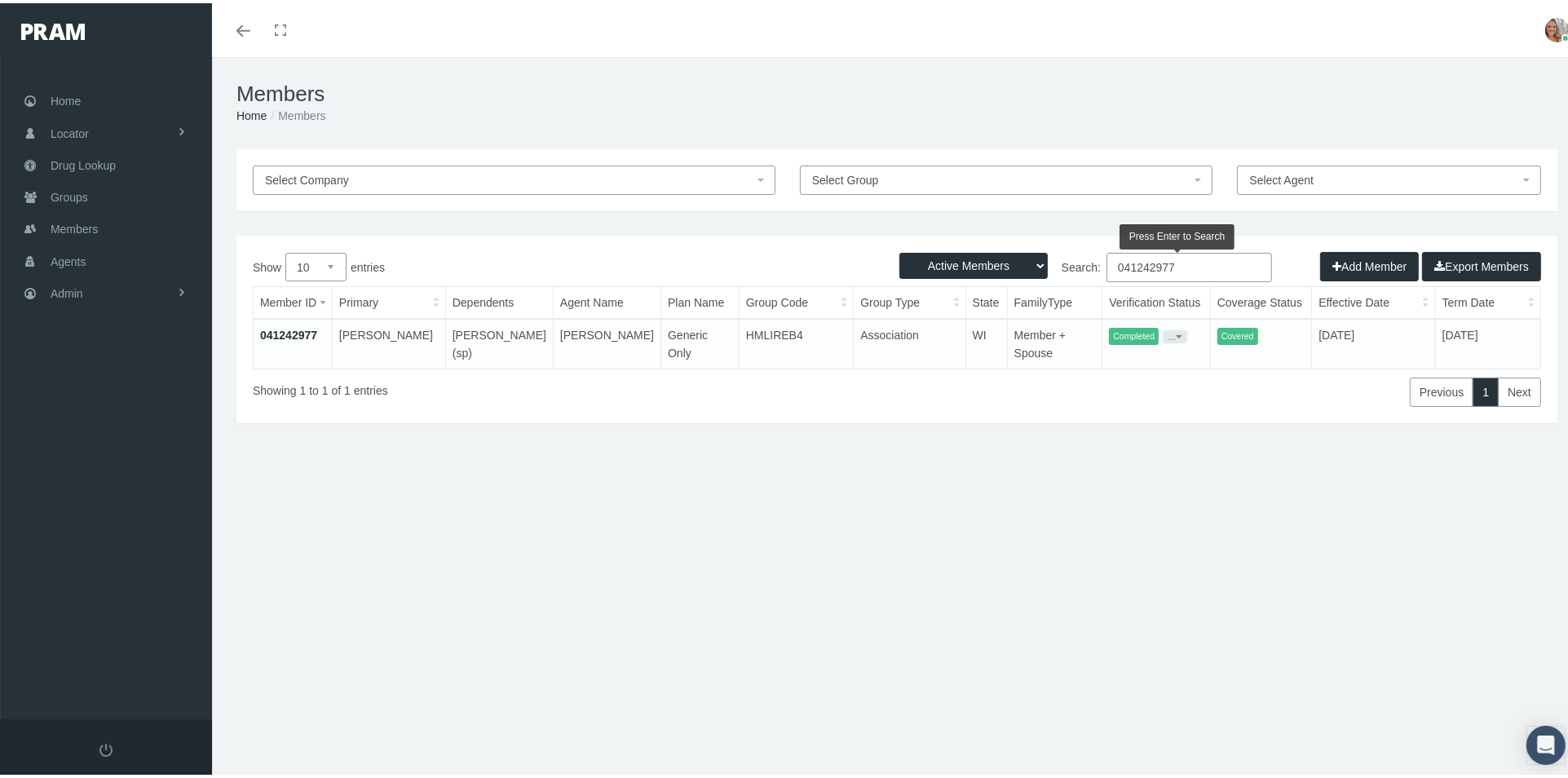
type input "041242977"
click at [290, 335] on link "041242977" at bounding box center [288, 332] width 58 height 13
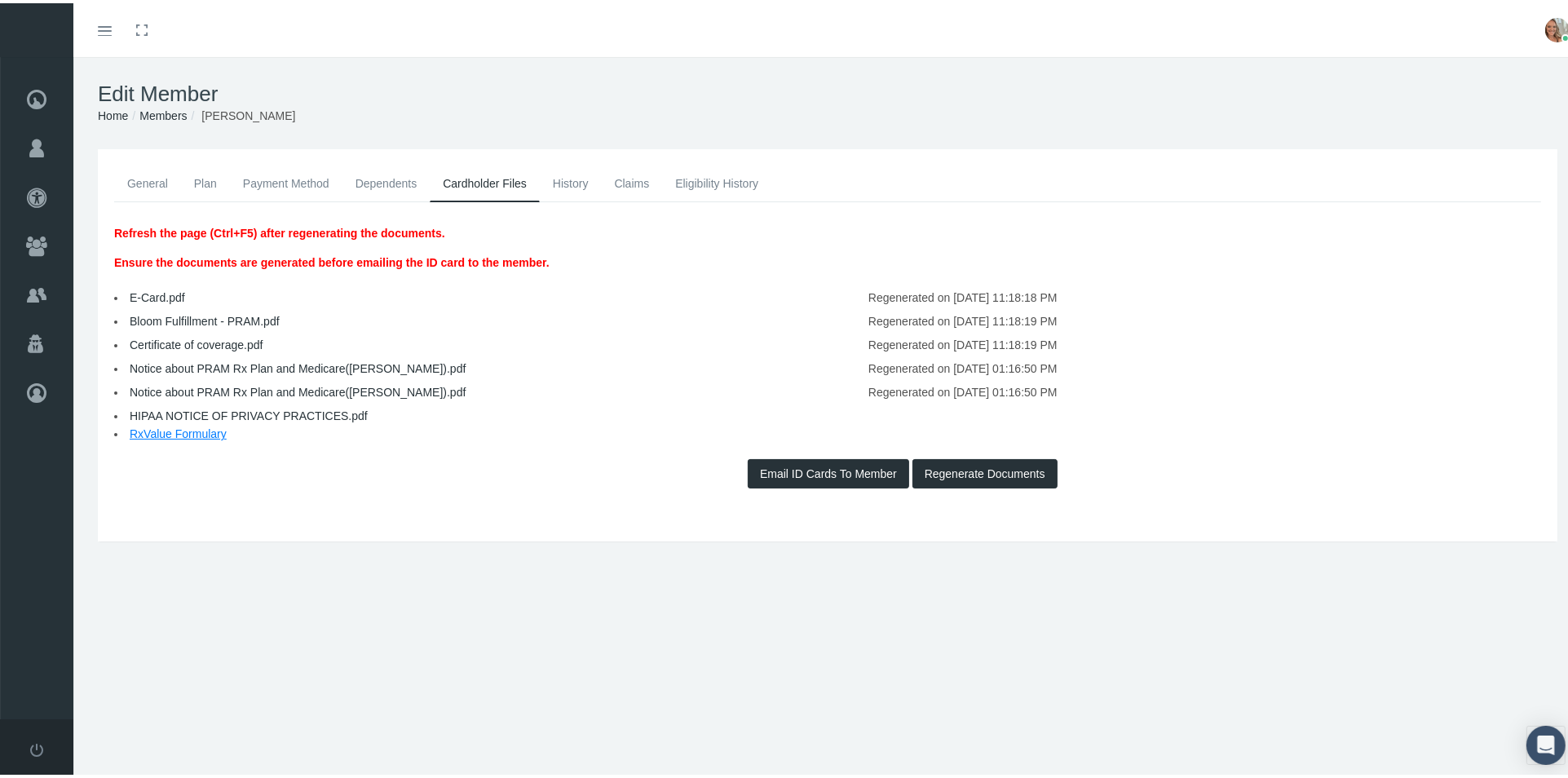
click at [275, 360] on link "Notice about PRAM Rx Plan and Medicare([PERSON_NAME]).pdf" at bounding box center [297, 365] width 335 height 13
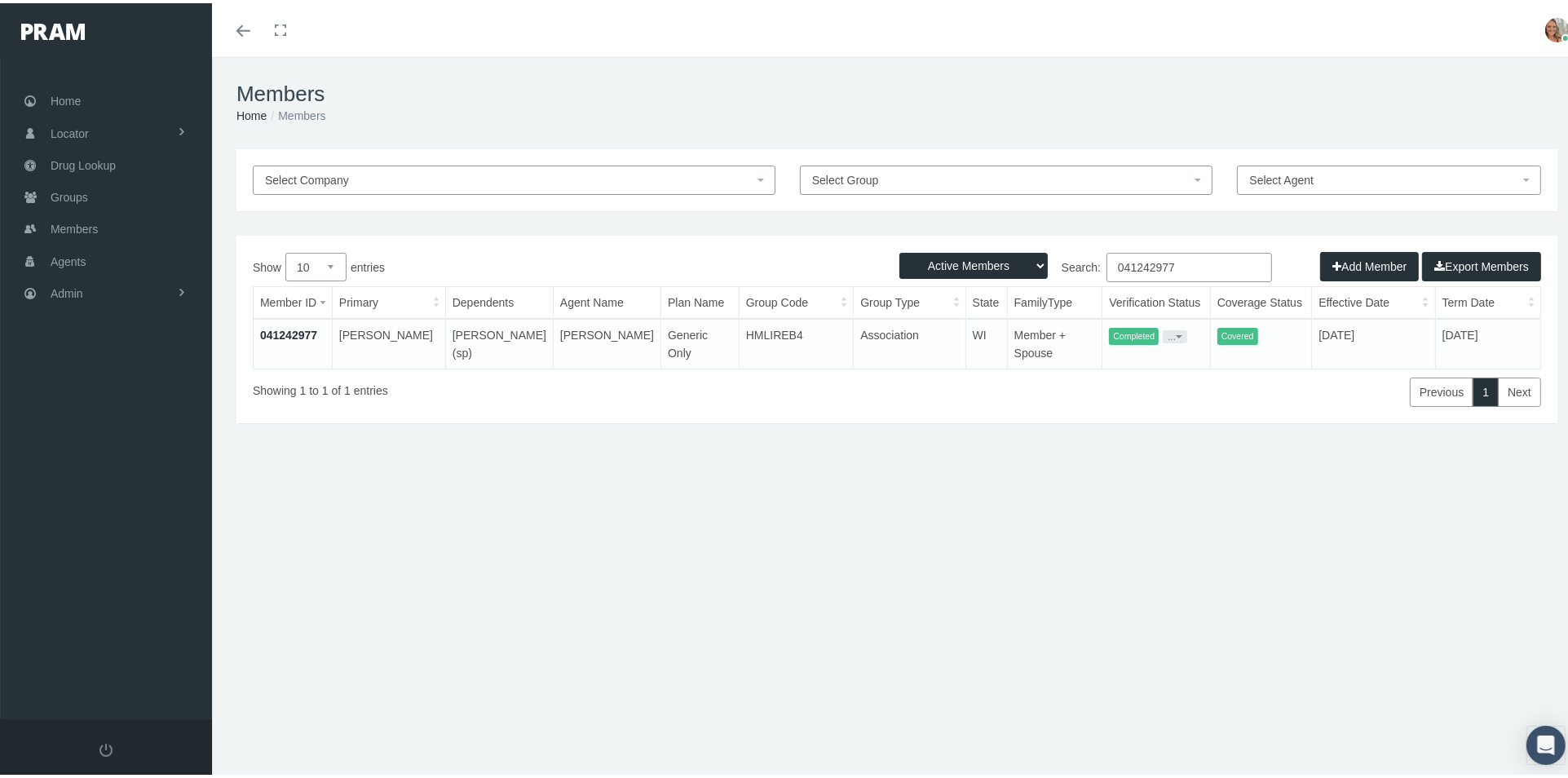
drag, startPoint x: 1175, startPoint y: 265, endPoint x: 895, endPoint y: 283, distance: 280.6
click at [905, 271] on div "Active Members Terminated Members Active & Terminated Add Member Export Members…" at bounding box center [897, 326] width 1321 height 188
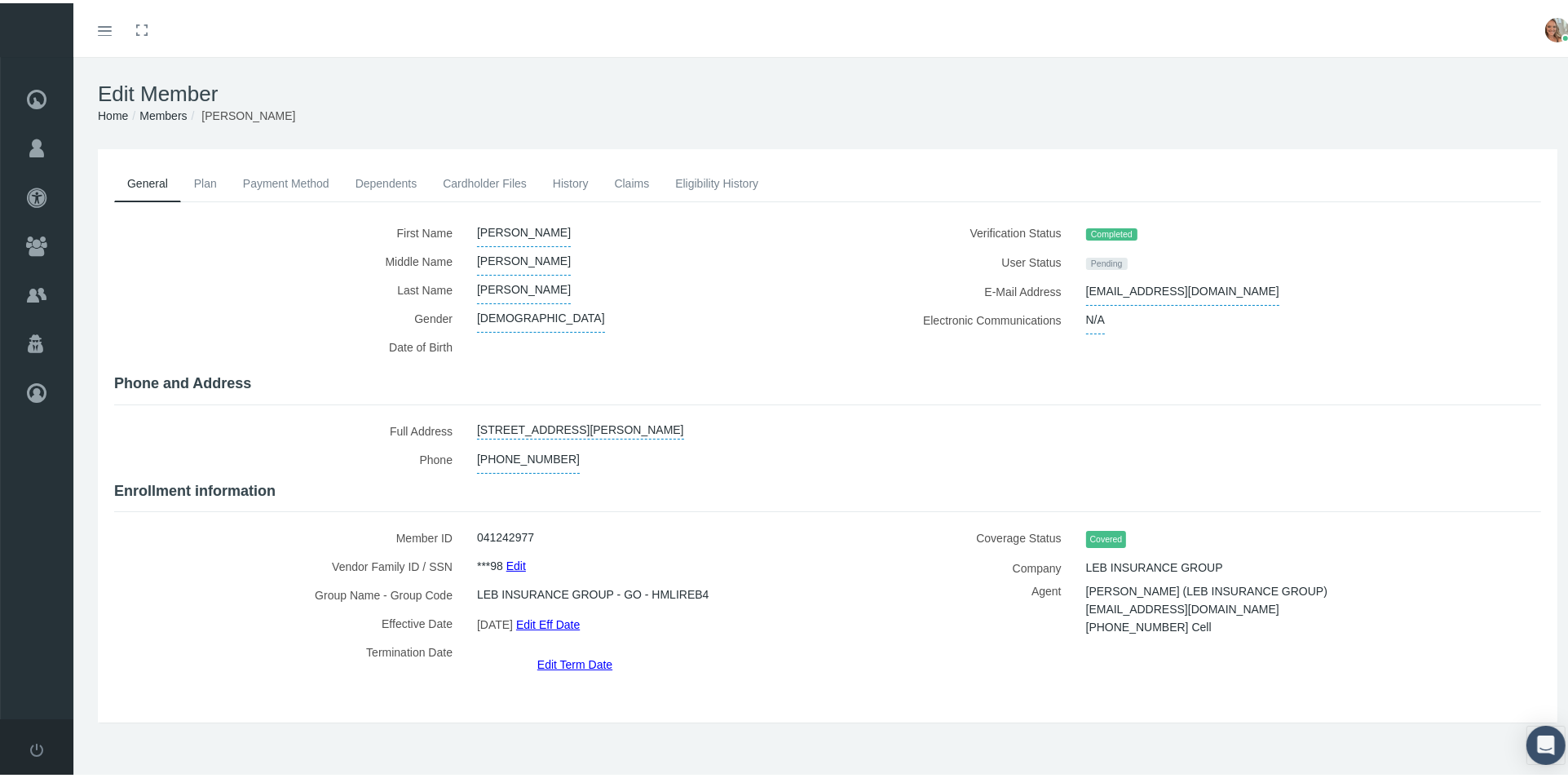
click at [501, 183] on link "Cardholder Files" at bounding box center [484, 179] width 110 height 35
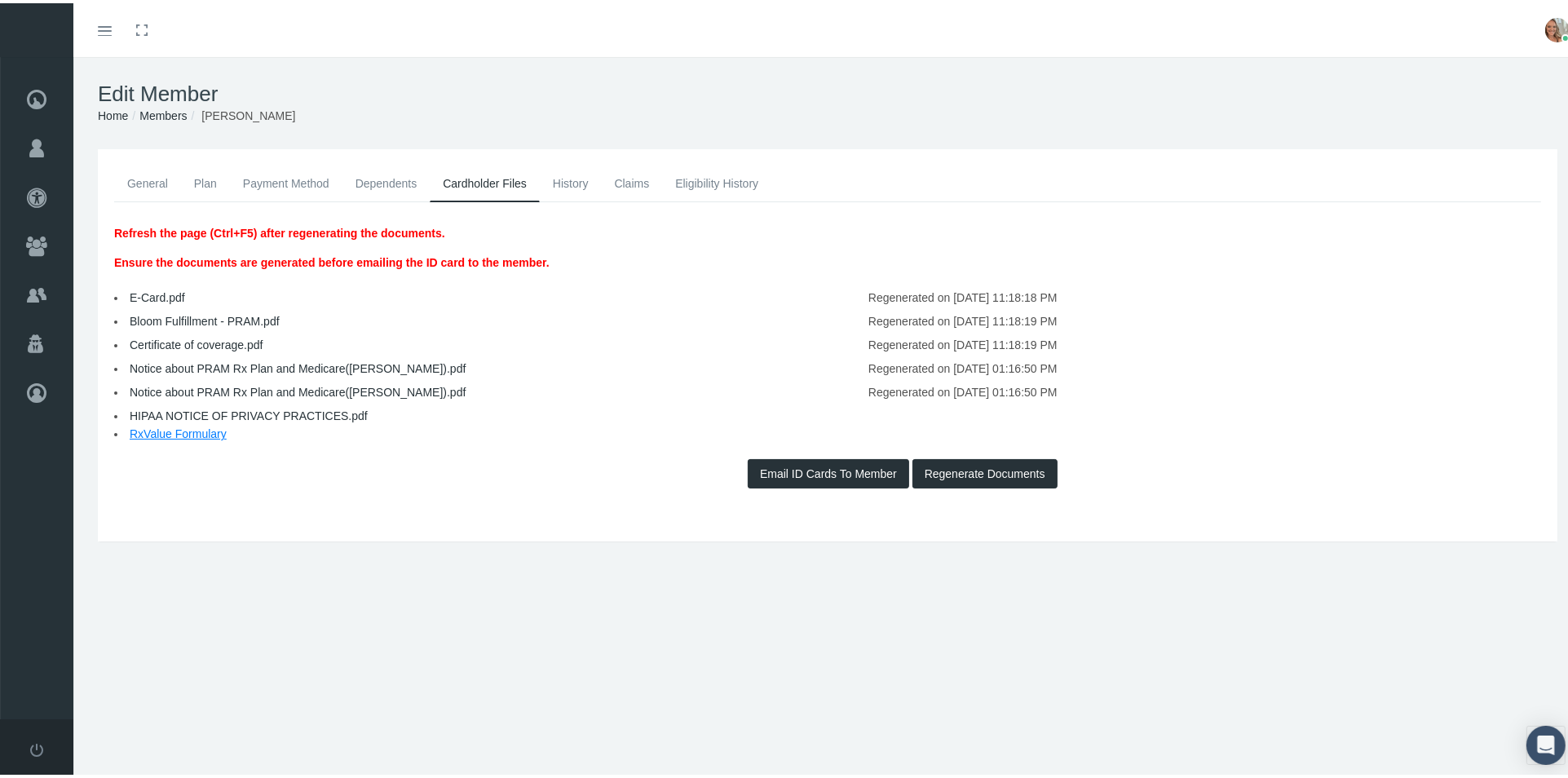
click at [394, 389] on link "Notice about PRAM Rx Plan and Medicare(ROBERT).pdf" at bounding box center [297, 389] width 335 height 13
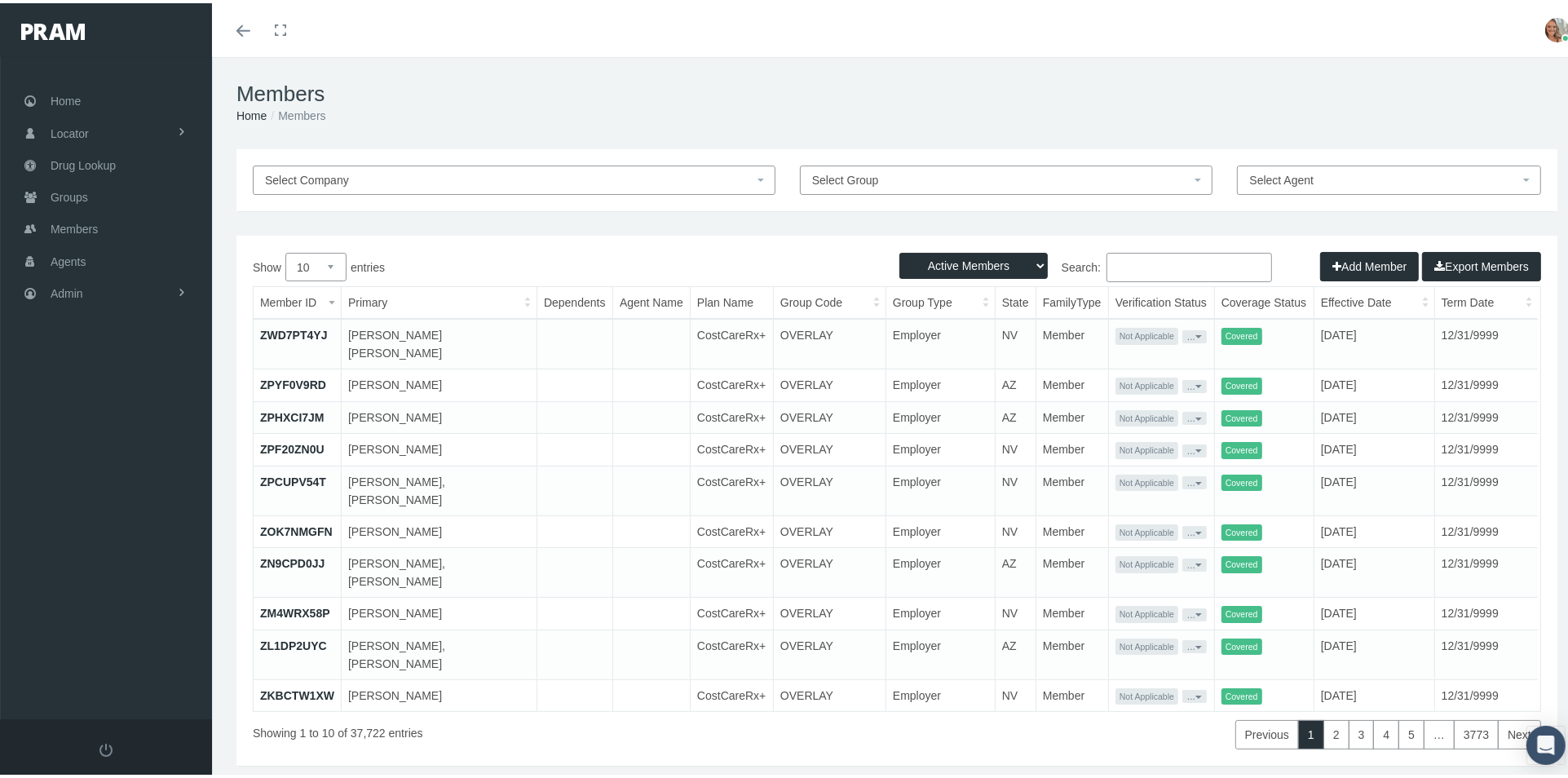
click at [1149, 262] on input "Search:" at bounding box center [1188, 263] width 166 height 30
paste input "041213828"
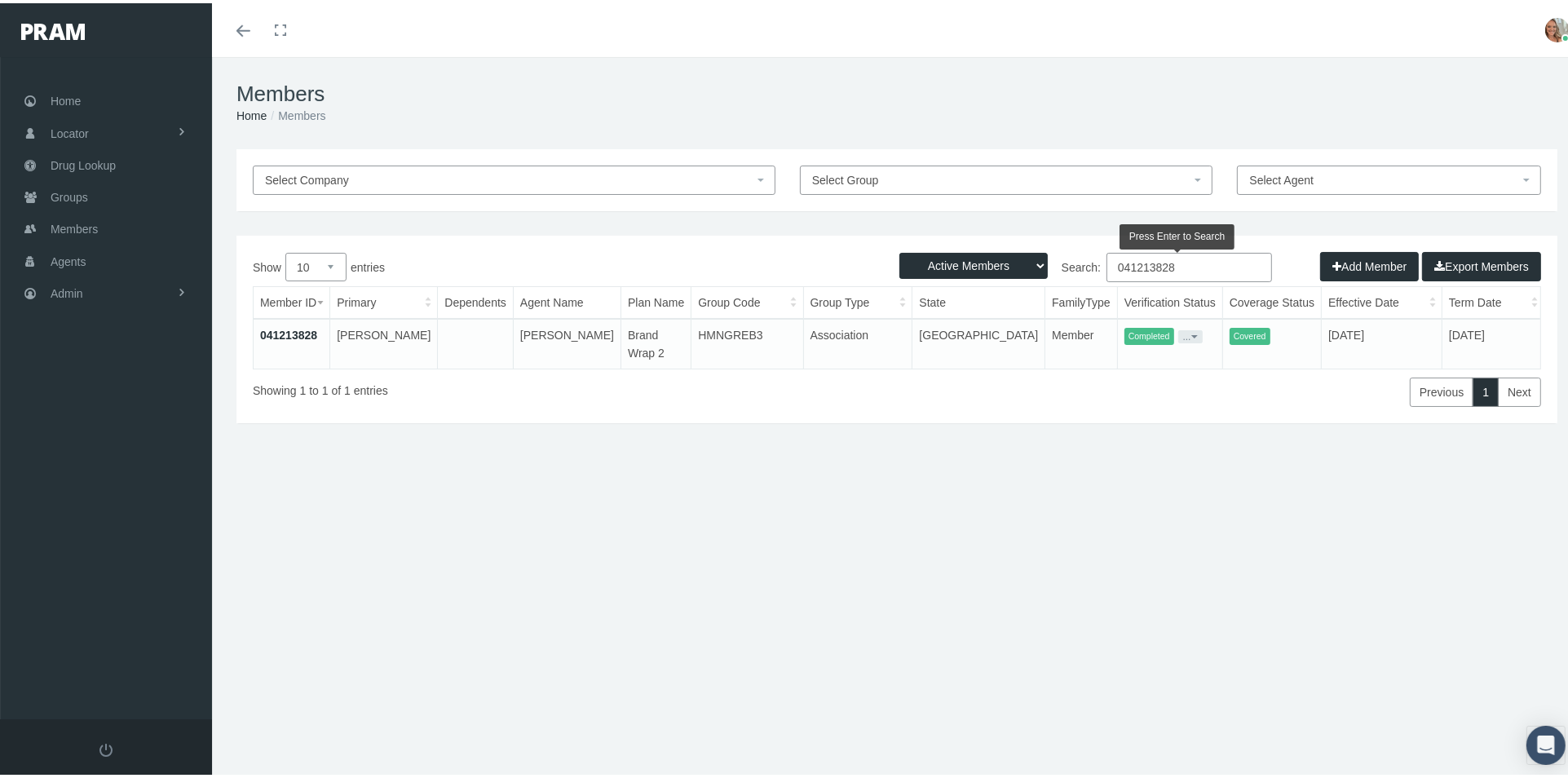
type input "041213828"
click at [279, 333] on link "041213828" at bounding box center [288, 332] width 58 height 13
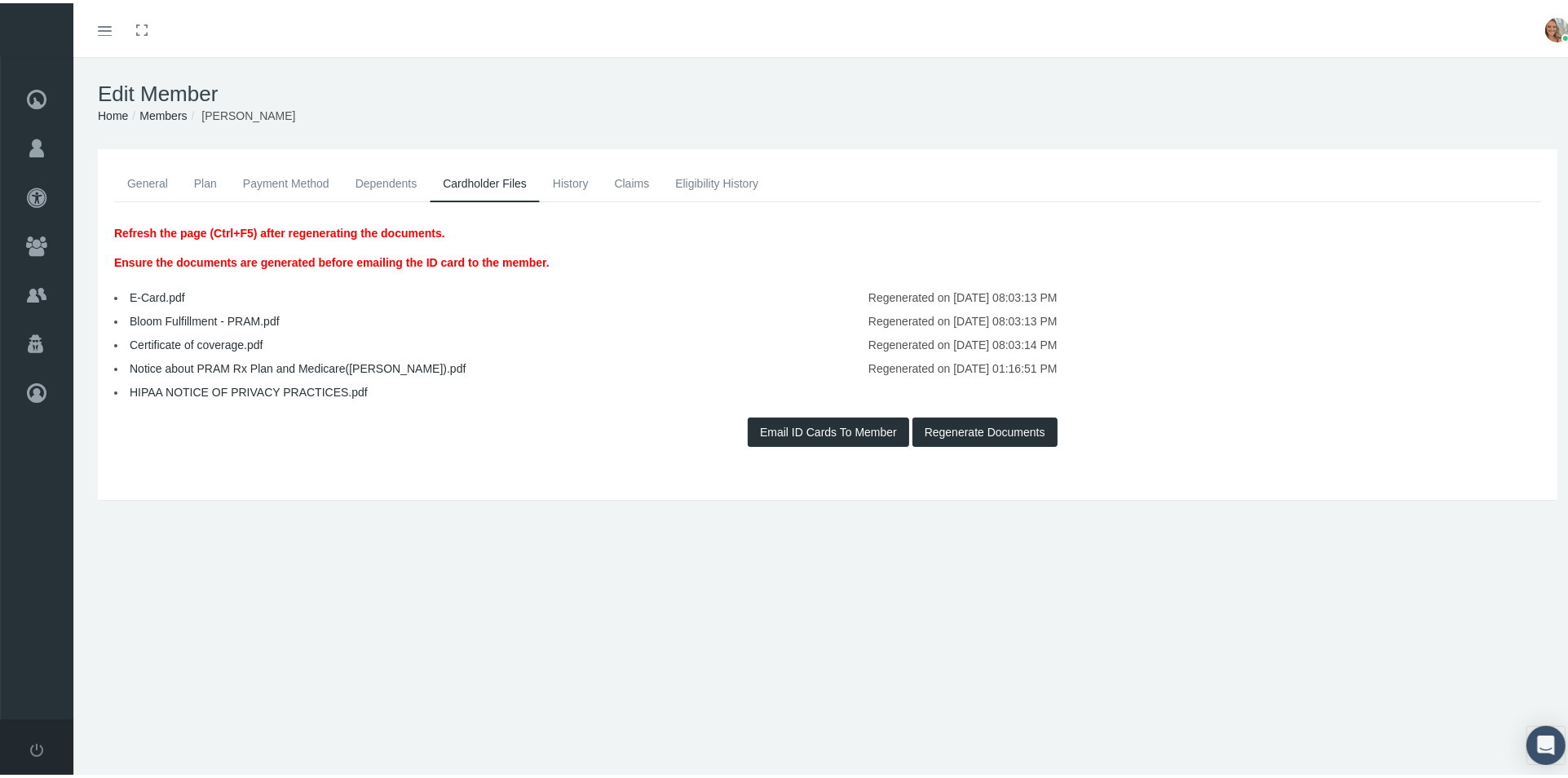
click at [349, 364] on link "Notice about PRAM Rx Plan and Medicare([PERSON_NAME]).pdf" at bounding box center [297, 365] width 335 height 13
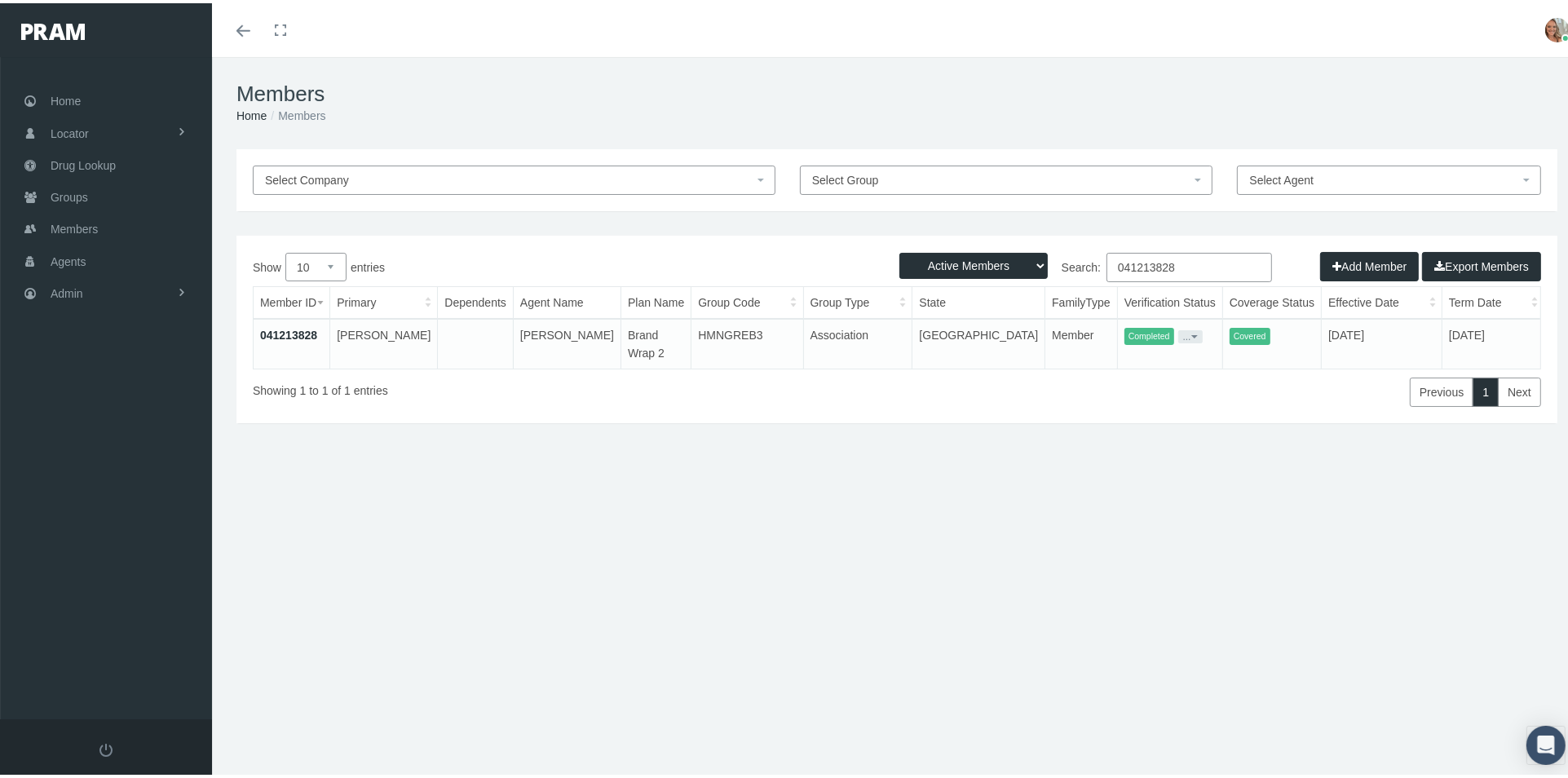
click at [1177, 267] on input "041213828" at bounding box center [1188, 263] width 166 height 30
type input "0"
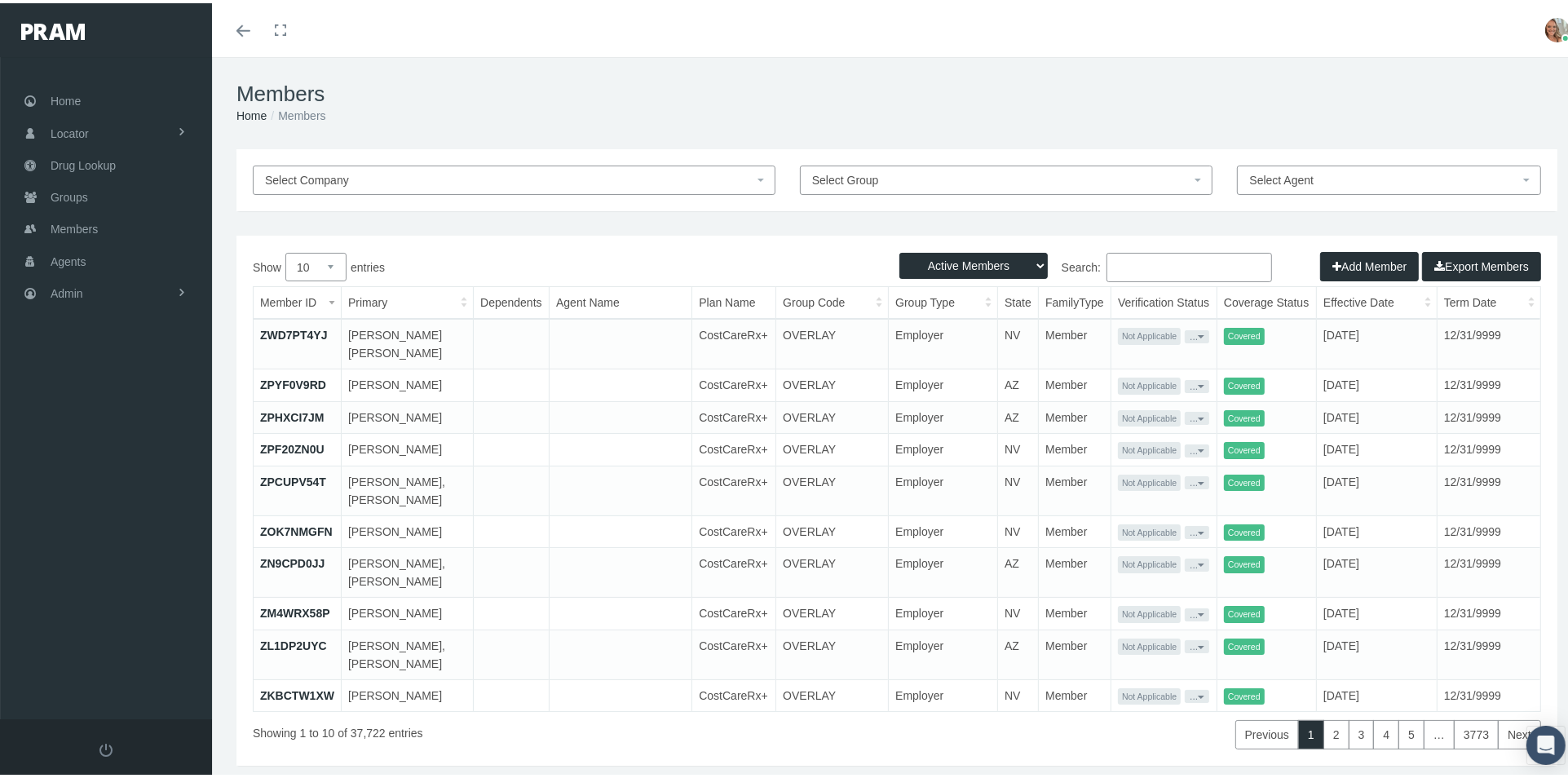
drag, startPoint x: 1156, startPoint y: 267, endPoint x: 1122, endPoint y: 260, distance: 34.7
click at [1122, 260] on input "Search:" at bounding box center [1188, 263] width 166 height 30
paste input "041238178"
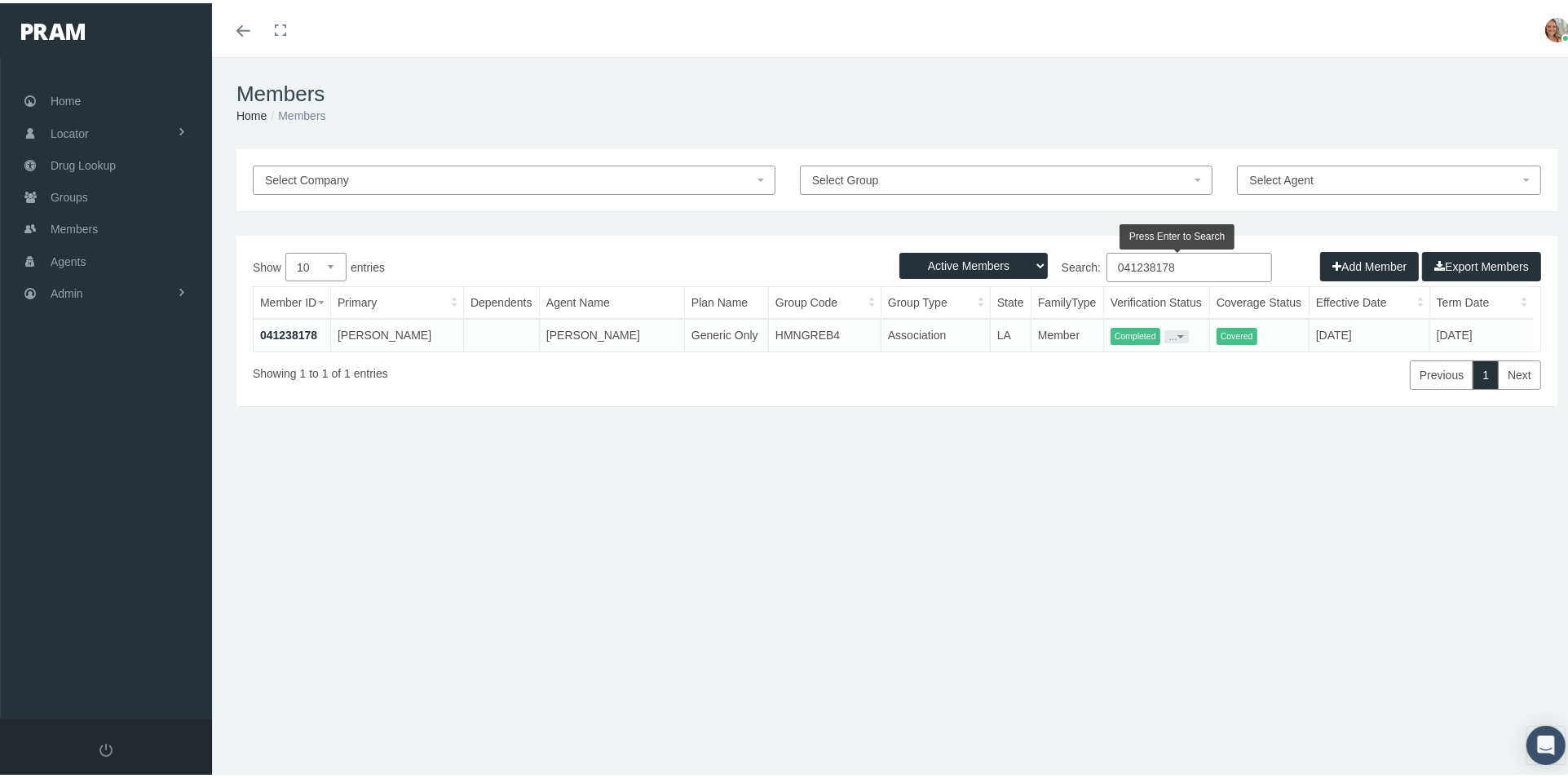
type input "041238178"
click at [303, 329] on link "041238178" at bounding box center [288, 332] width 58 height 13
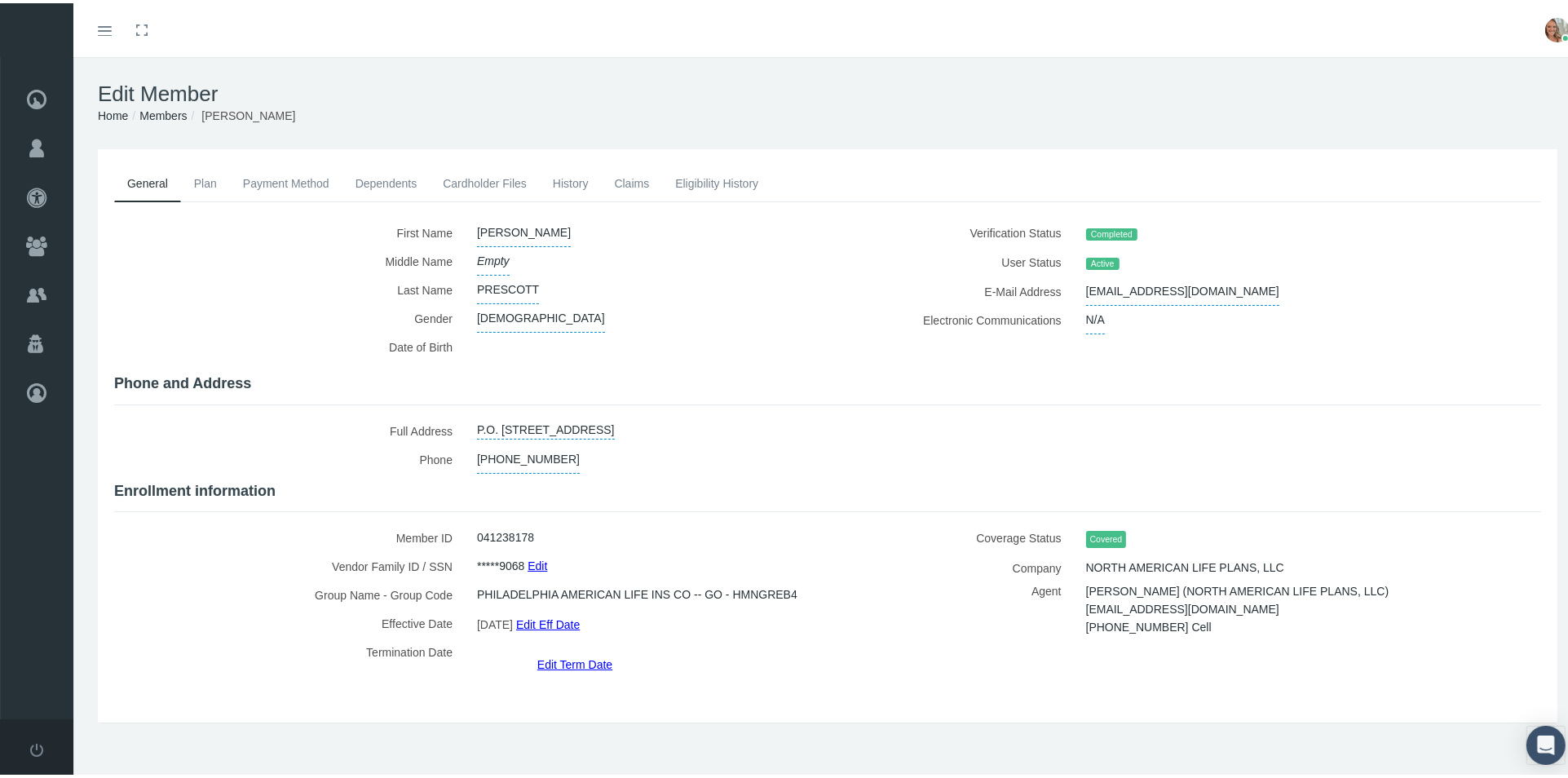
click at [466, 168] on link "Cardholder Files" at bounding box center [484, 179] width 110 height 35
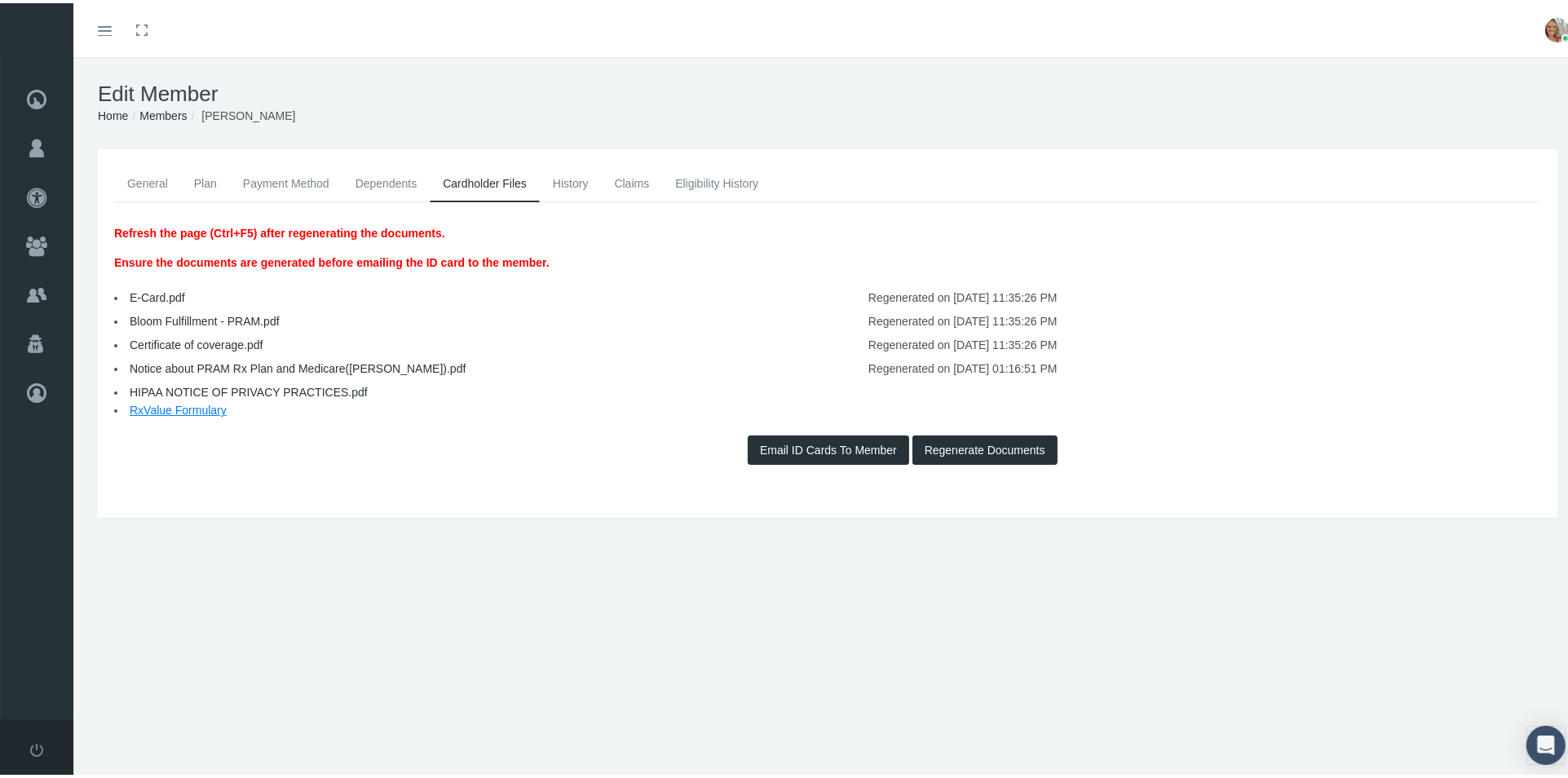
click at [238, 358] on link "Notice about PRAM Rx Plan and Medicare(ANNIS).pdf" at bounding box center [297, 365] width 335 height 13
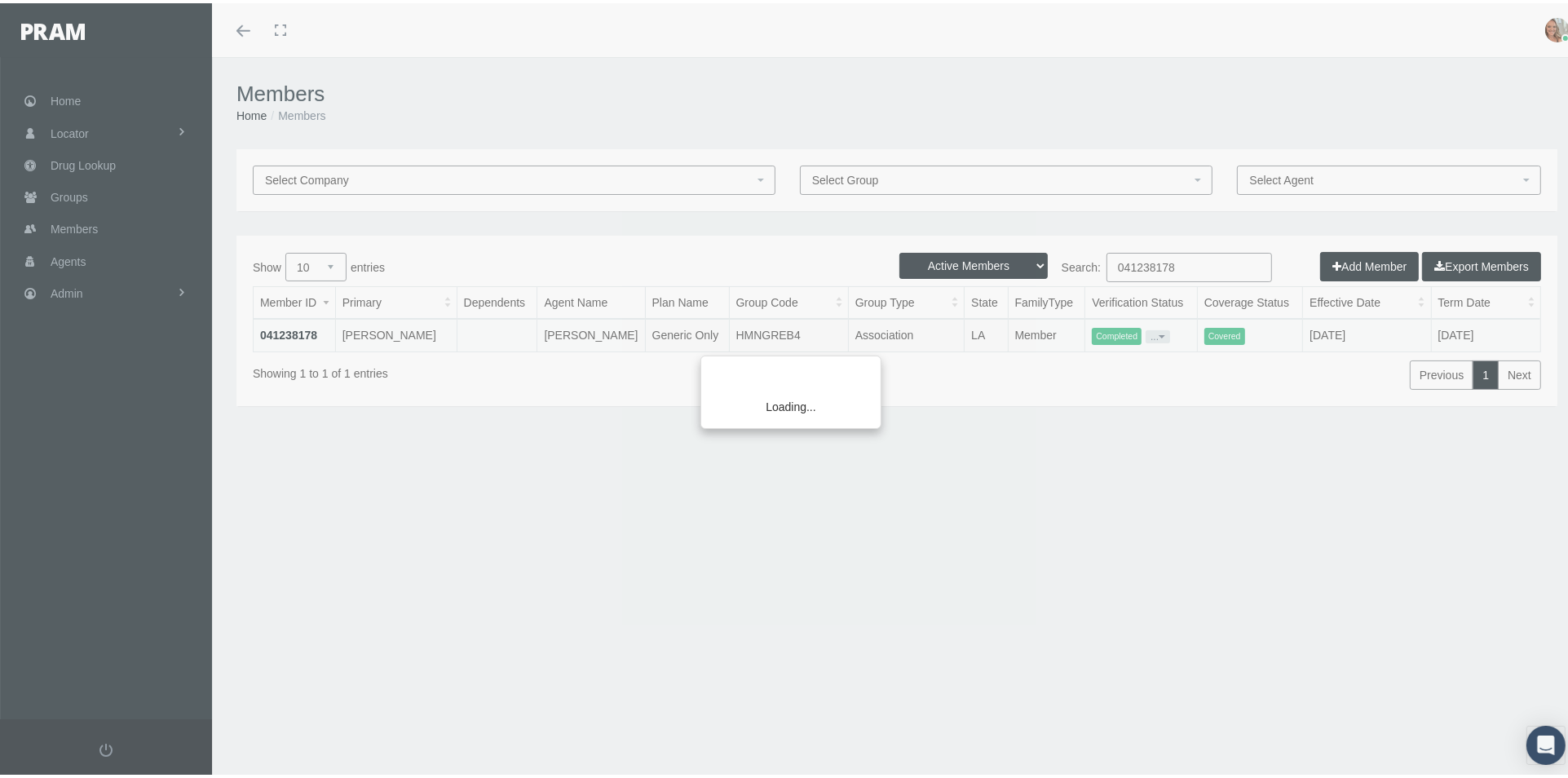
click at [1171, 255] on div "Loading..." at bounding box center [784, 389] width 1568 height 778
click at [1171, 264] on div "Loading..." at bounding box center [784, 389] width 1568 height 778
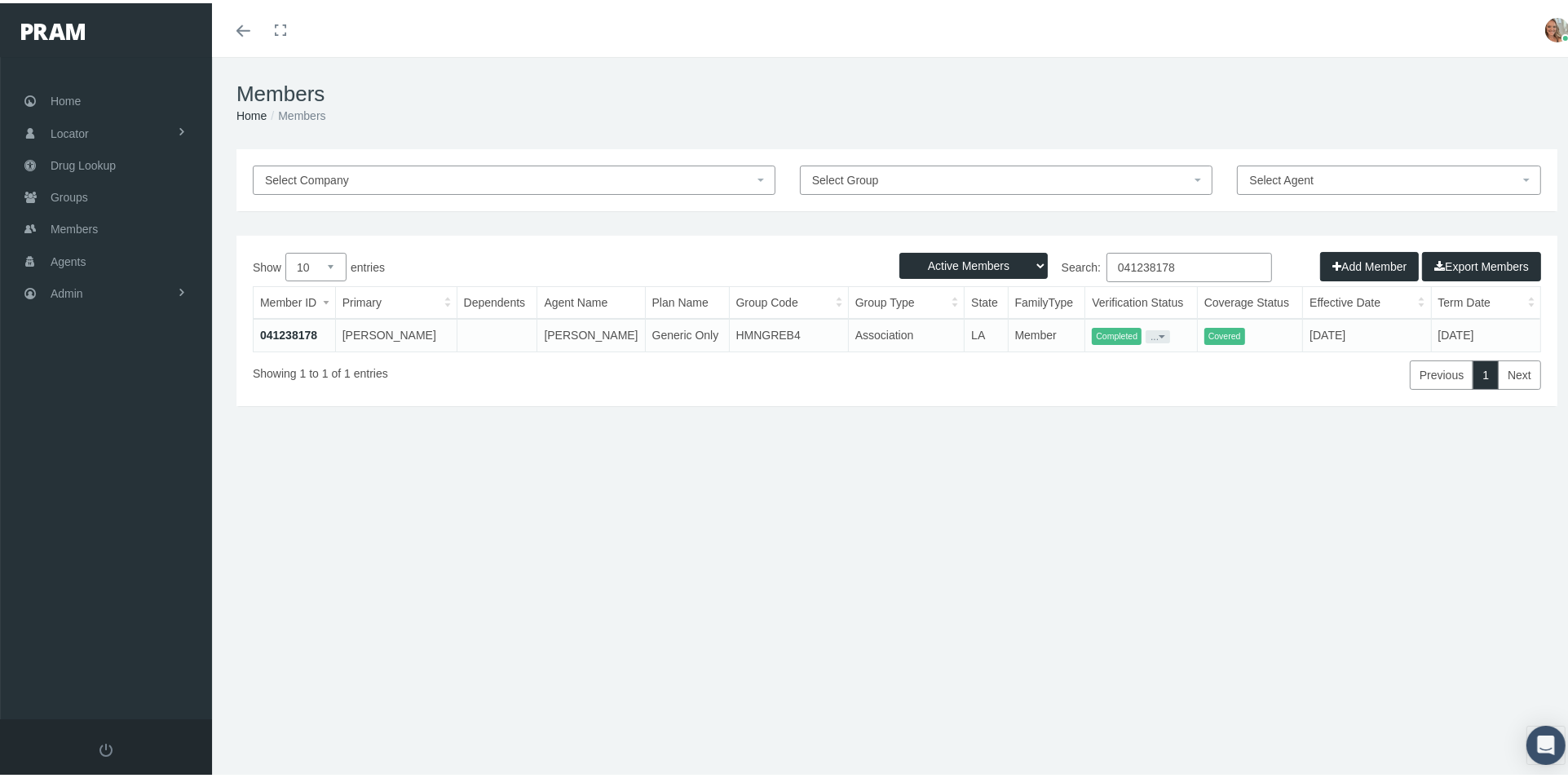
click at [1188, 264] on input "041238178" at bounding box center [1188, 263] width 166 height 30
type input "0"
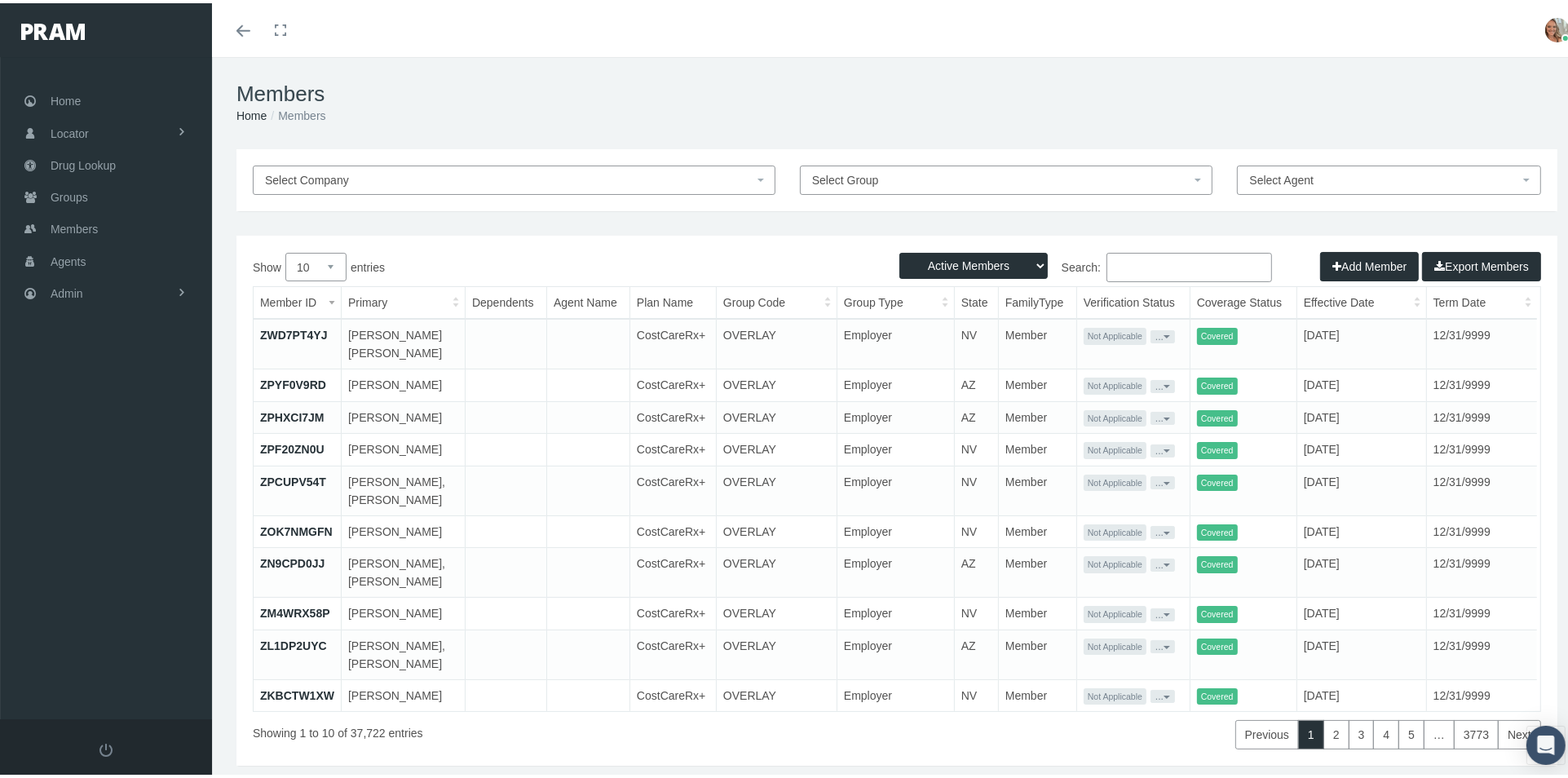
drag, startPoint x: 1131, startPoint y: 264, endPoint x: 1109, endPoint y: 275, distance: 24.6
paste input "041220079"
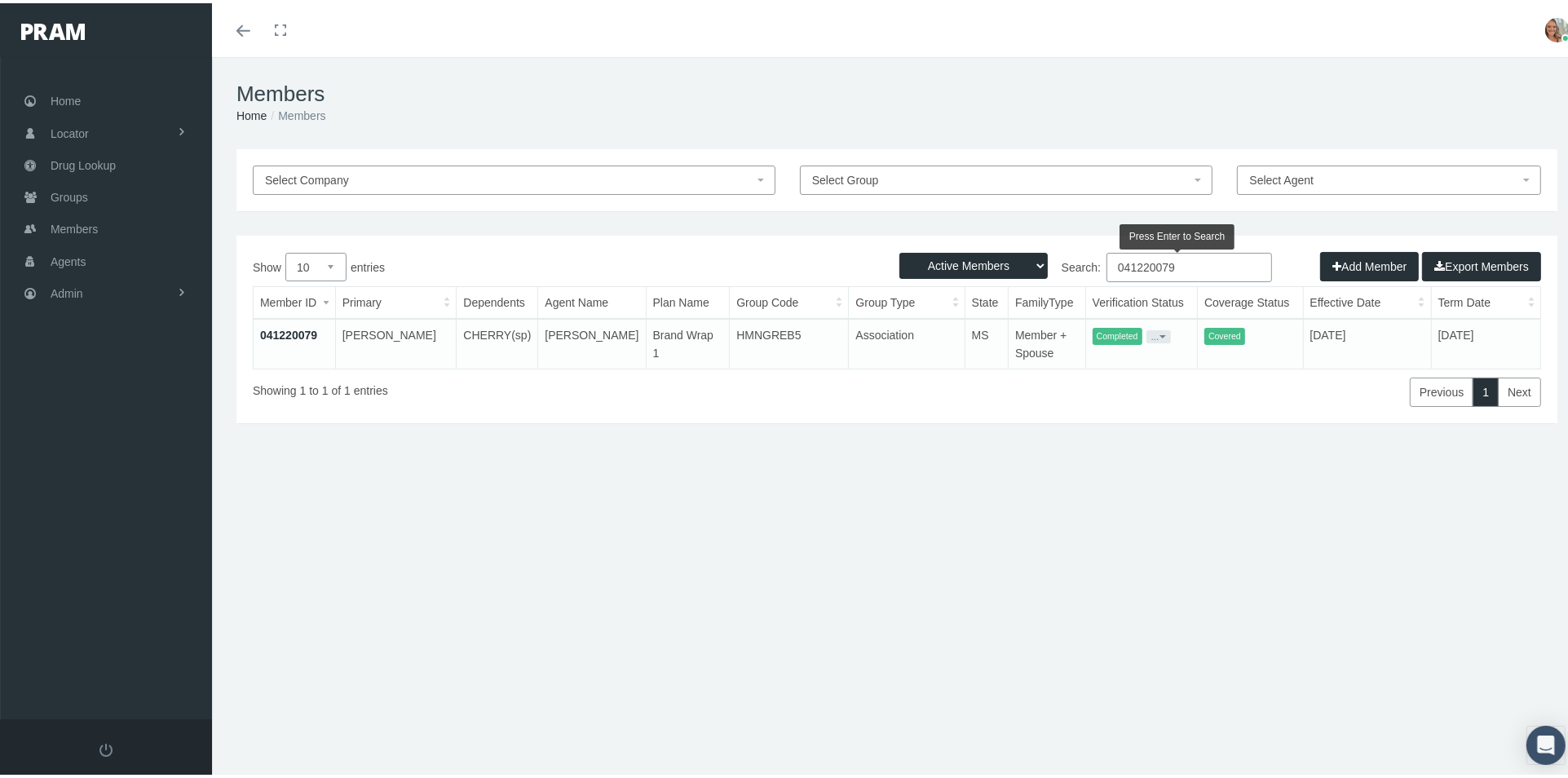
type input "041220079"
click at [288, 327] on link "041220079" at bounding box center [288, 332] width 58 height 13
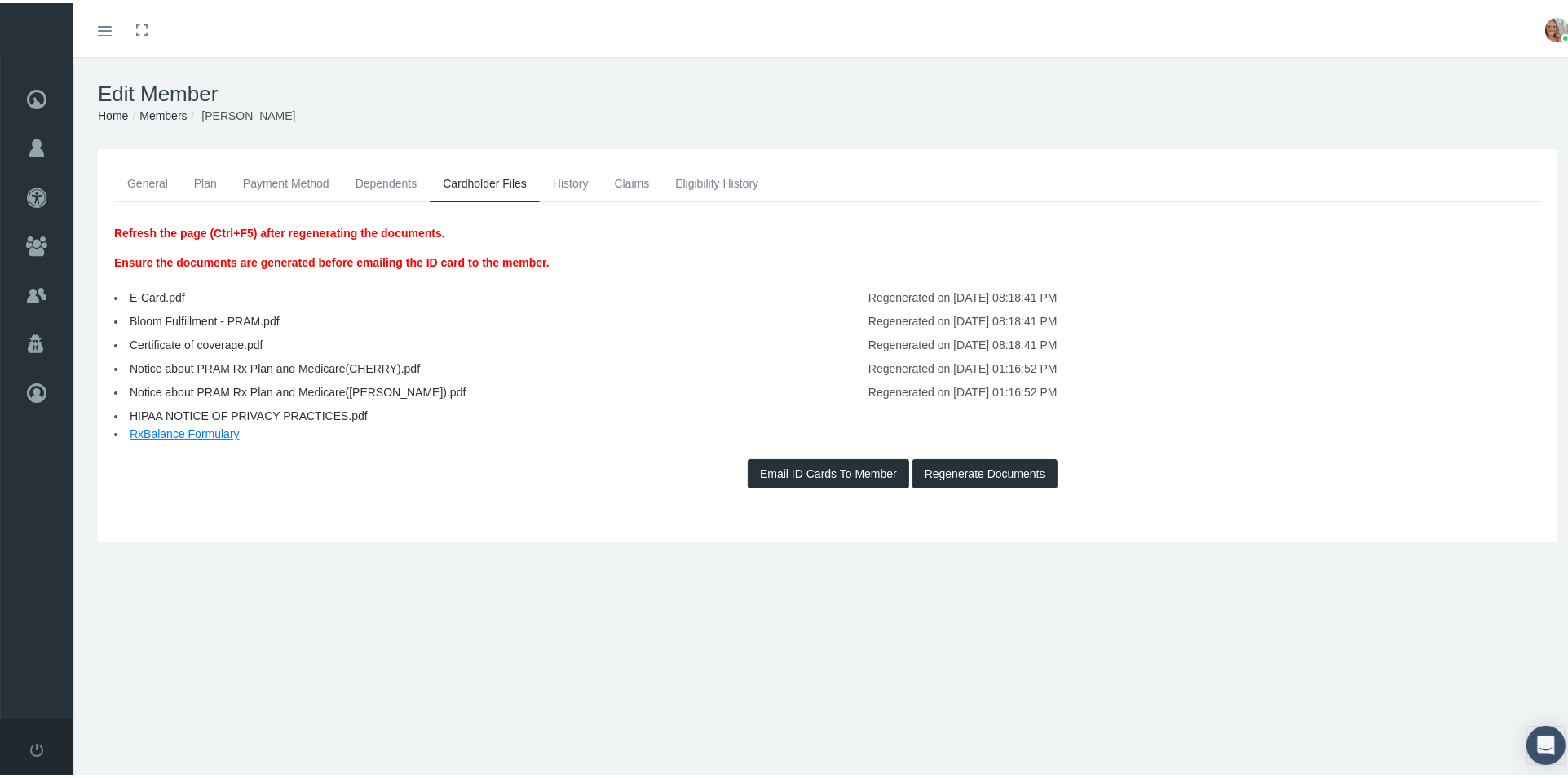
click at [296, 368] on link "Notice about PRAM Rx Plan and Medicare(CHERRY).pdf" at bounding box center [274, 365] width 290 height 13
click at [254, 385] on link "Notice about PRAM Rx Plan and Medicare(STEVE).pdf" at bounding box center [297, 389] width 335 height 13
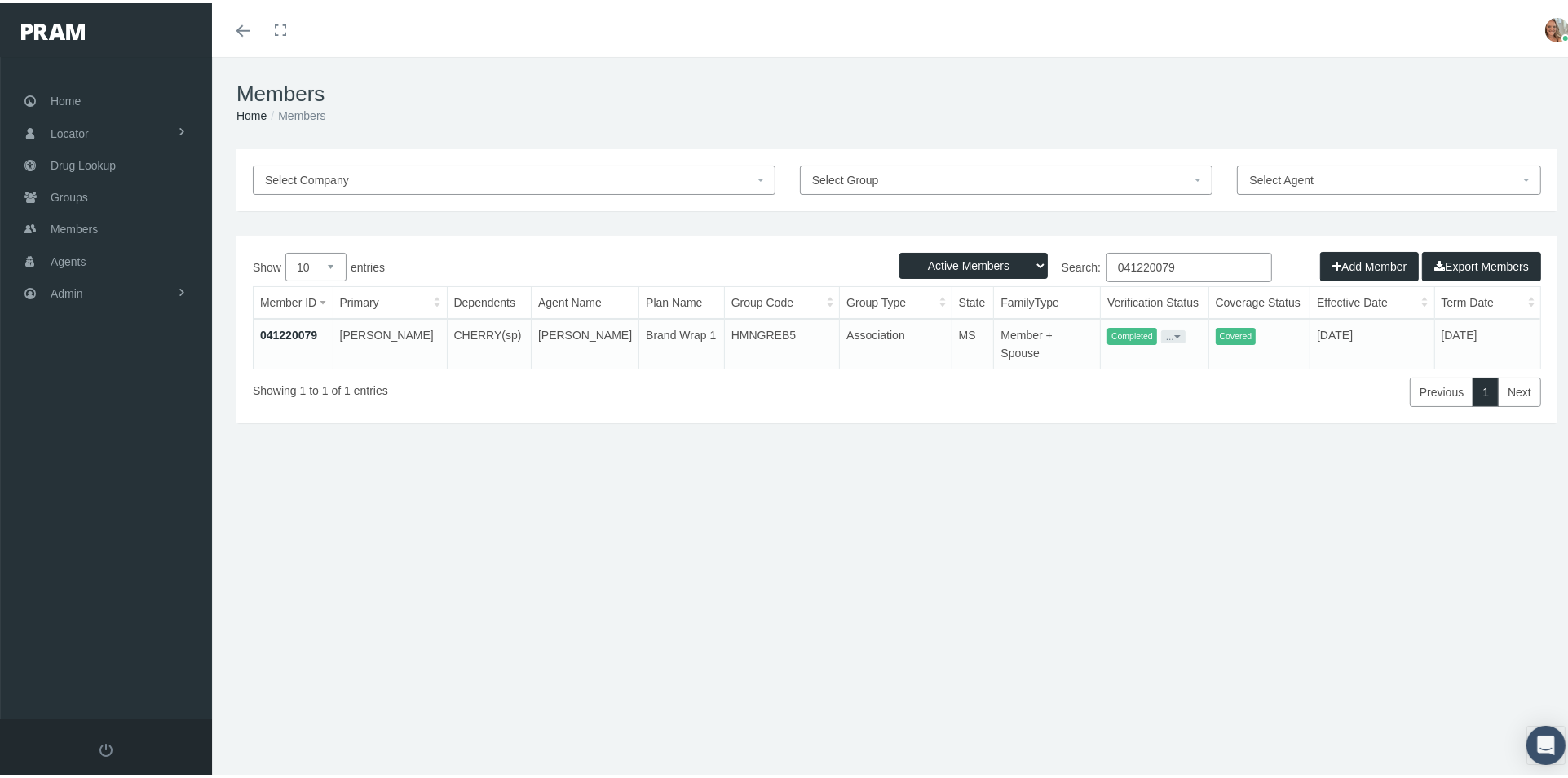
click at [1168, 262] on input "041220079" at bounding box center [1188, 263] width 166 height 30
type input "0"
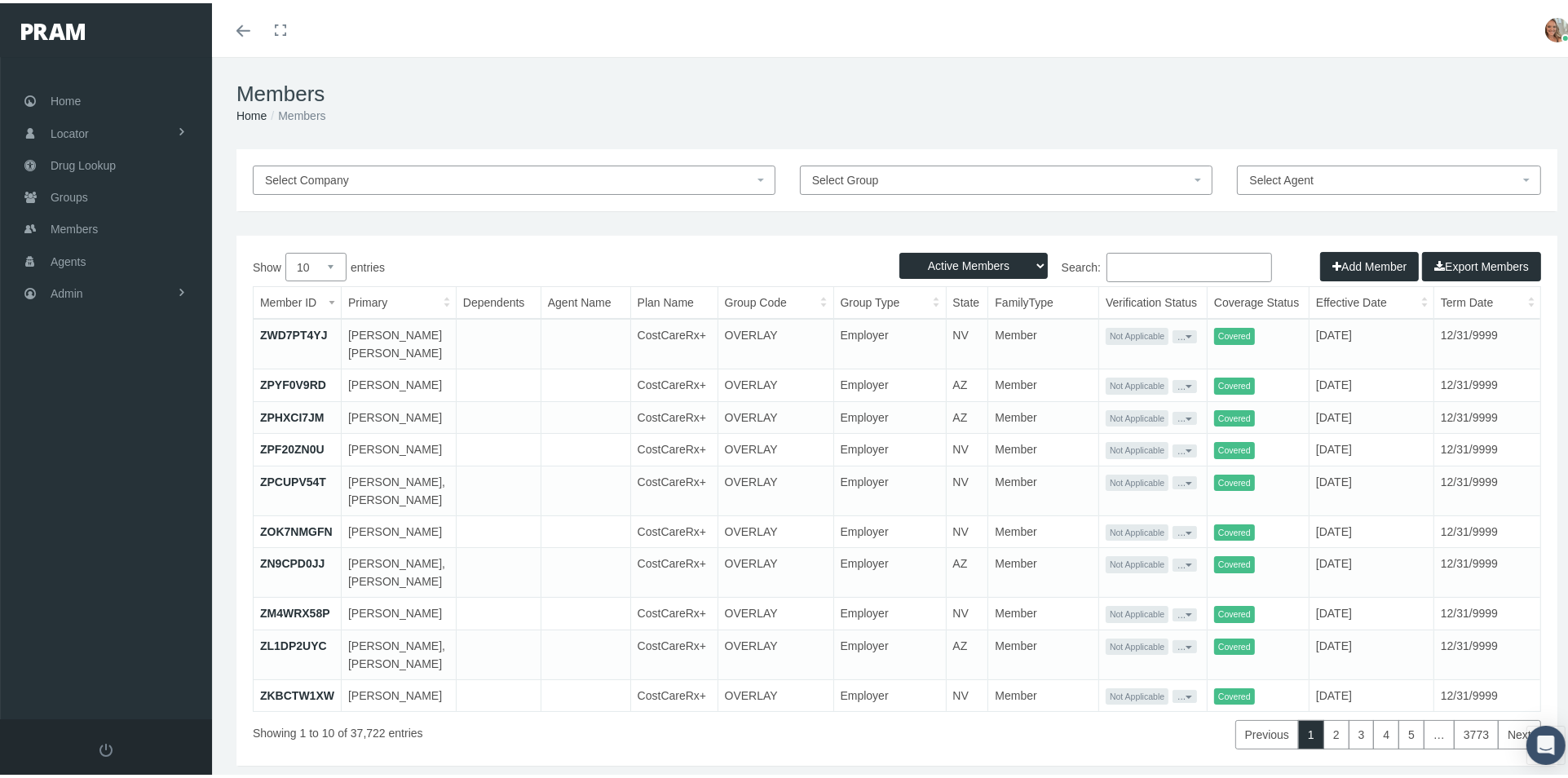
drag, startPoint x: 1155, startPoint y: 265, endPoint x: 1109, endPoint y: 263, distance: 46.0
click at [1109, 263] on input "Search:" at bounding box center [1188, 263] width 166 height 30
paste input "041226404"
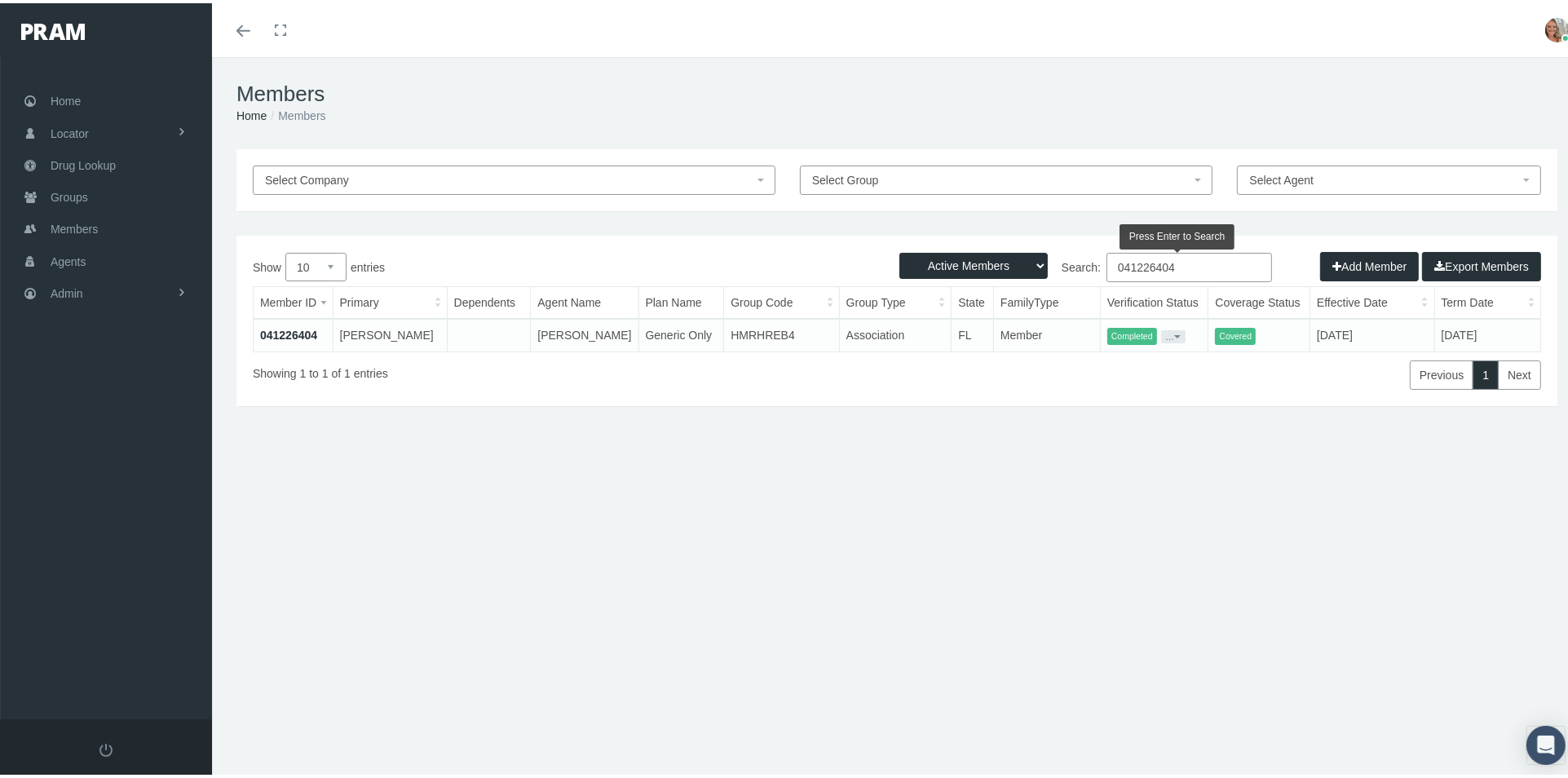
type input "041226404"
click at [287, 333] on link "041226404" at bounding box center [288, 332] width 58 height 13
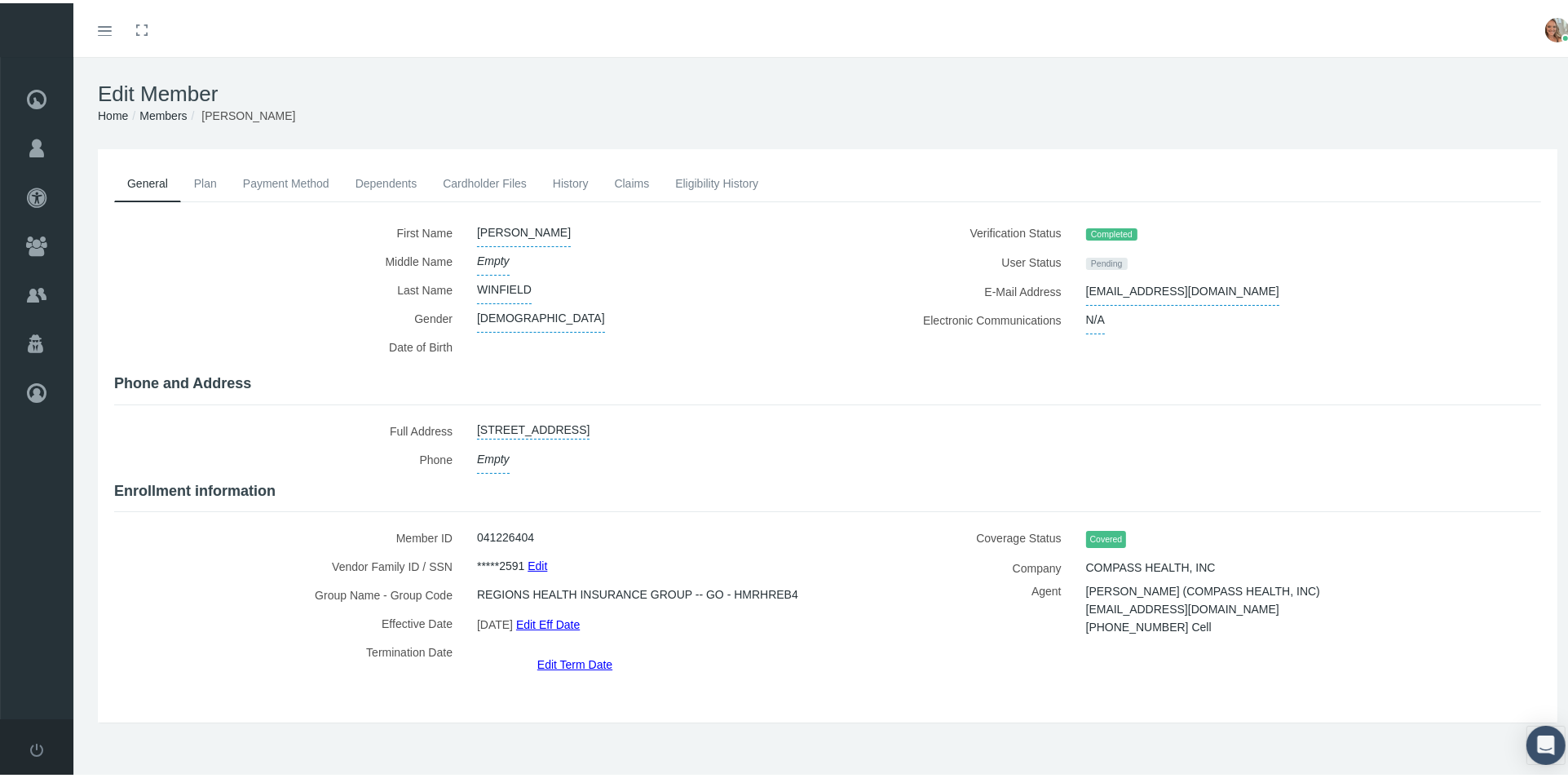
click at [485, 187] on link "Cardholder Files" at bounding box center [484, 179] width 110 height 35
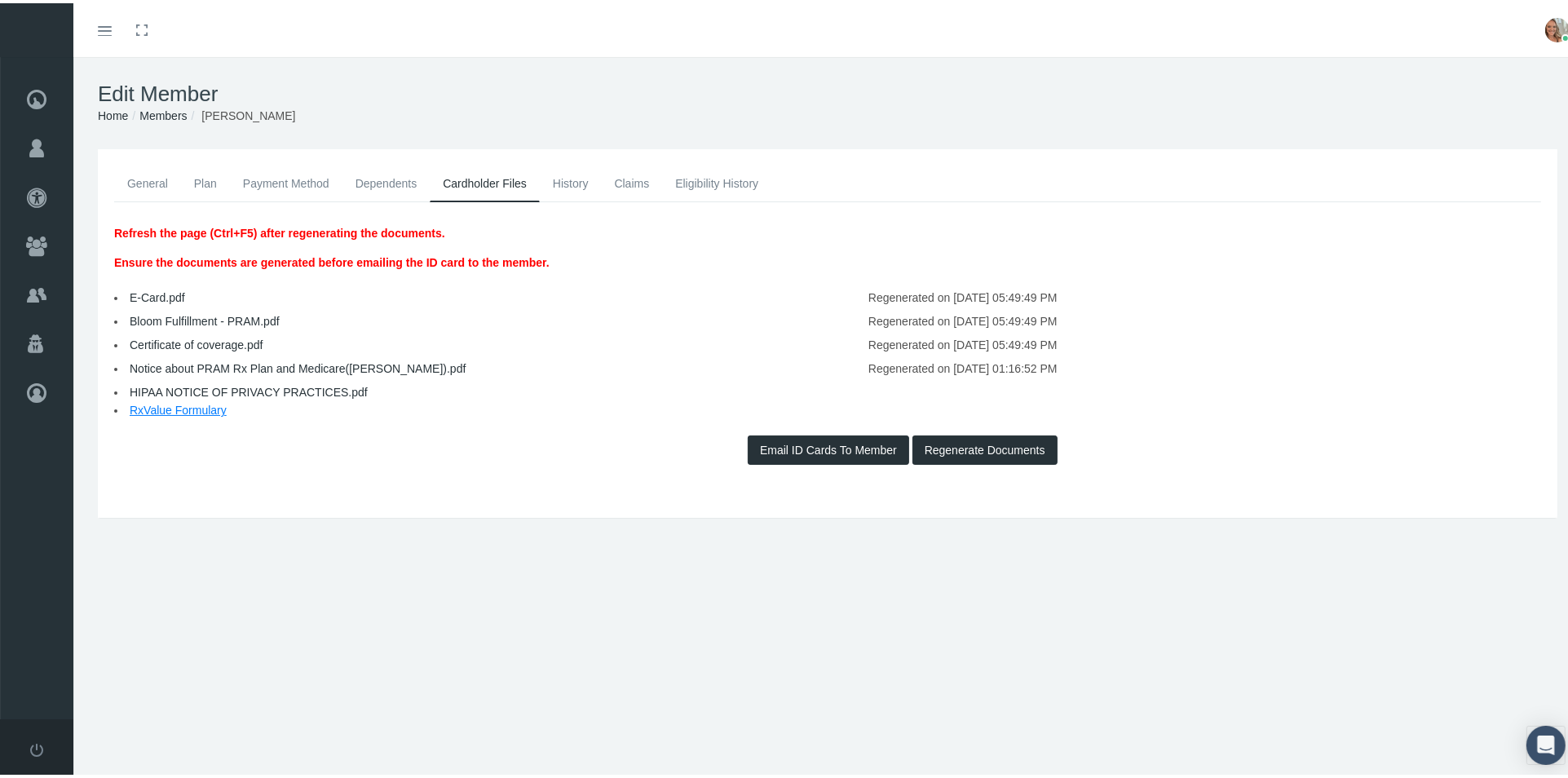
click at [331, 364] on link "Notice about PRAM Rx Plan and Medicare(GLORIA).pdf" at bounding box center [297, 365] width 335 height 13
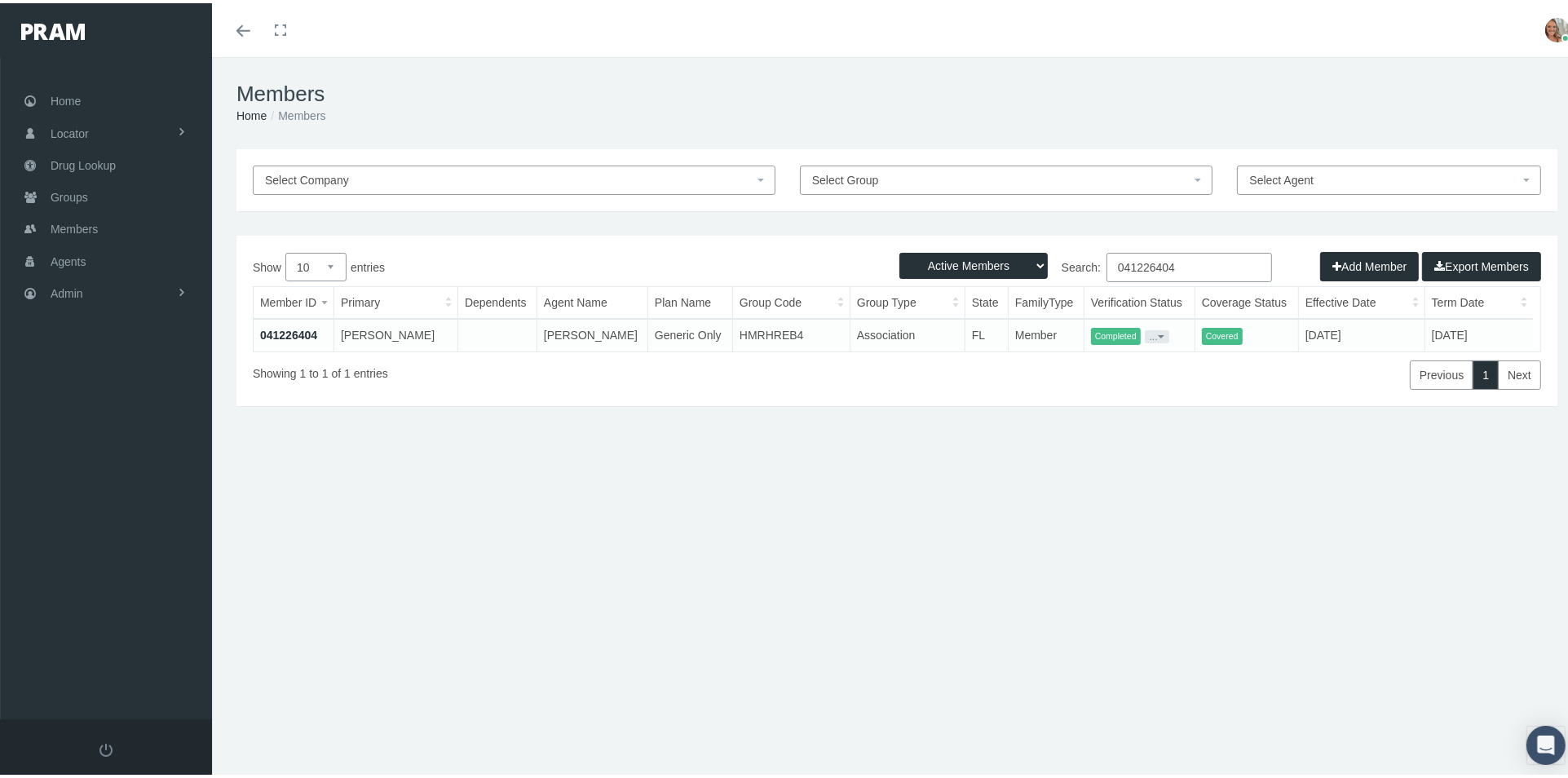
click at [1196, 262] on input "041226404" at bounding box center [1188, 263] width 166 height 30
type input "0"
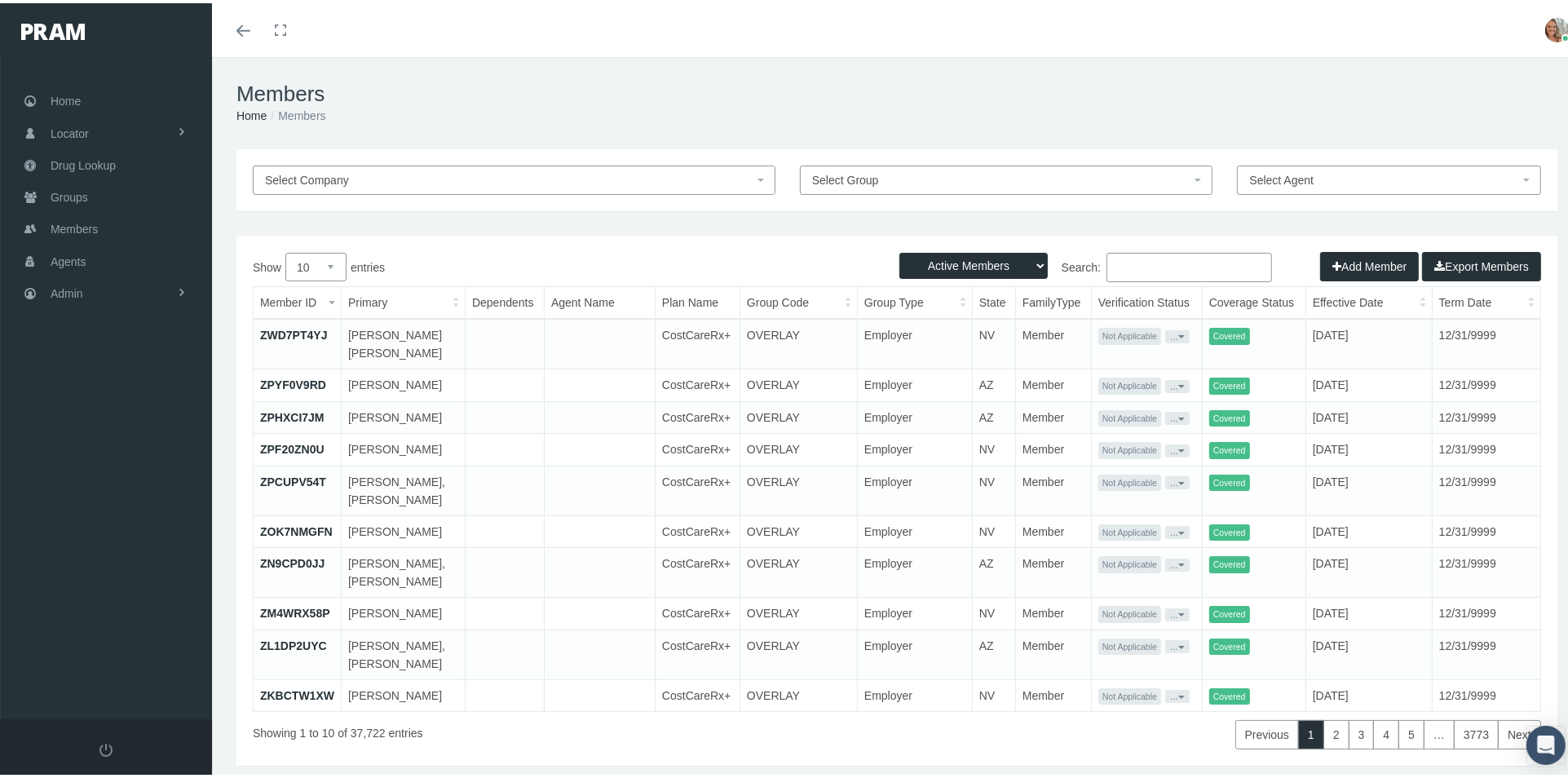
drag, startPoint x: 1154, startPoint y: 263, endPoint x: 1119, endPoint y: 261, distance: 35.1
click at [1119, 261] on input "Search:" at bounding box center [1188, 263] width 166 height 30
paste input "041244395"
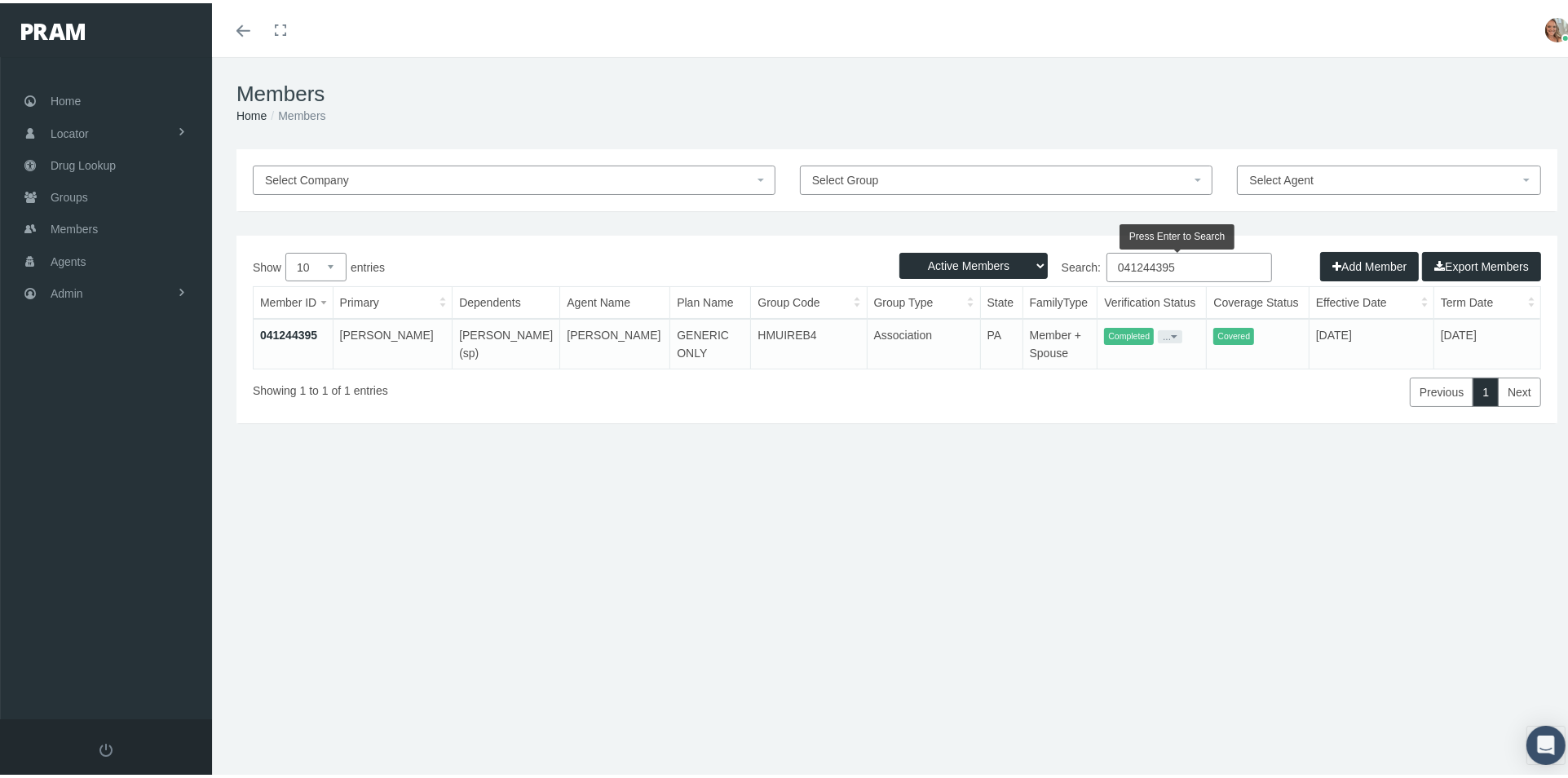
type input "041244395"
click at [271, 329] on link "041244395" at bounding box center [288, 332] width 58 height 13
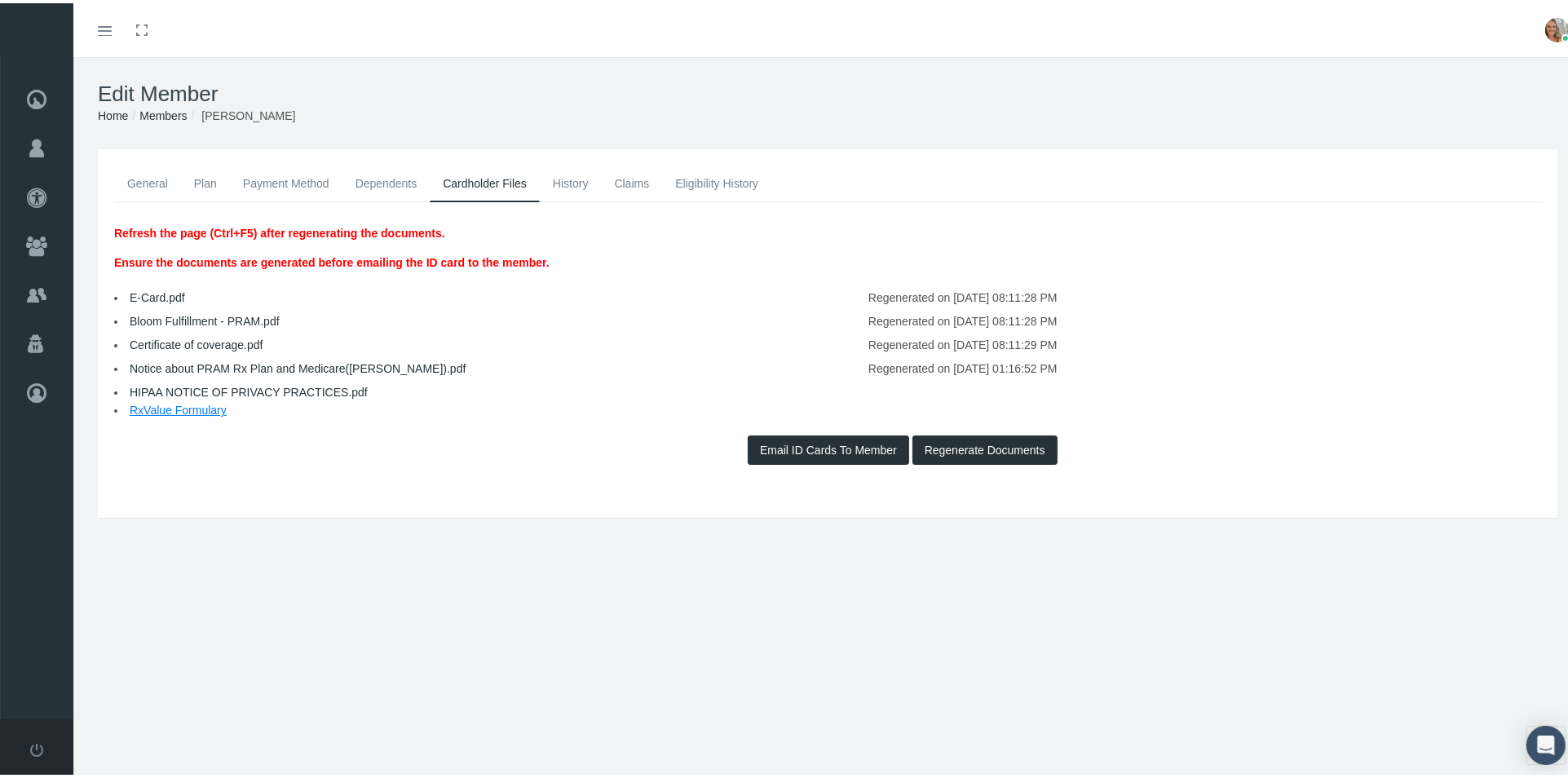
click at [287, 365] on link "Notice about PRAM Rx Plan and Medicare([PERSON_NAME]).pdf" at bounding box center [297, 365] width 335 height 13
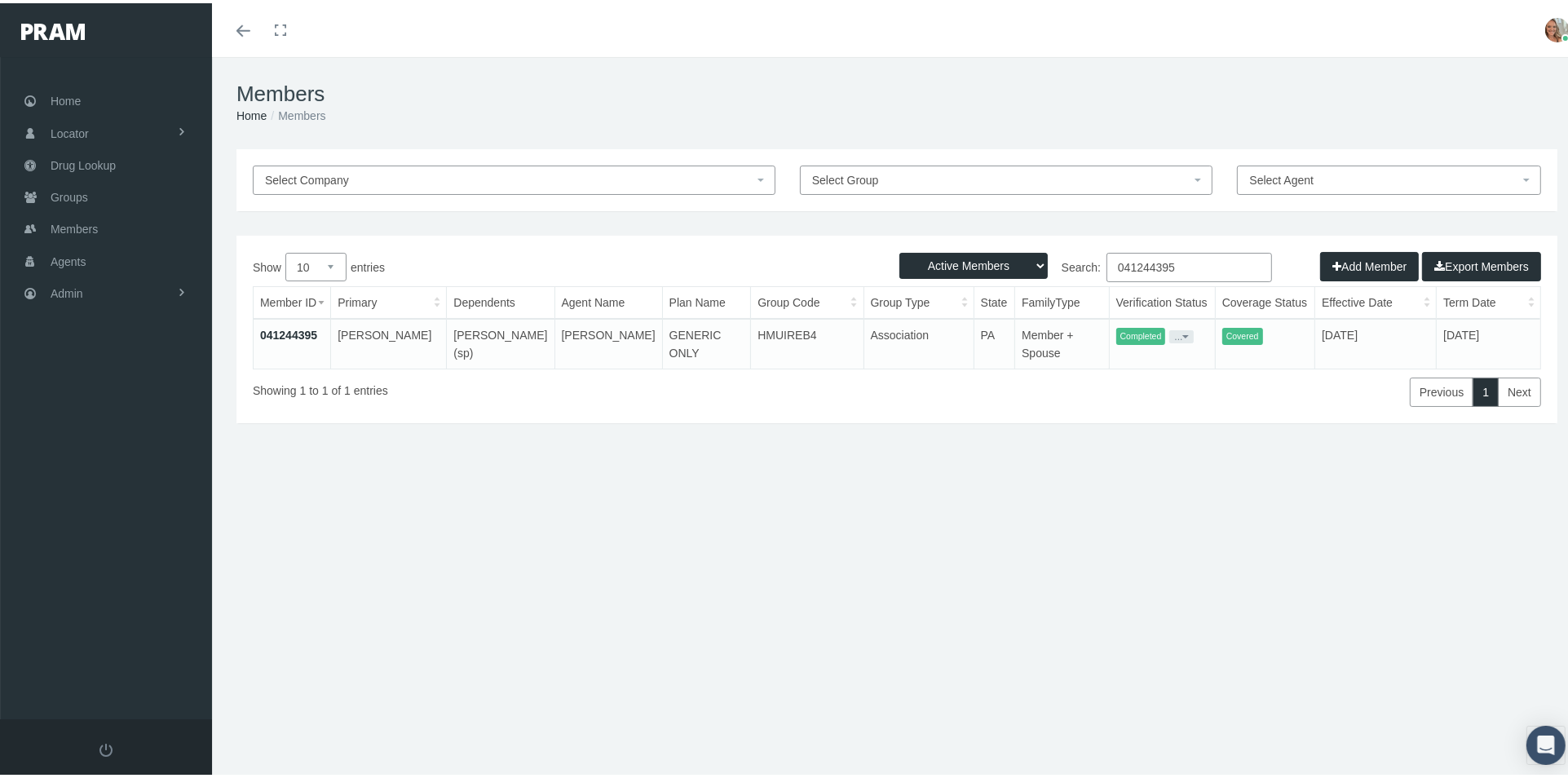
click at [1188, 264] on input "041244395" at bounding box center [1188, 263] width 166 height 30
type input "0"
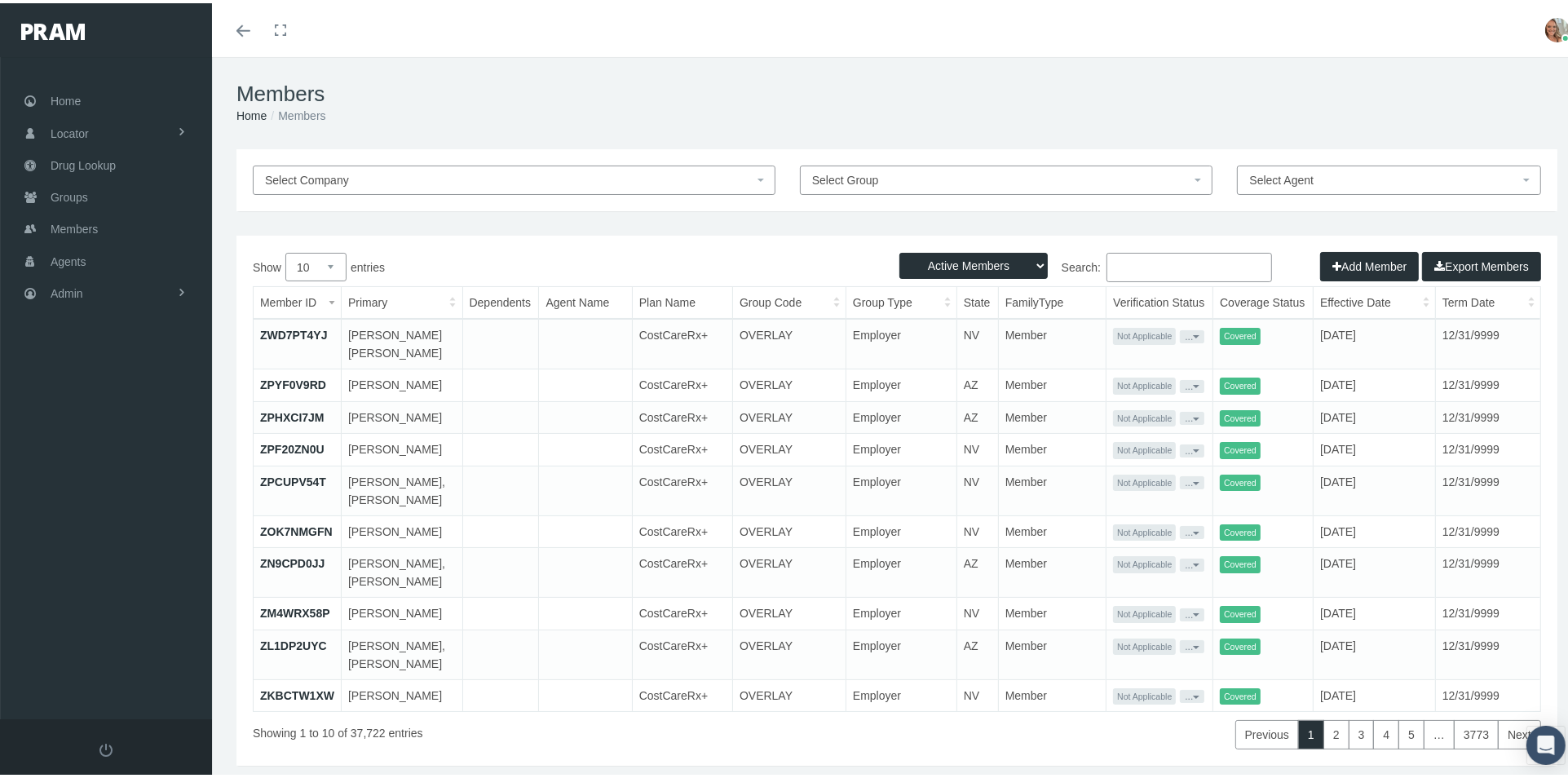
drag, startPoint x: 1122, startPoint y: 261, endPoint x: 1100, endPoint y: 266, distance: 22.6
click at [1106, 266] on input "Search:" at bounding box center [1188, 263] width 166 height 30
paste input "041246741"
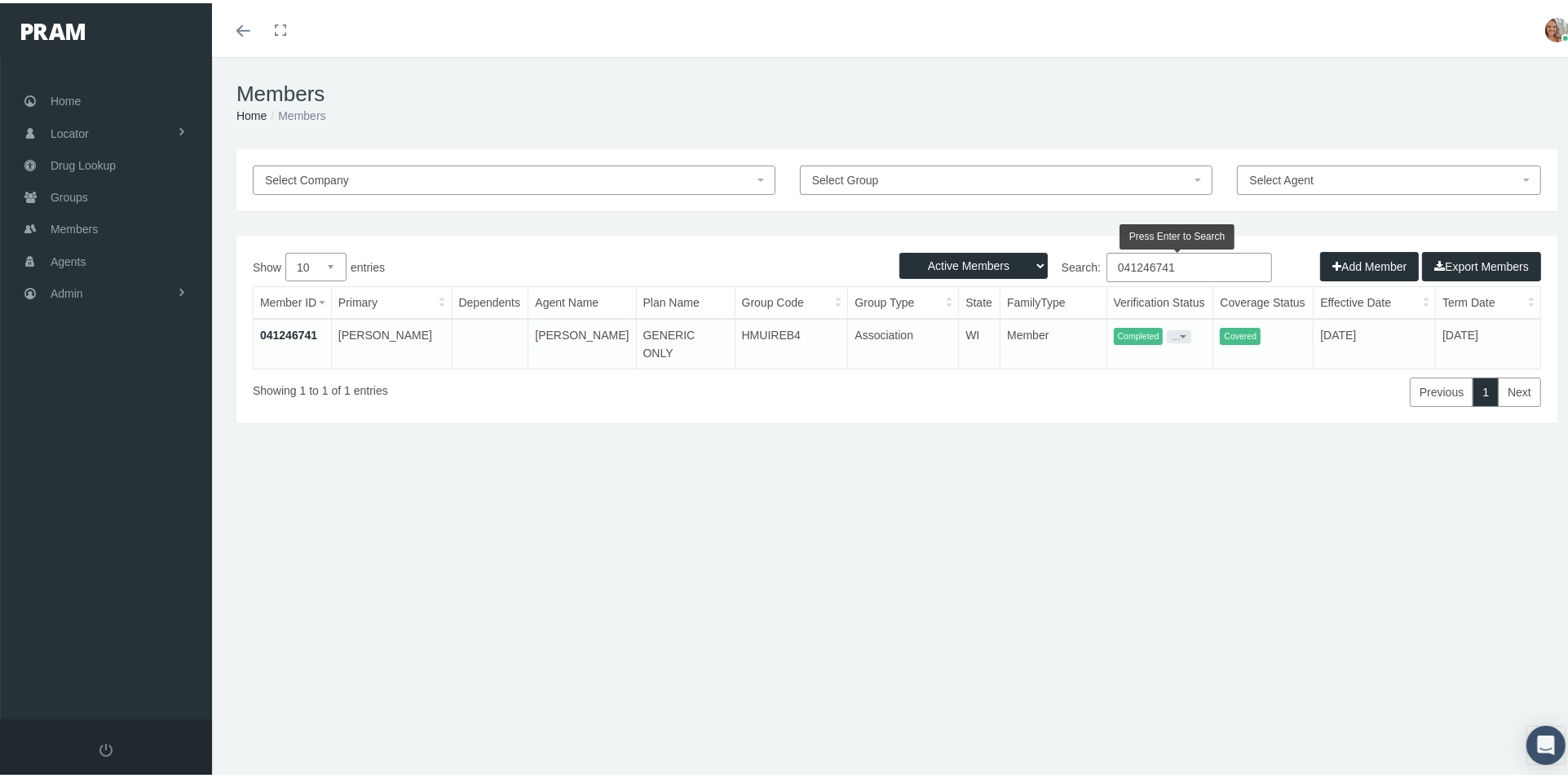
type input "041246741"
click at [283, 331] on link "041246741" at bounding box center [288, 332] width 58 height 13
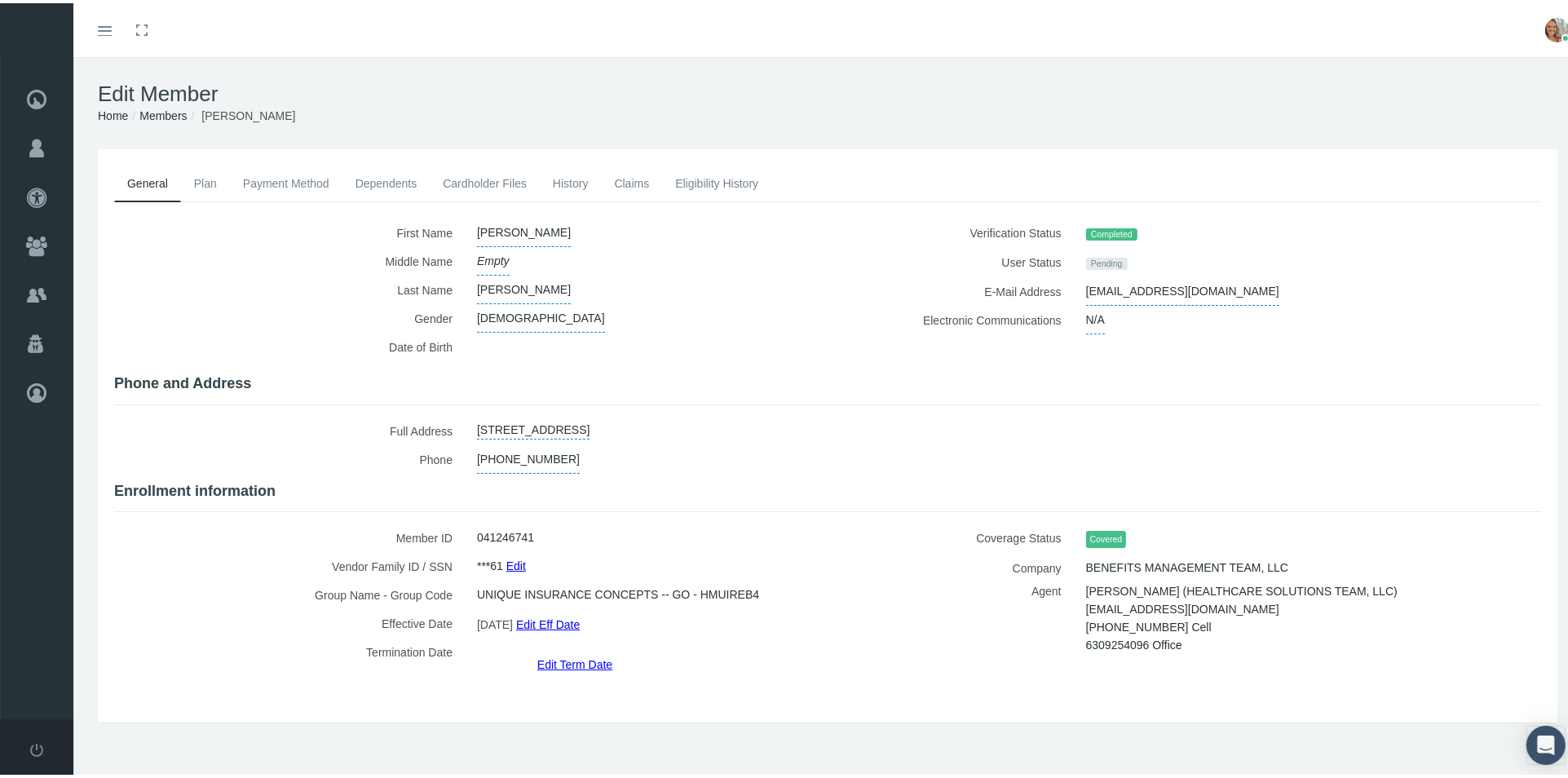
click at [497, 172] on link "Cardholder Files" at bounding box center [484, 179] width 110 height 35
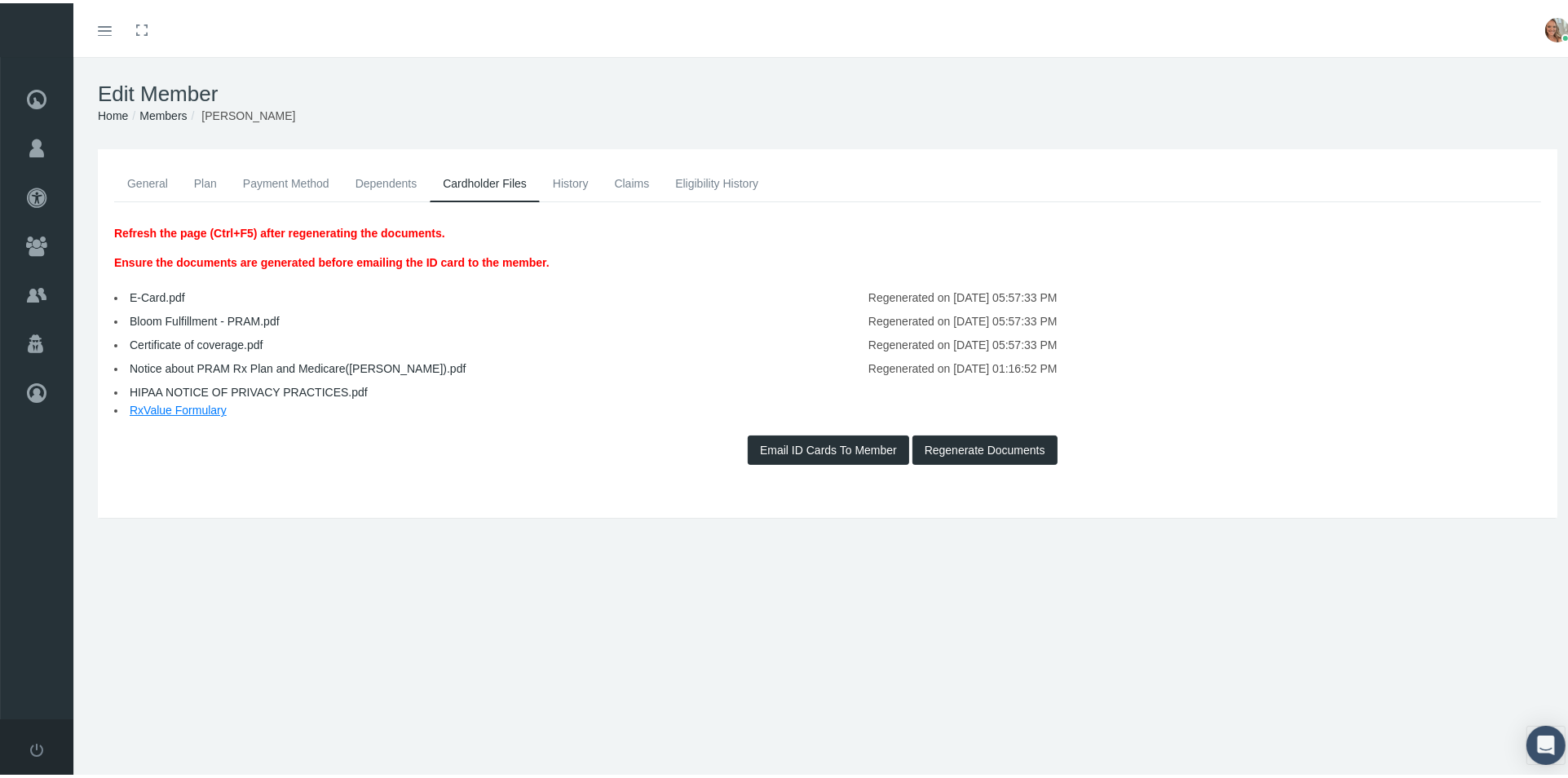
click at [390, 360] on link "Notice about PRAM Rx Plan and Medicare(PAUL).pdf" at bounding box center [297, 365] width 335 height 13
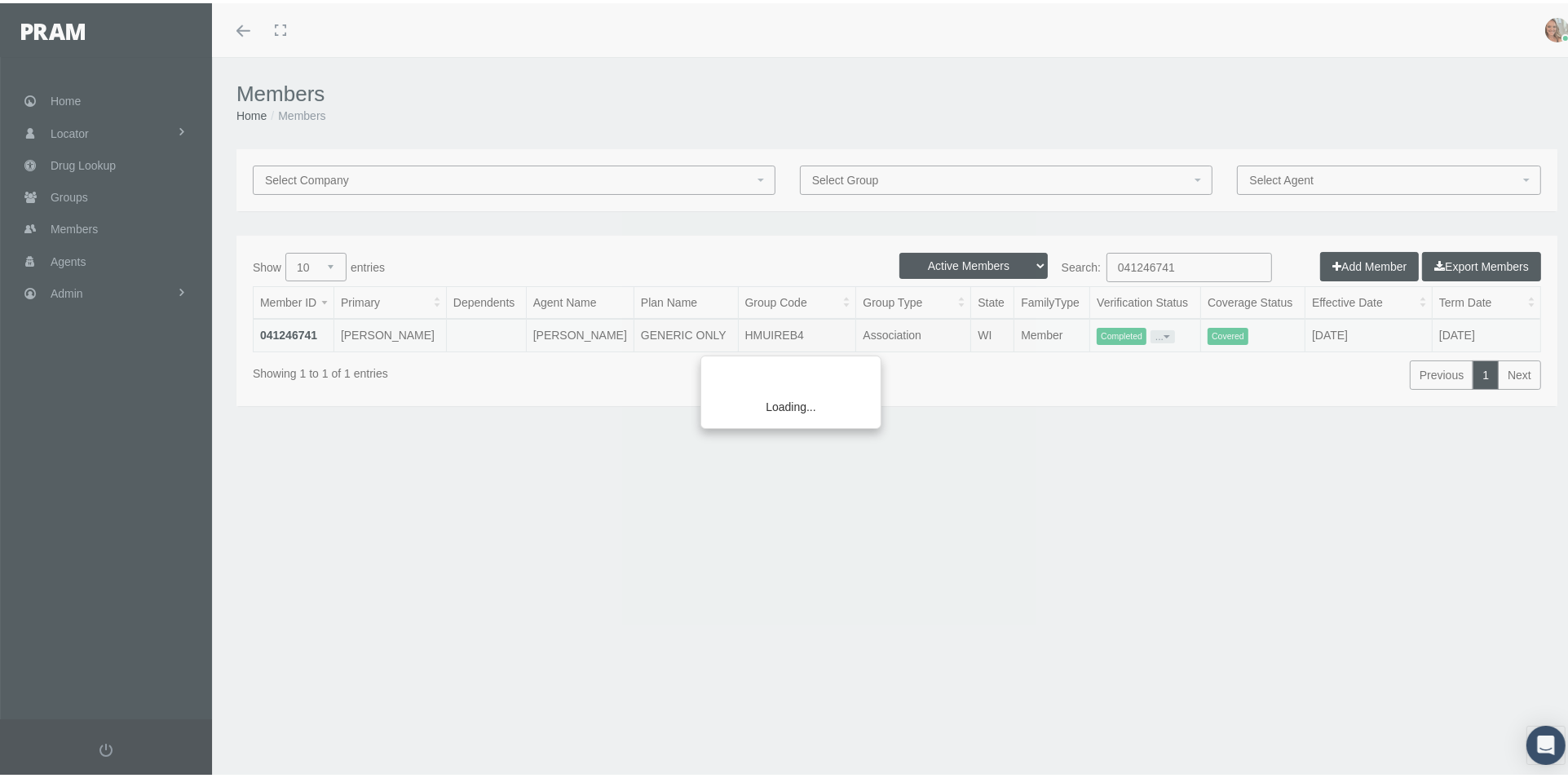
click at [1170, 270] on div "Loading..." at bounding box center [784, 389] width 1568 height 778
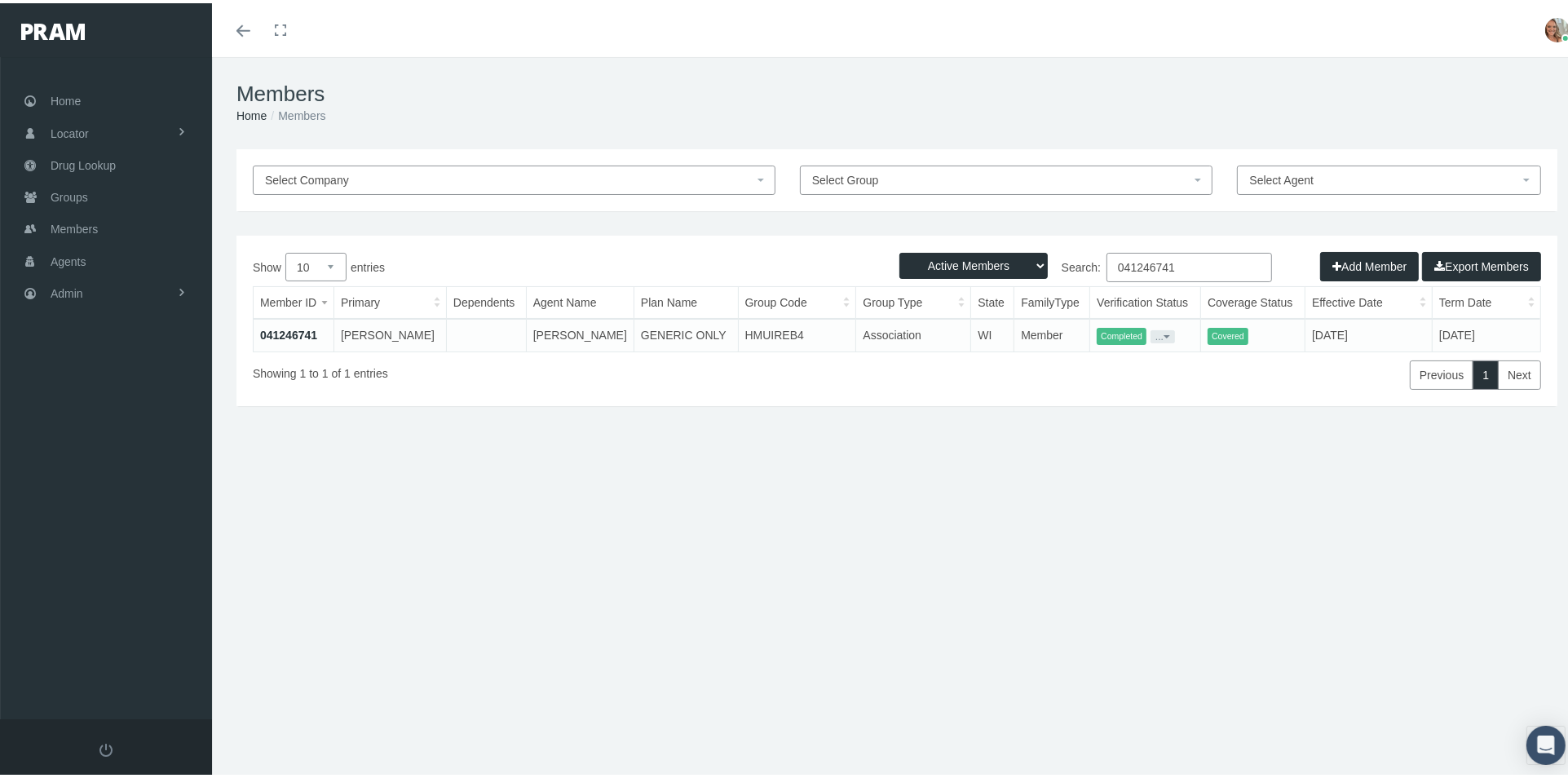
click at [1170, 269] on input "041246741" at bounding box center [1188, 263] width 166 height 30
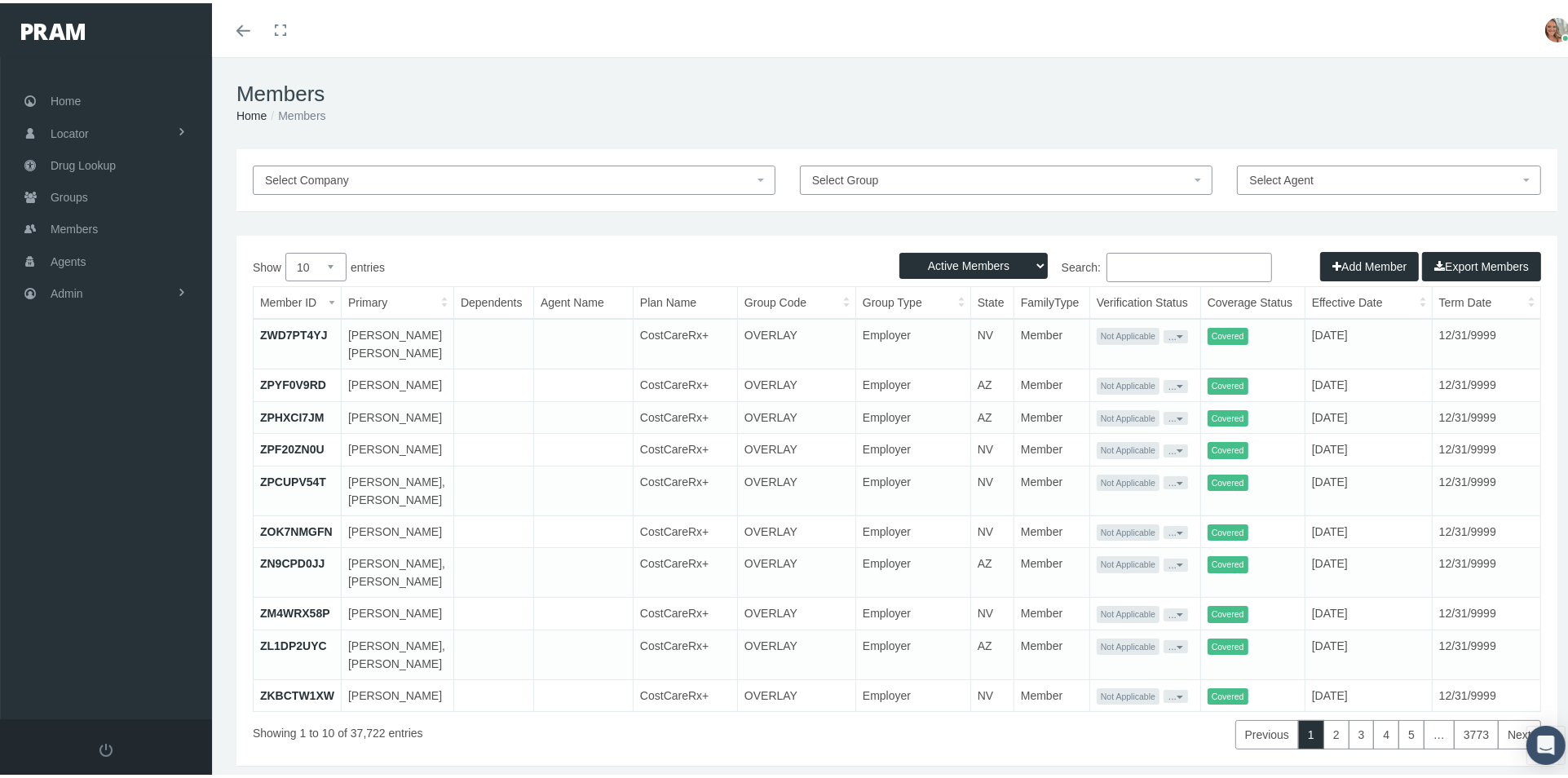
paste input "041238867"
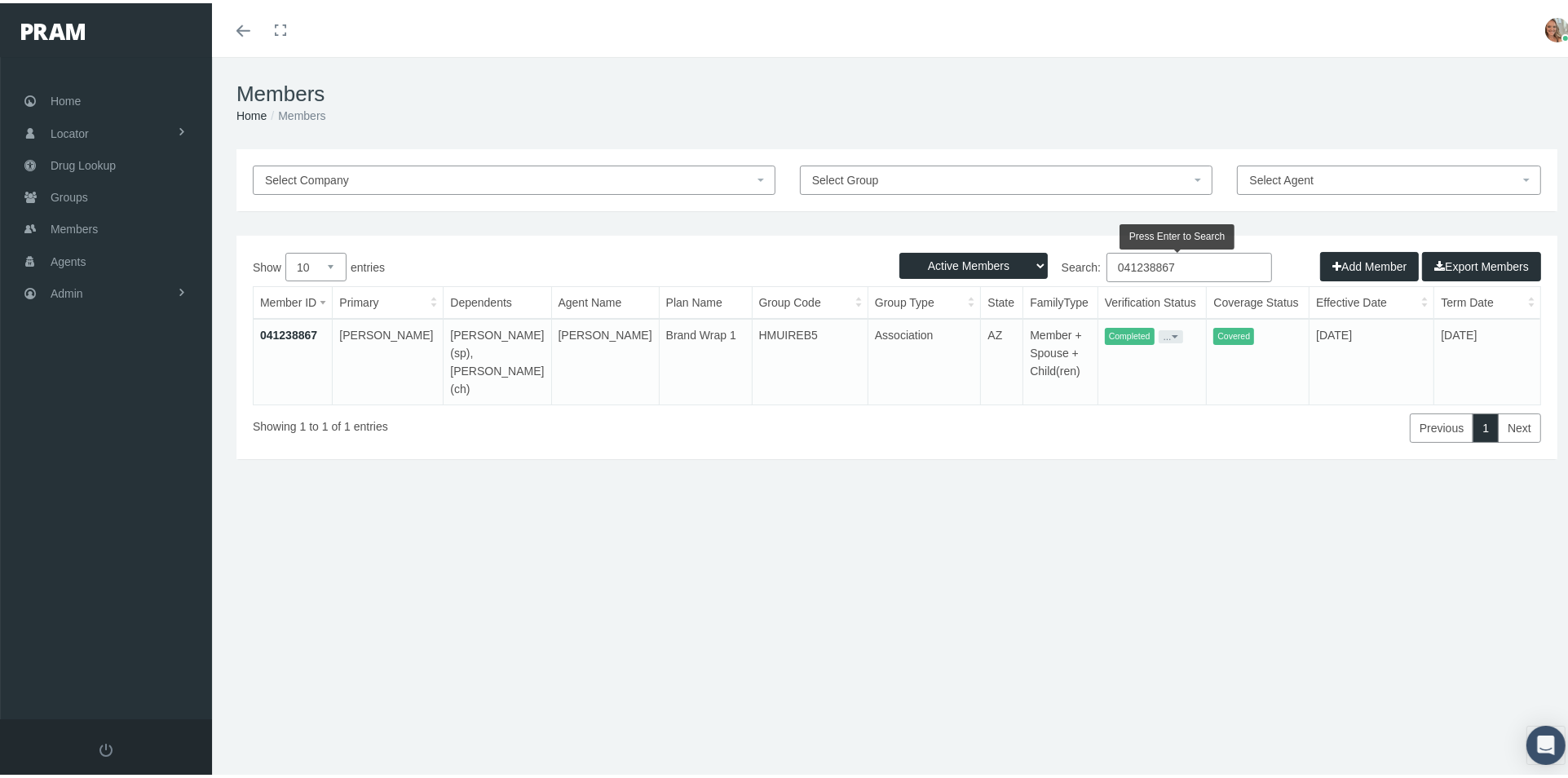
type input "041238867"
click at [314, 327] on link "041238867" at bounding box center [288, 332] width 58 height 13
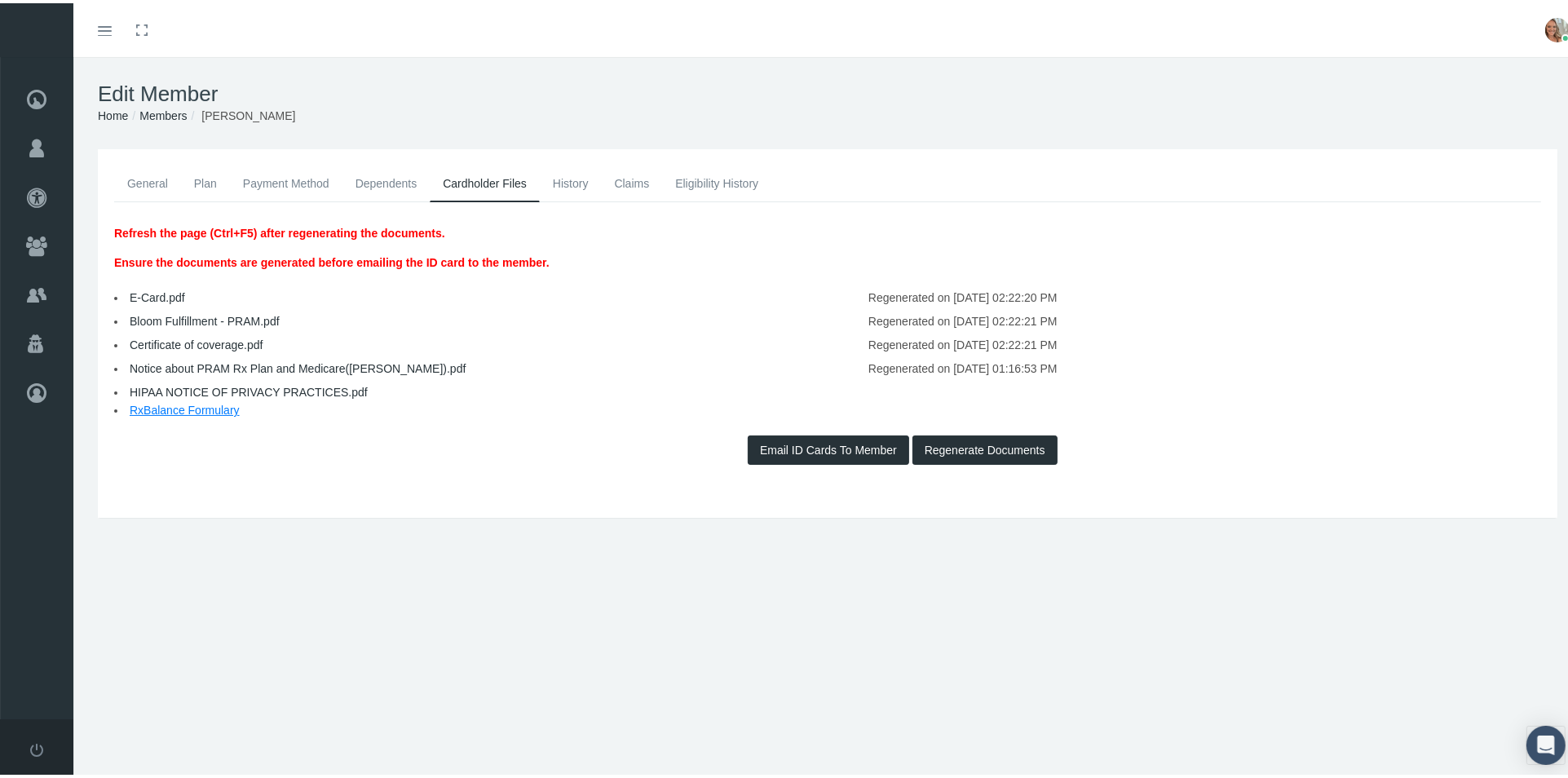
click at [302, 363] on link "Notice about PRAM Rx Plan and Medicare(JOHN).pdf" at bounding box center [297, 365] width 335 height 13
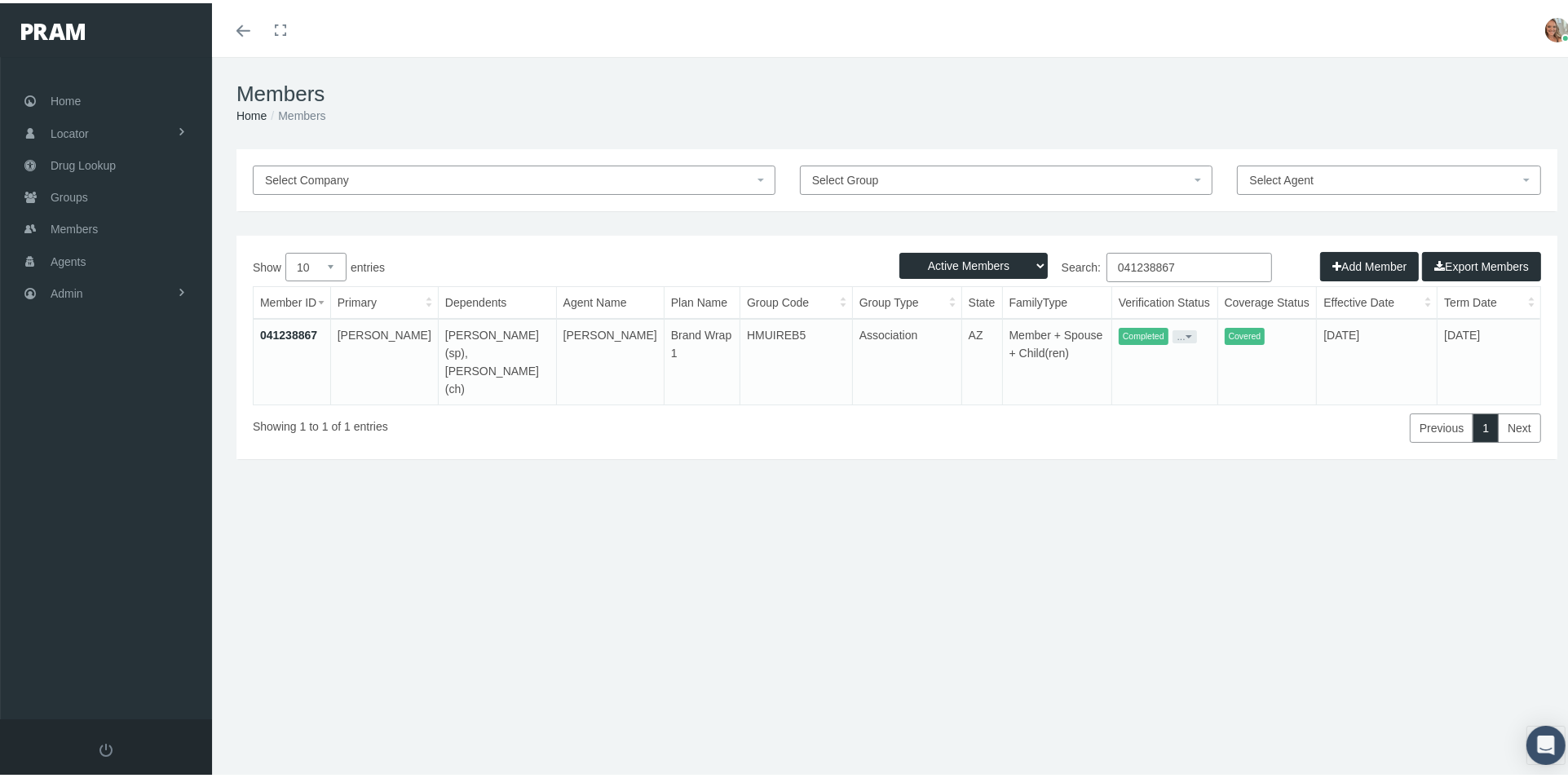
drag, startPoint x: 1193, startPoint y: 254, endPoint x: 1192, endPoint y: 266, distance: 12.0
click at [1193, 255] on input "041238867" at bounding box center [1188, 263] width 166 height 30
type input "0"
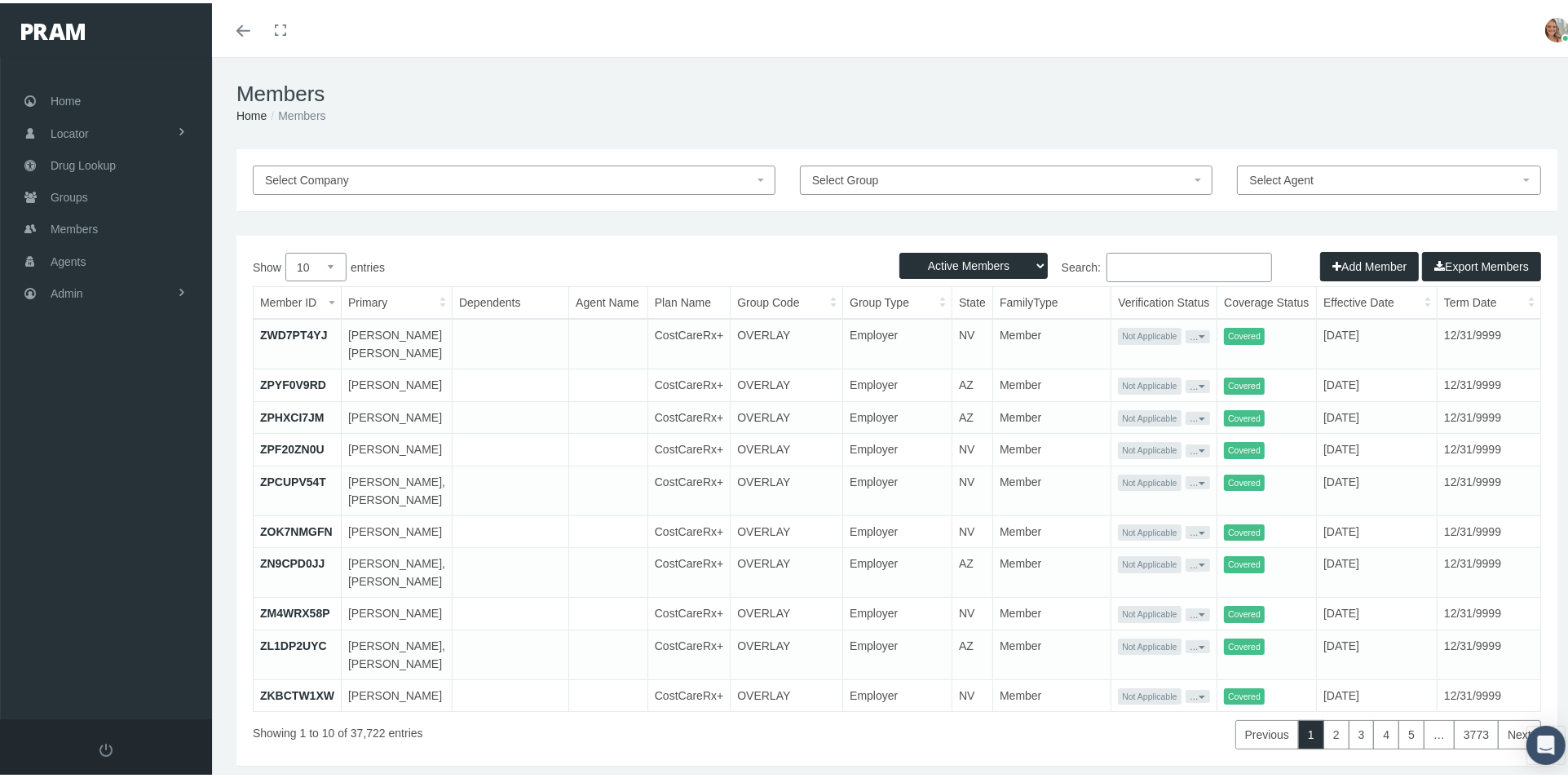
click at [1115, 267] on input "Search:" at bounding box center [1188, 263] width 166 height 30
paste input "041221388"
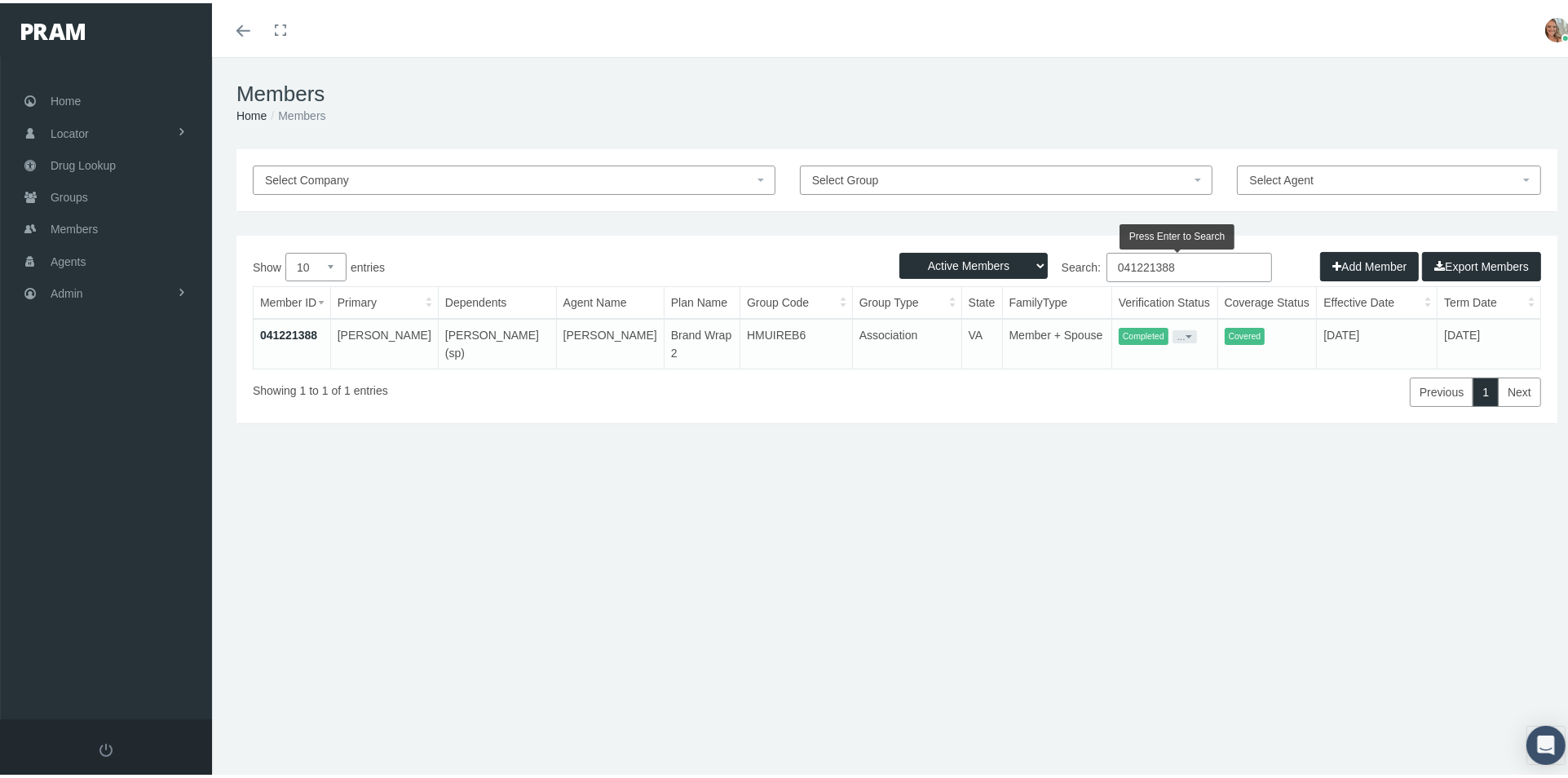
type input "041221388"
click at [284, 332] on link "041221388" at bounding box center [288, 332] width 58 height 13
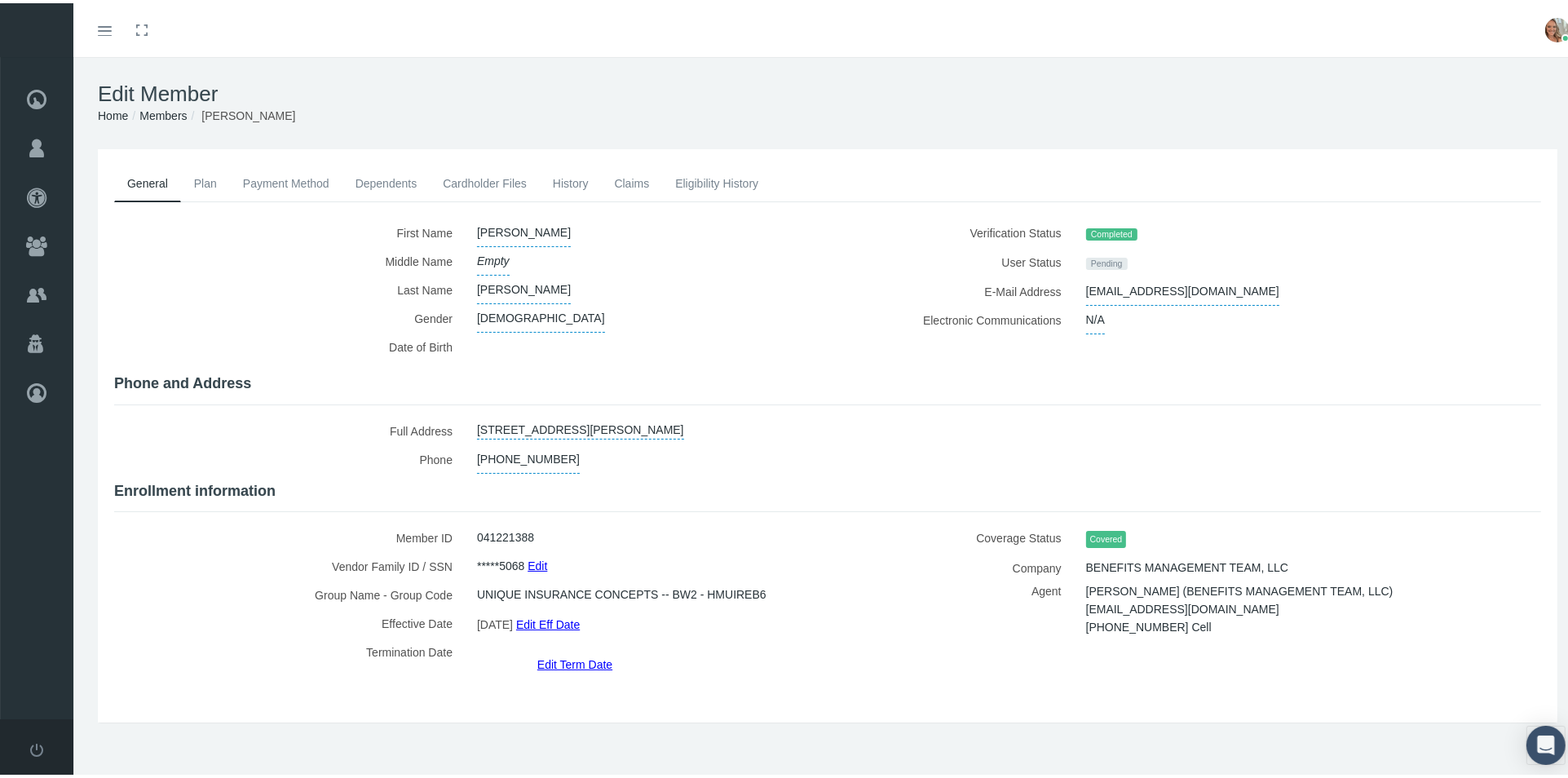
click at [496, 177] on link "Cardholder Files" at bounding box center [484, 179] width 110 height 35
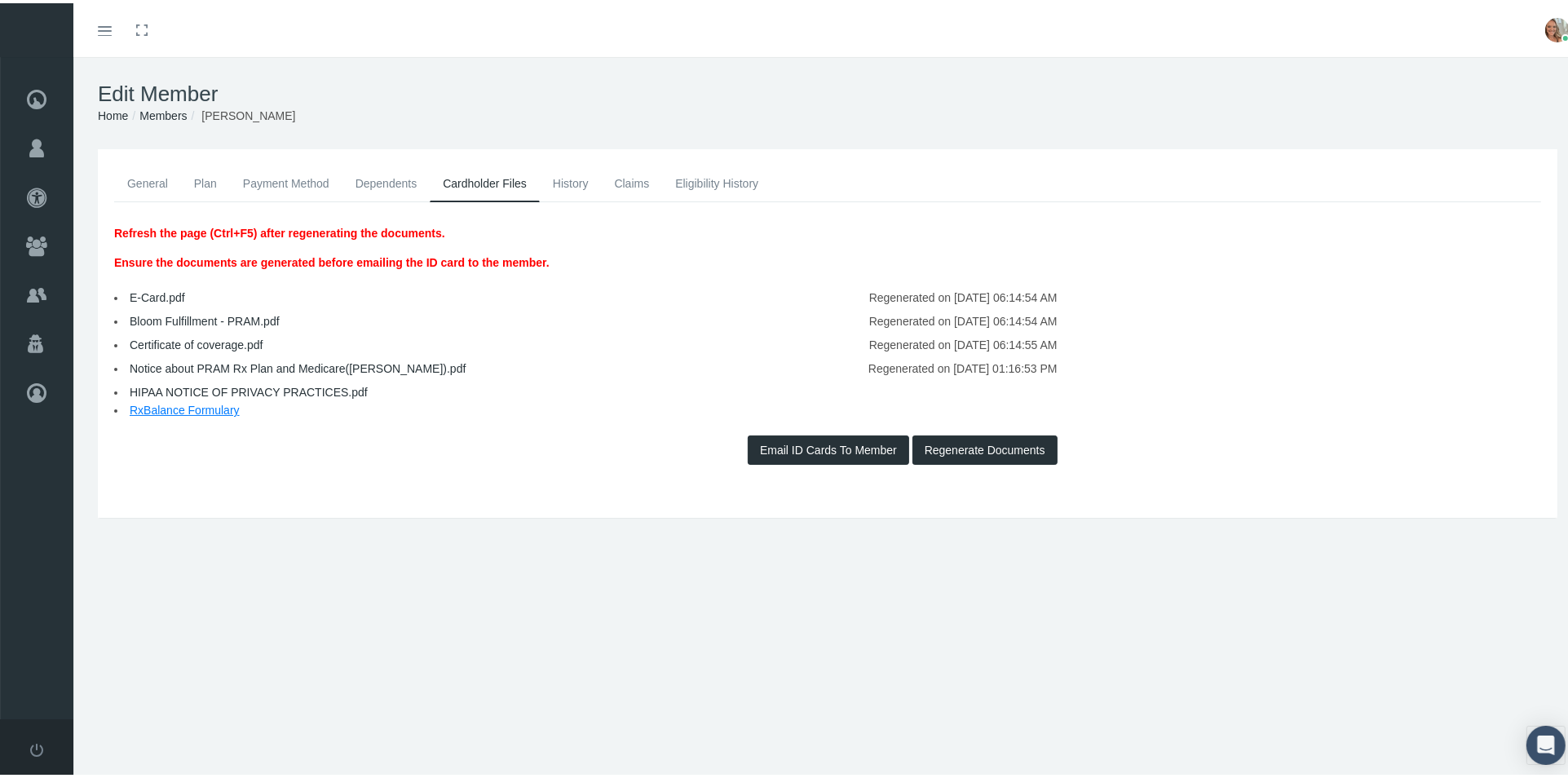
click at [248, 367] on link "Notice about PRAM Rx Plan and Medicare([PERSON_NAME]).pdf" at bounding box center [297, 365] width 335 height 13
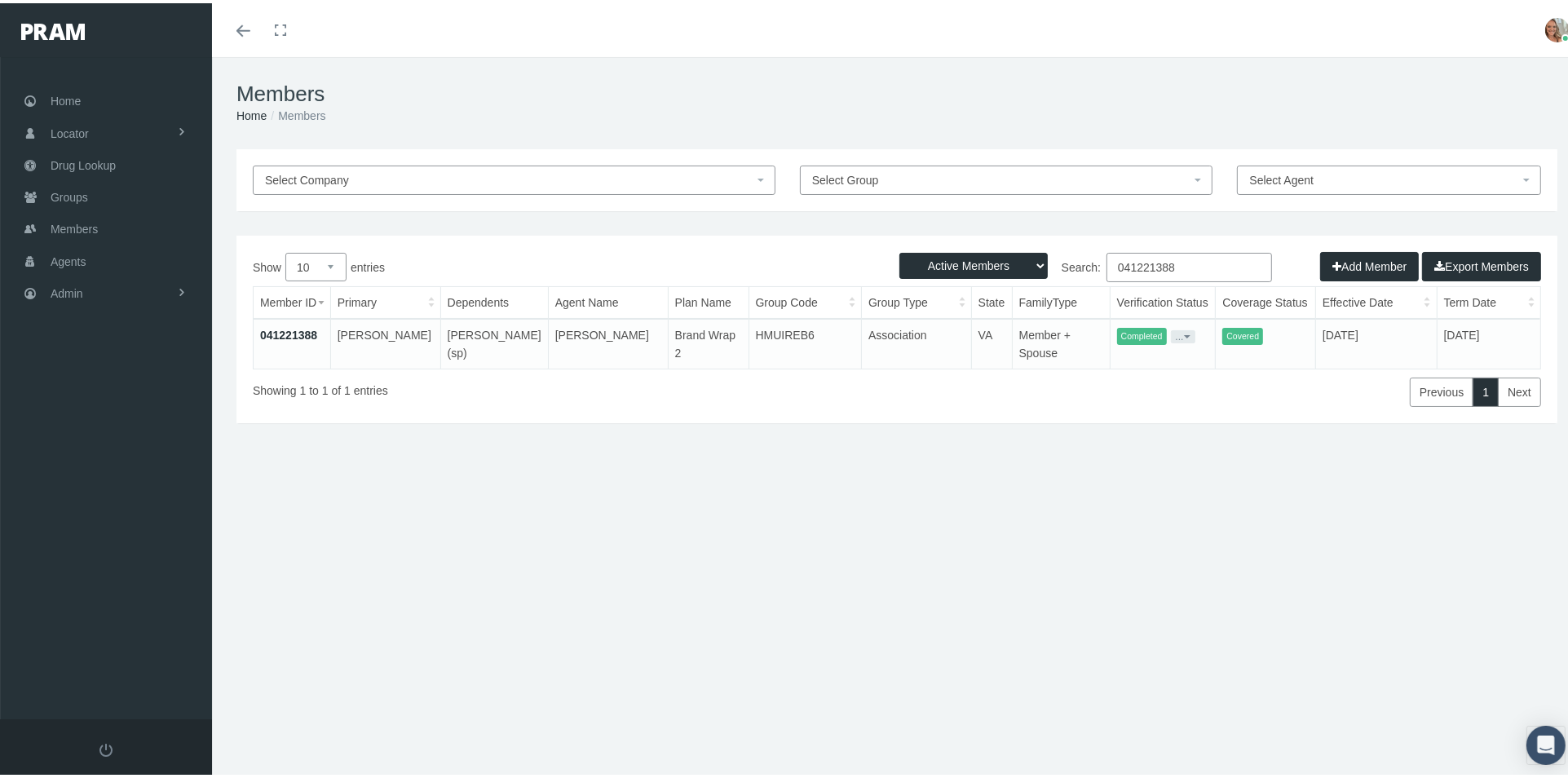
click at [1176, 264] on input "041221388" at bounding box center [1188, 263] width 166 height 30
type input "0"
type input "041239220"
click at [265, 333] on link "041239220" at bounding box center [288, 332] width 58 height 13
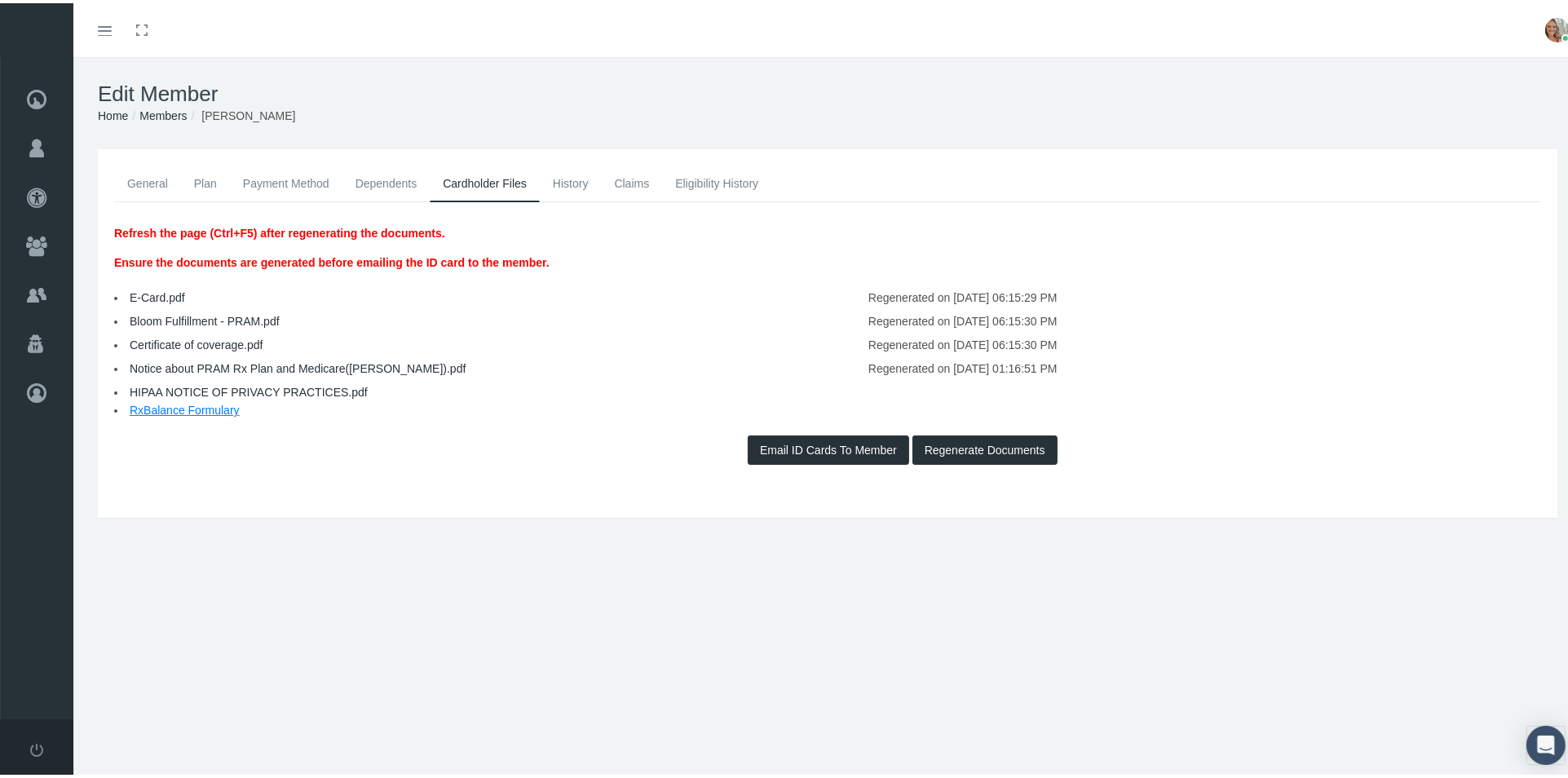
click at [330, 368] on link "Notice about PRAM Rx Plan and Medicare(RICHARD).pdf" at bounding box center [297, 365] width 335 height 13
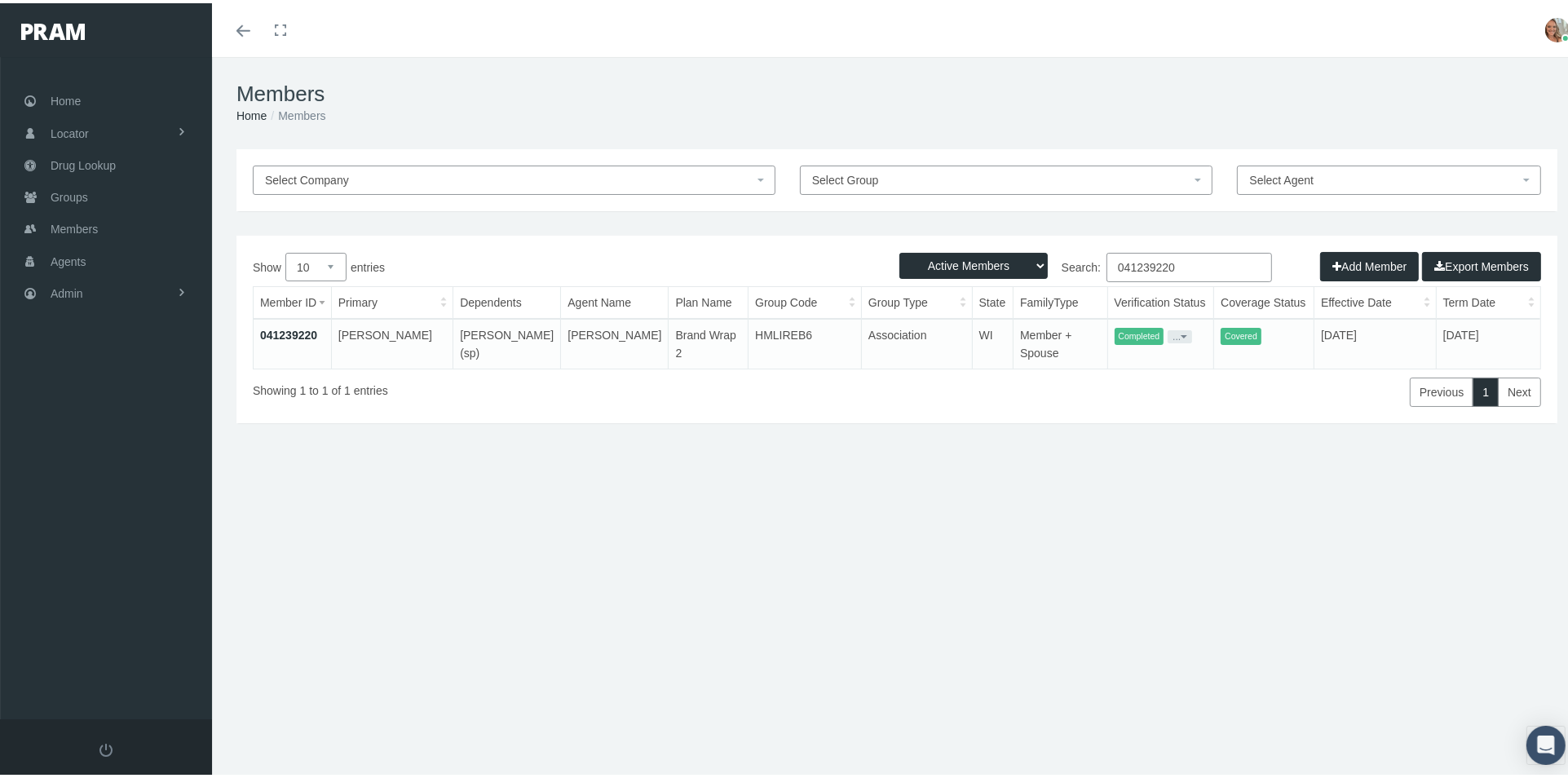
drag, startPoint x: 1174, startPoint y: 255, endPoint x: 926, endPoint y: 286, distance: 249.9
click at [926, 286] on div "Show 10 25 50 100 entries Search: 041239220 Member ID Primary Dependents Agent …" at bounding box center [897, 326] width 1288 height 154
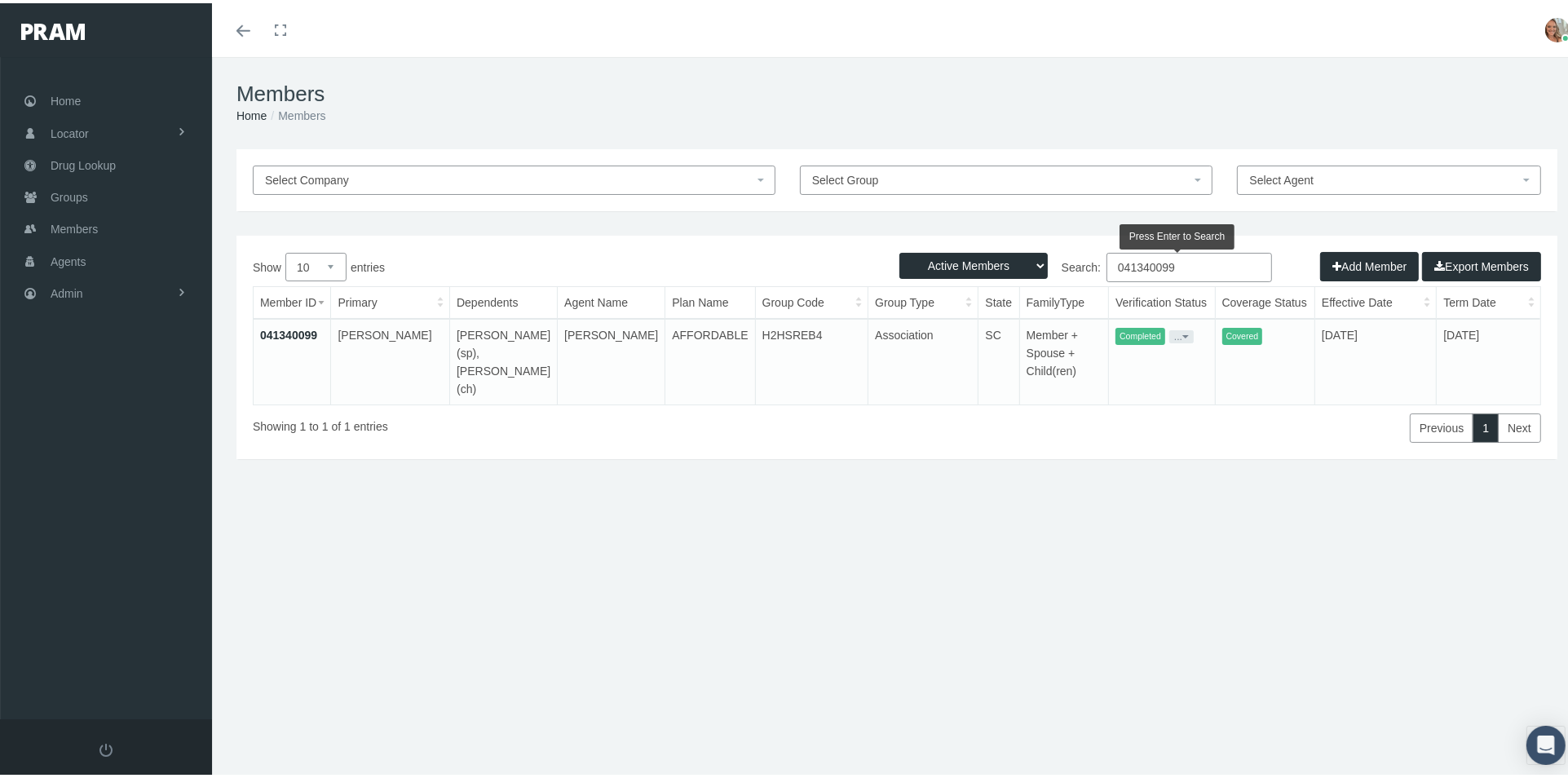
type input "041340099"
click at [298, 327] on link "041340099" at bounding box center [288, 332] width 58 height 13
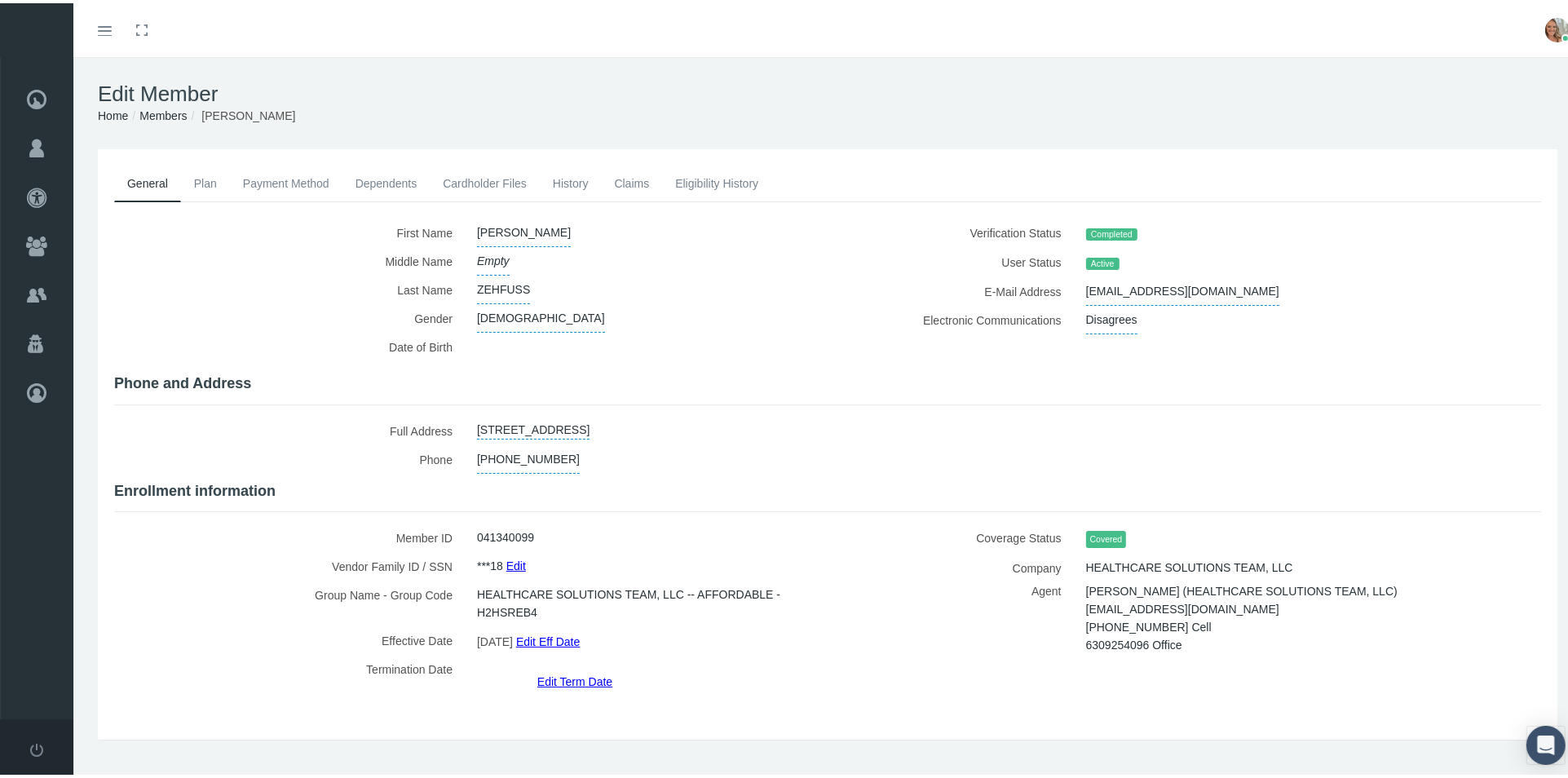
click at [510, 177] on link "Cardholder Files" at bounding box center [484, 179] width 110 height 35
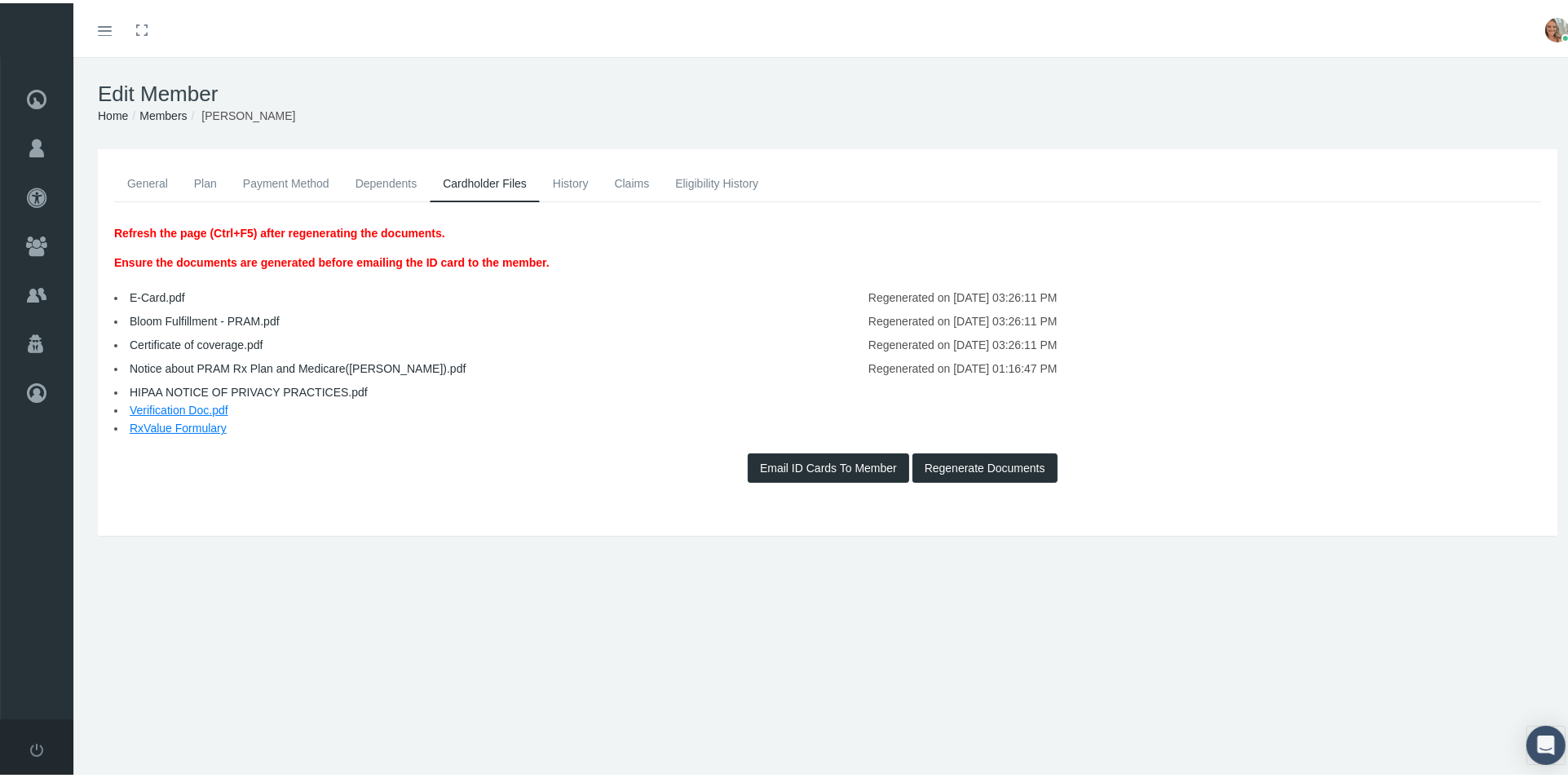
click at [322, 362] on link "Notice about PRAM Rx Plan and Medicare(DAN).pdf" at bounding box center [297, 365] width 335 height 13
click at [389, 176] on link "Dependents" at bounding box center [386, 179] width 88 height 35
